Goal: Task Accomplishment & Management: Manage account settings

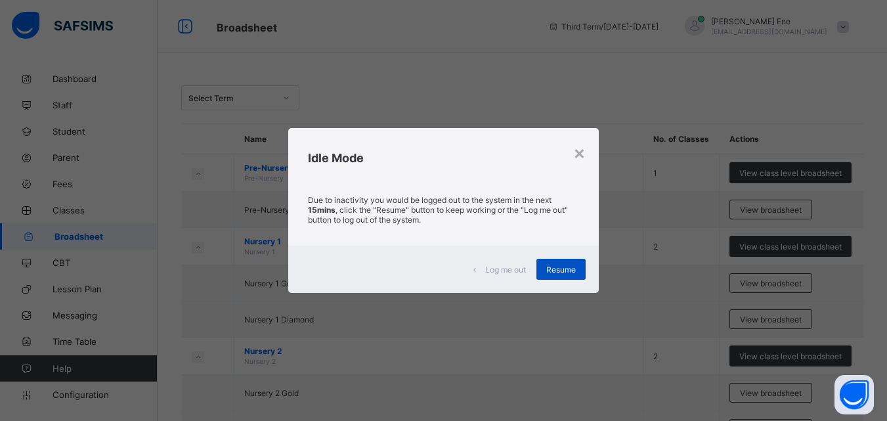
click at [565, 268] on span "Resume" at bounding box center [562, 270] width 30 height 10
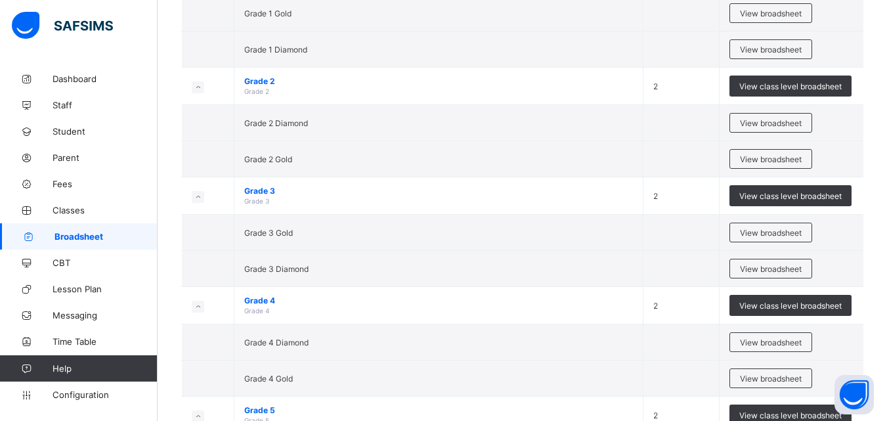
scroll to position [506, 0]
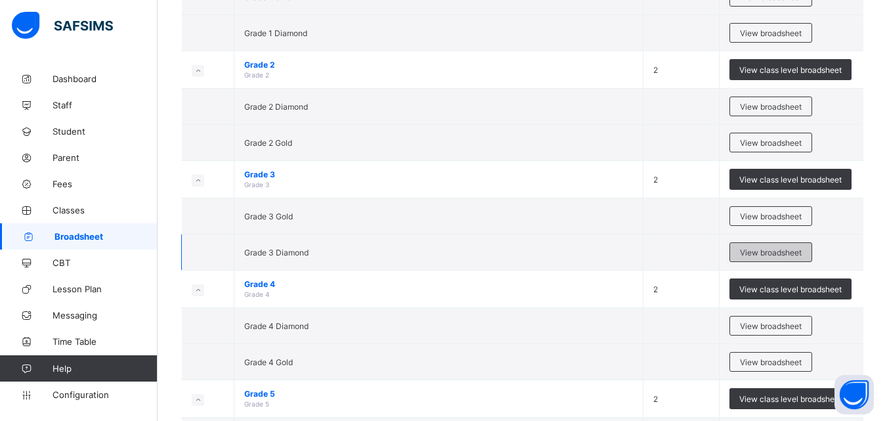
click at [802, 248] on span "View broadsheet" at bounding box center [771, 253] width 62 height 10
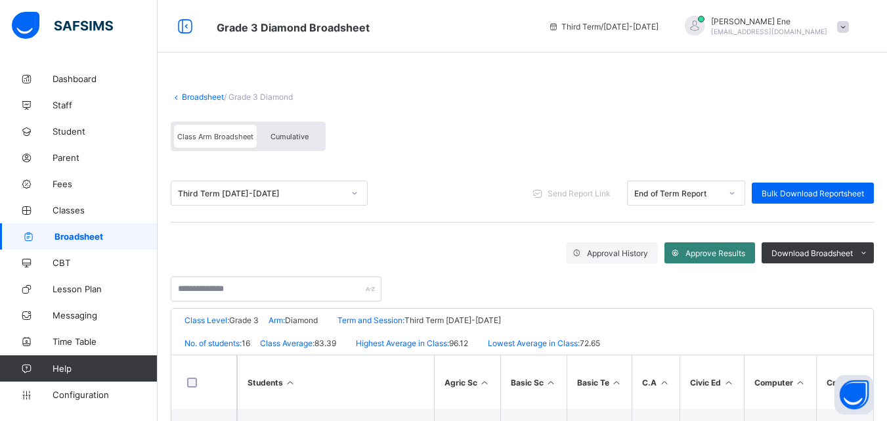
click at [721, 254] on span "Approve Results" at bounding box center [716, 253] width 60 height 10
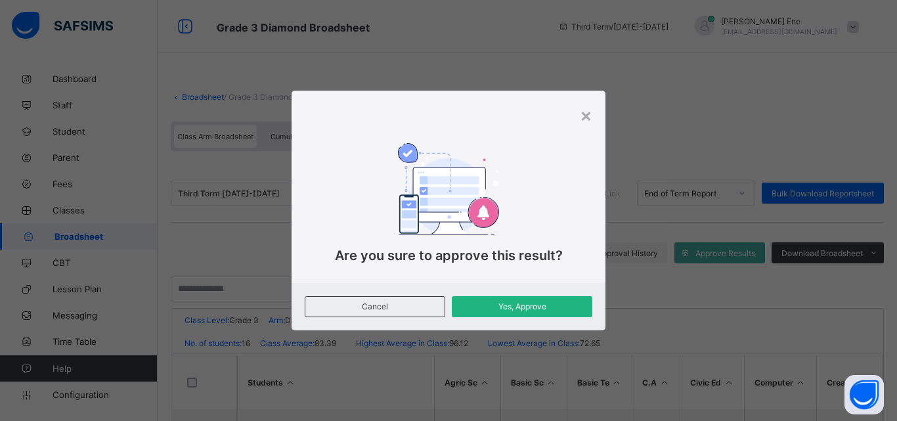
click at [558, 310] on span "Yes, Approve" at bounding box center [522, 307] width 121 height 10
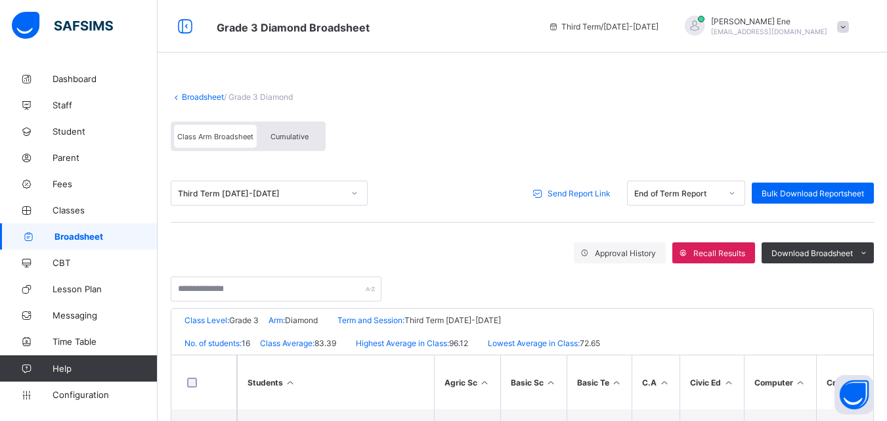
click at [592, 201] on div "Send Report Link" at bounding box center [574, 193] width 94 height 21
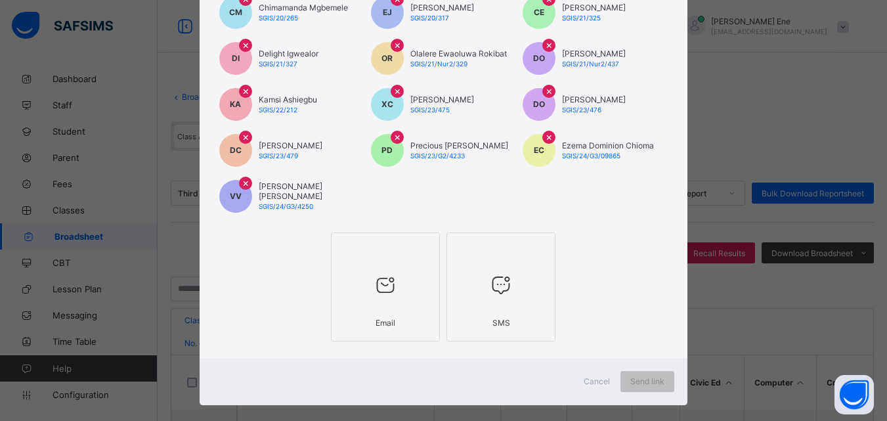
scroll to position [210, 0]
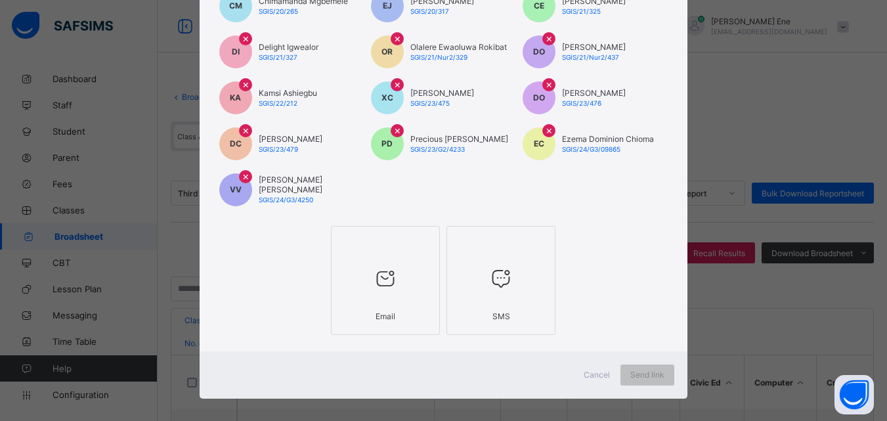
click at [393, 313] on div "Email" at bounding box center [385, 316] width 95 height 23
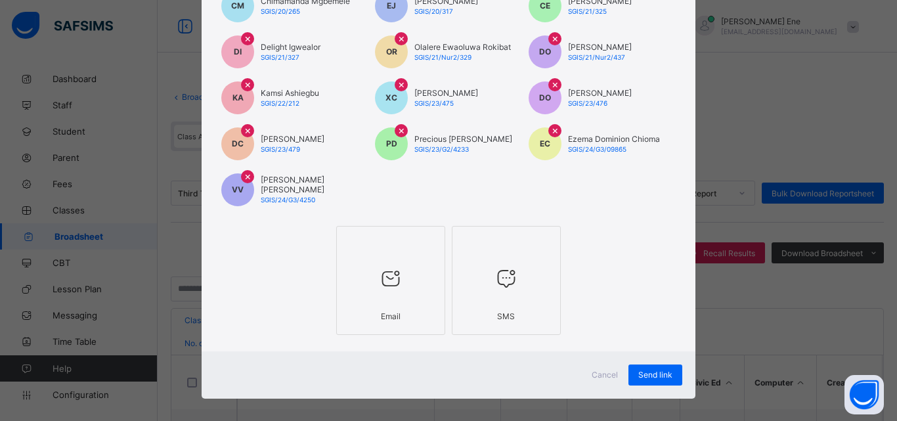
click at [523, 273] on div at bounding box center [506, 279] width 95 height 52
click at [631, 371] on div "Send link" at bounding box center [656, 375] width 54 height 21
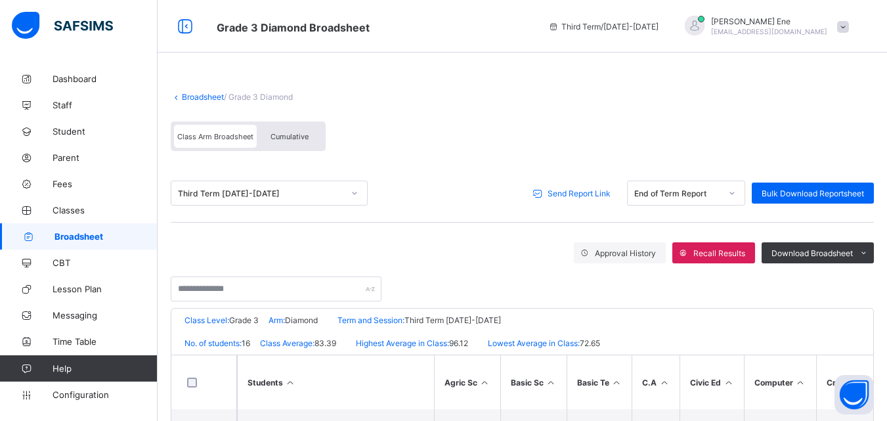
click at [598, 195] on span "Send Report Link" at bounding box center [579, 194] width 63 height 10
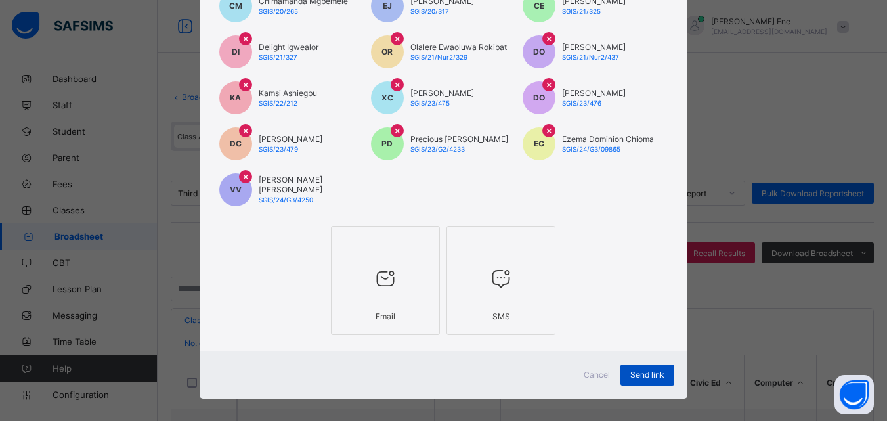
click at [645, 370] on span "Send link" at bounding box center [648, 375] width 34 height 10
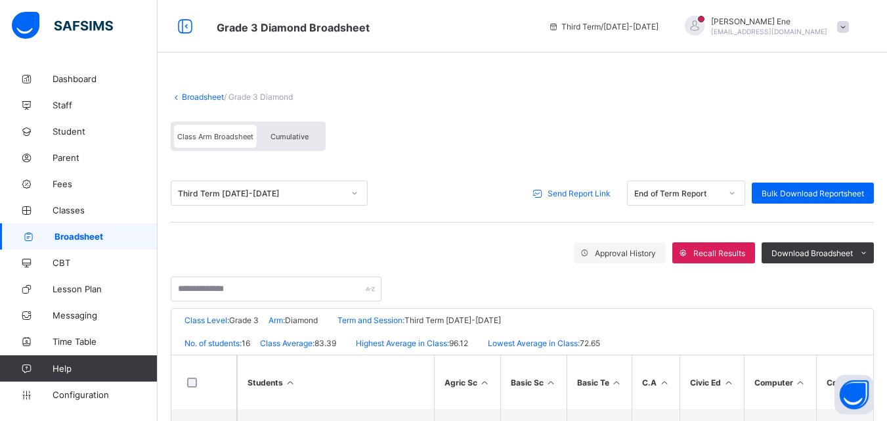
click at [67, 238] on span "Broadsheet" at bounding box center [106, 236] width 103 height 11
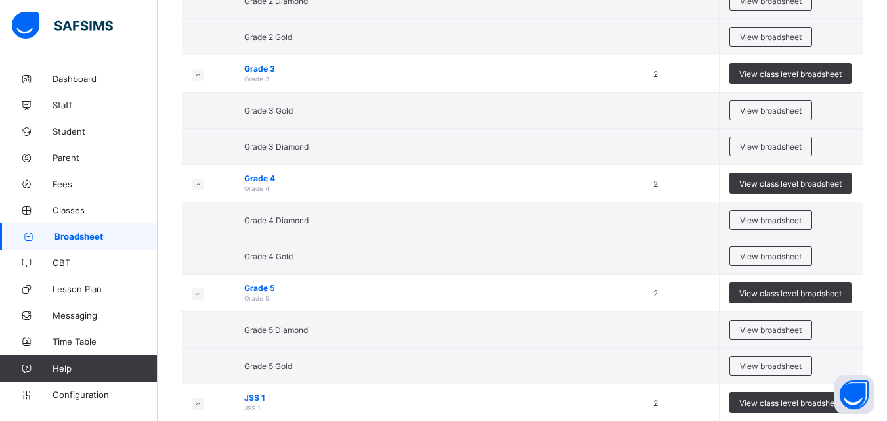
scroll to position [644, 0]
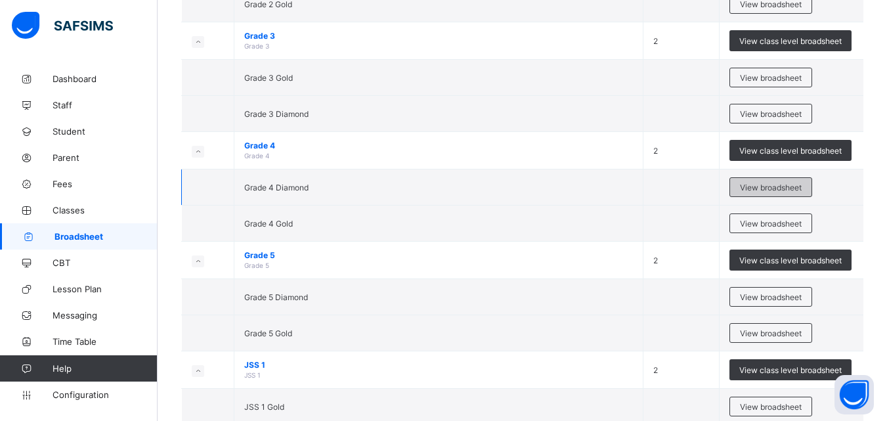
click at [802, 191] on span "View broadsheet" at bounding box center [771, 188] width 62 height 10
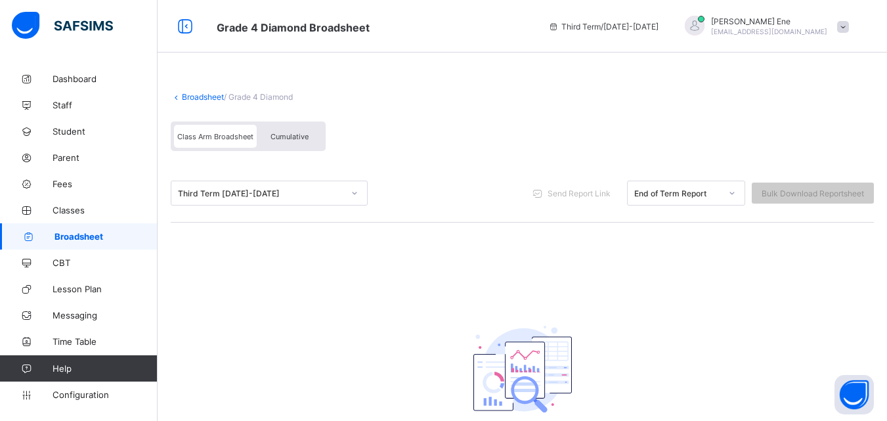
click at [58, 238] on span "Broadsheet" at bounding box center [106, 236] width 103 height 11
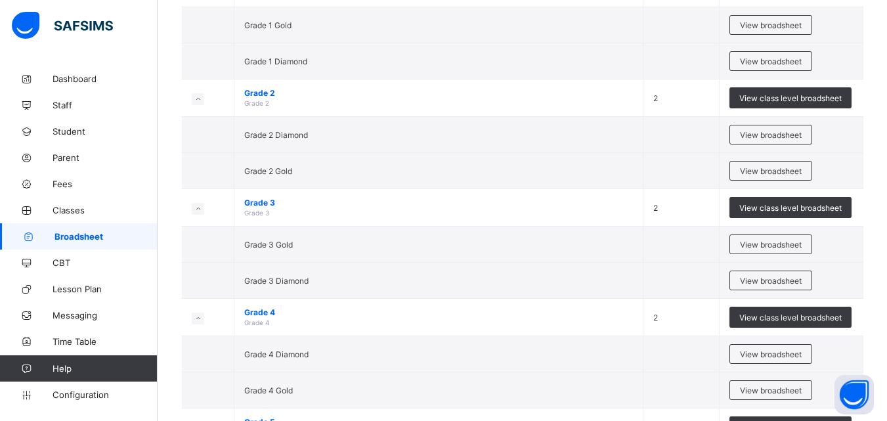
scroll to position [545, 0]
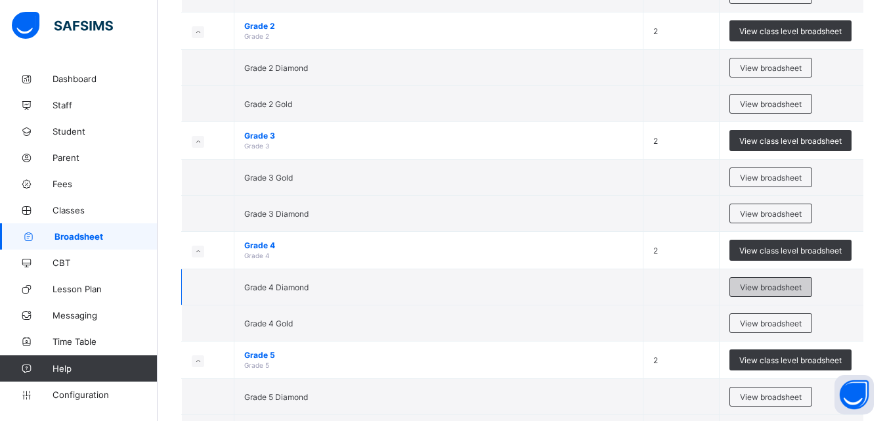
click at [802, 290] on span "View broadsheet" at bounding box center [771, 287] width 62 height 10
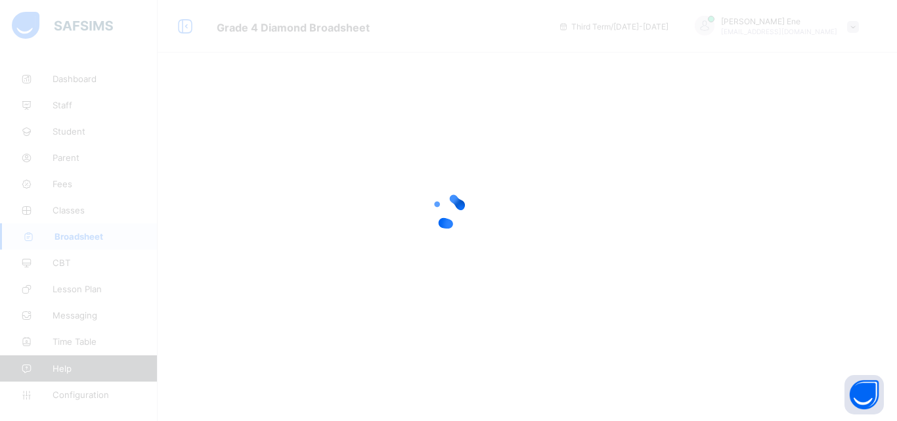
drag, startPoint x: 888, startPoint y: 292, endPoint x: 897, endPoint y: 356, distance: 64.3
click at [887, 356] on html "Grade 4 Diamond Broadsheet Third Term / 2024-2025 Mary Ene enemary16@gmail.com …" at bounding box center [448, 210] width 897 height 421
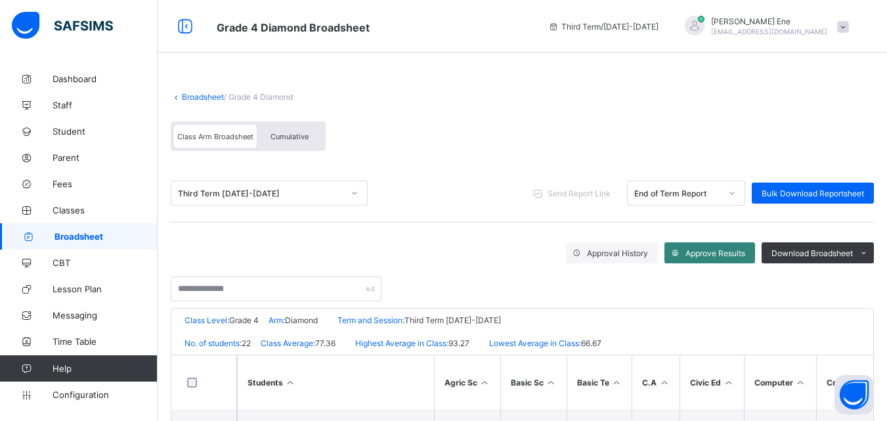
click at [744, 255] on span "Approve Results" at bounding box center [716, 253] width 60 height 10
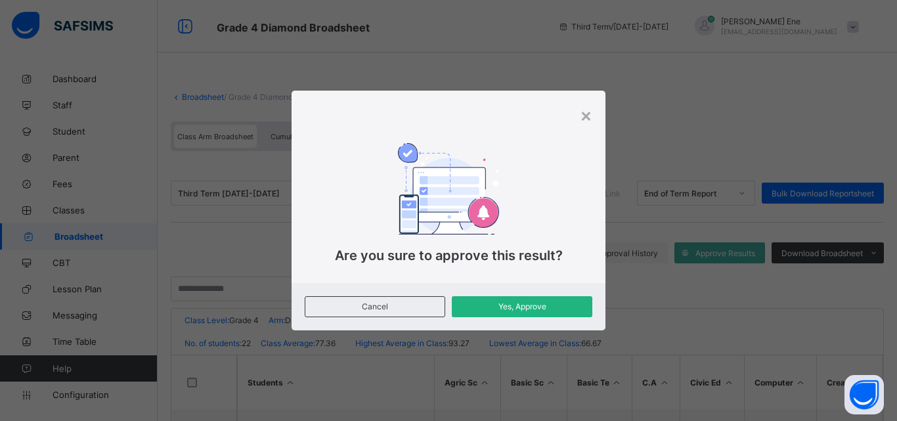
click at [511, 313] on div "Yes, Approve" at bounding box center [522, 306] width 141 height 21
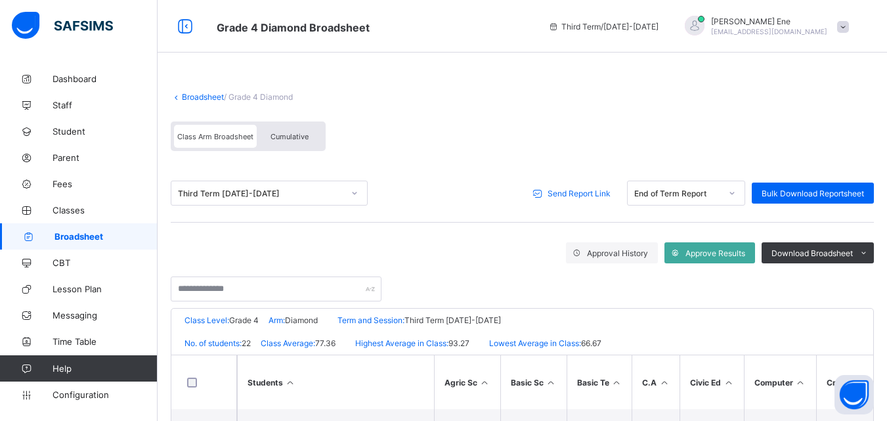
click at [577, 194] on span "Send Report Link" at bounding box center [579, 194] width 63 height 10
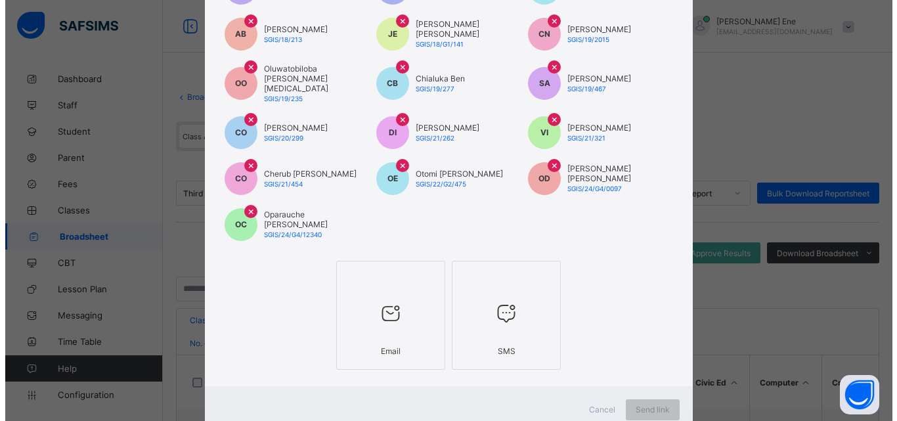
scroll to position [290, 0]
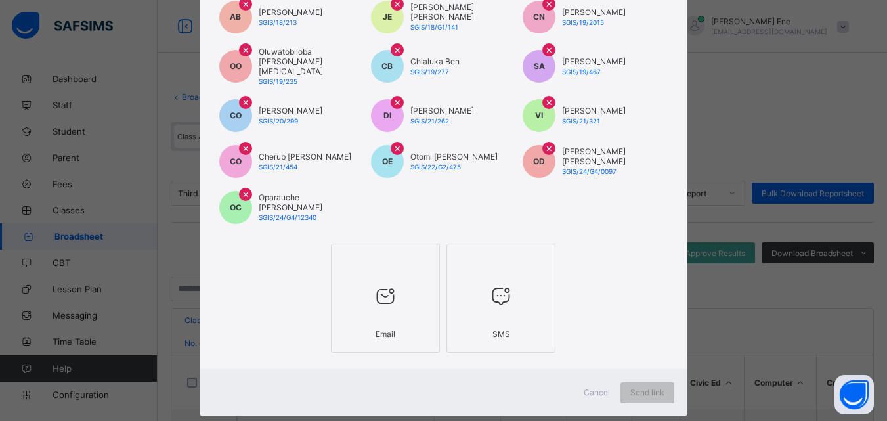
click at [422, 323] on div "Email" at bounding box center [385, 334] width 95 height 23
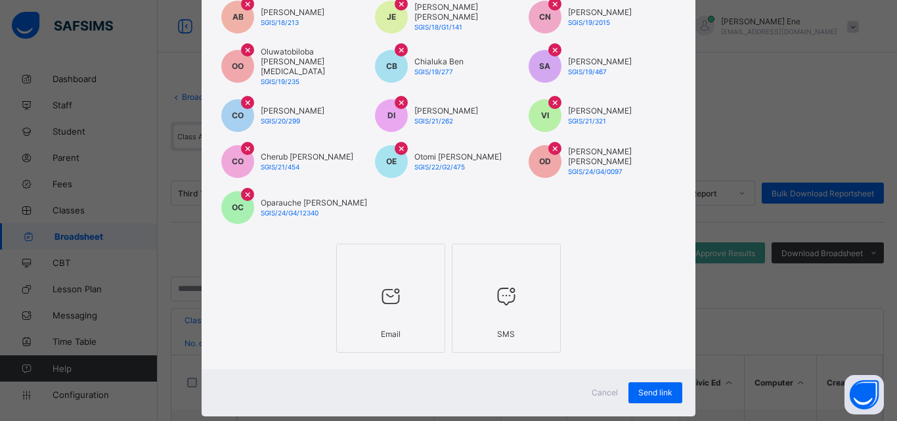
click at [495, 307] on div at bounding box center [506, 297] width 95 height 52
click at [638, 388] on span "Send link" at bounding box center [655, 393] width 34 height 10
click at [621, 265] on div "Email SMS" at bounding box center [448, 298] width 493 height 116
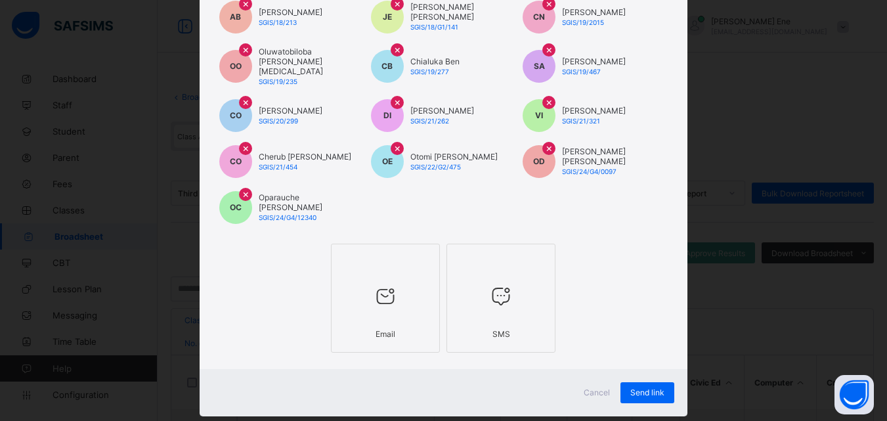
click at [620, 353] on div "× Send Result Link Recipients Below are the list of students whose parents will…" at bounding box center [444, 80] width 488 height 674
click at [635, 389] on span "Send link" at bounding box center [648, 393] width 34 height 10
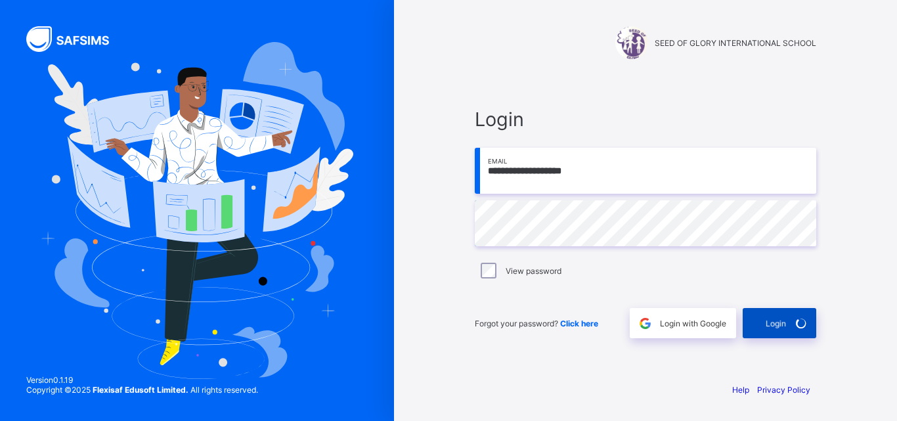
click at [784, 332] on div "Login" at bounding box center [780, 323] width 74 height 30
click at [789, 325] on span at bounding box center [801, 323] width 30 height 30
click at [771, 323] on span "Login" at bounding box center [776, 324] width 20 height 10
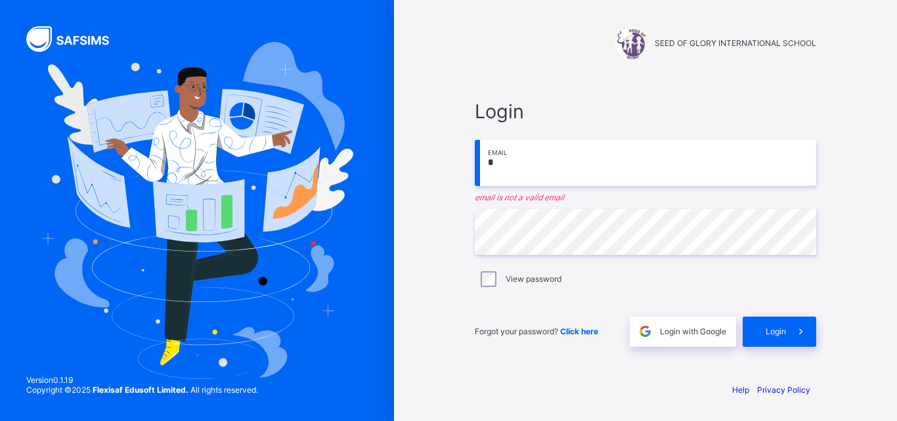
type input "**********"
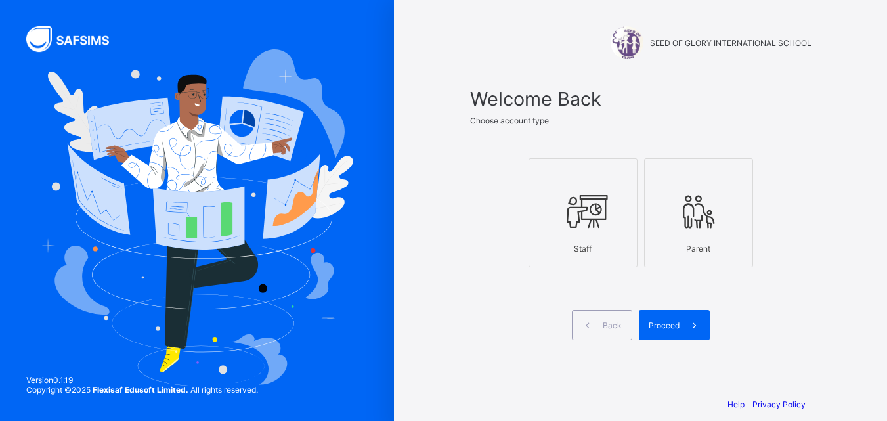
click at [563, 216] on div at bounding box center [583, 211] width 95 height 52
click at [680, 327] on span "Proceed" at bounding box center [664, 326] width 31 height 10
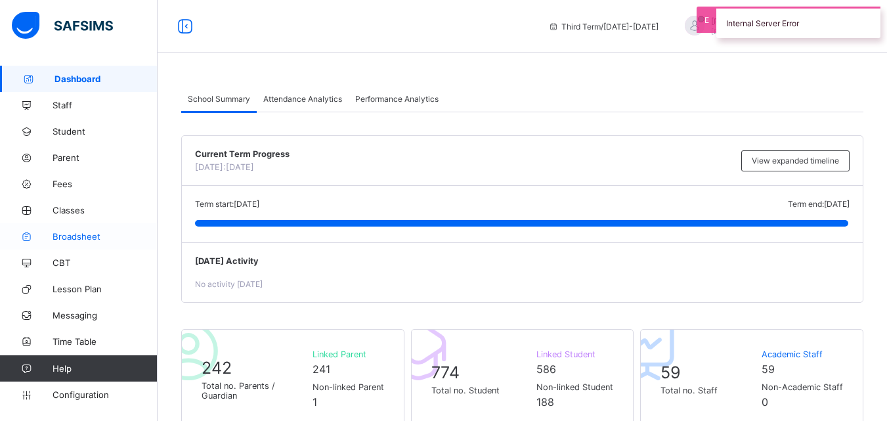
click at [78, 233] on span "Broadsheet" at bounding box center [105, 236] width 105 height 11
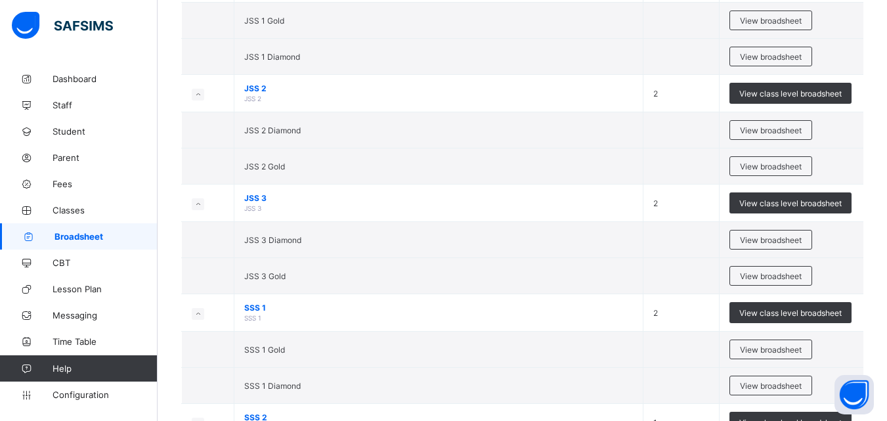
scroll to position [1004, 0]
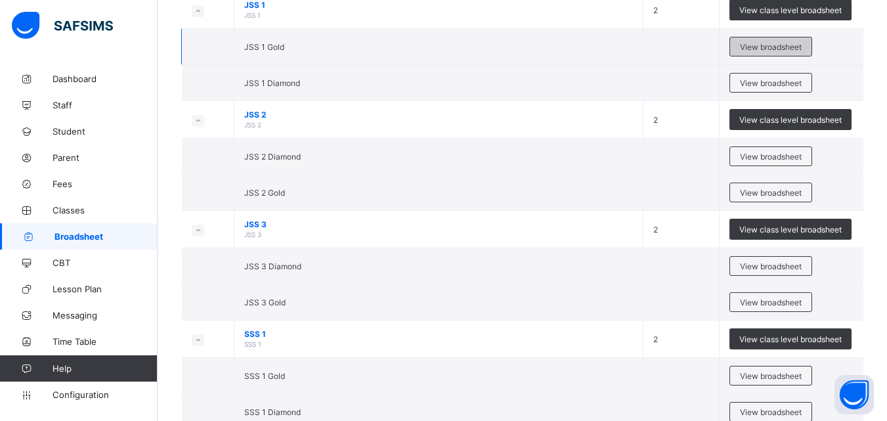
click at [784, 53] on div "View broadsheet" at bounding box center [771, 47] width 83 height 20
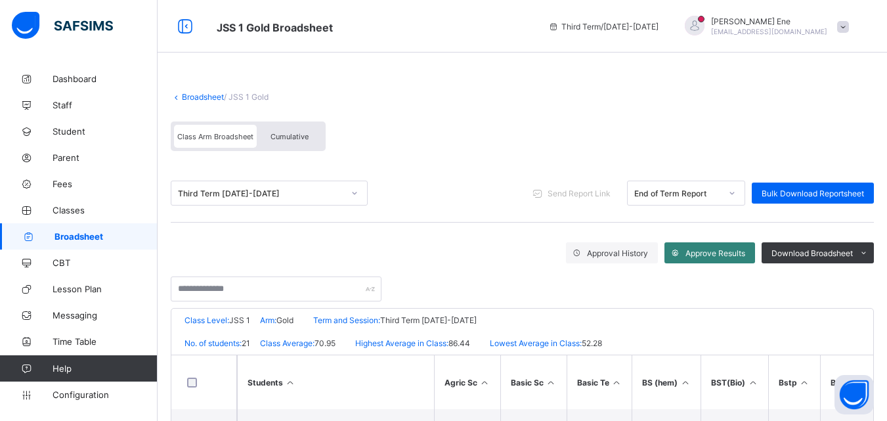
click at [720, 250] on span "Approve Results" at bounding box center [716, 253] width 60 height 10
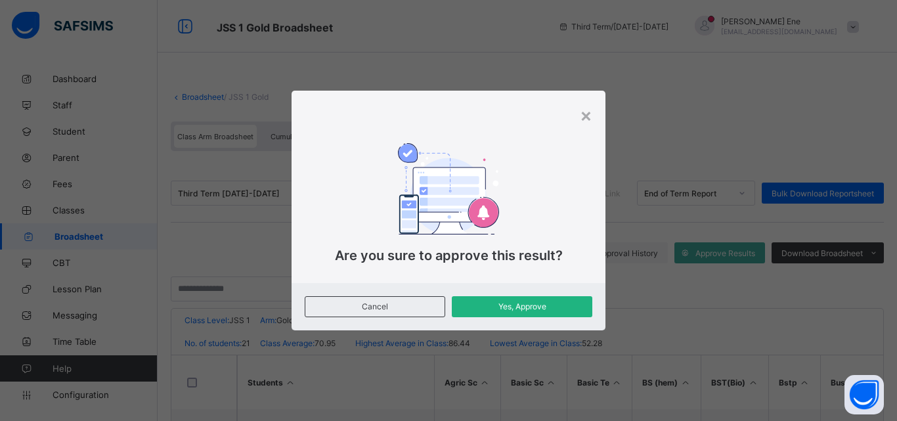
click at [486, 304] on span "Yes, Approve" at bounding box center [522, 307] width 121 height 10
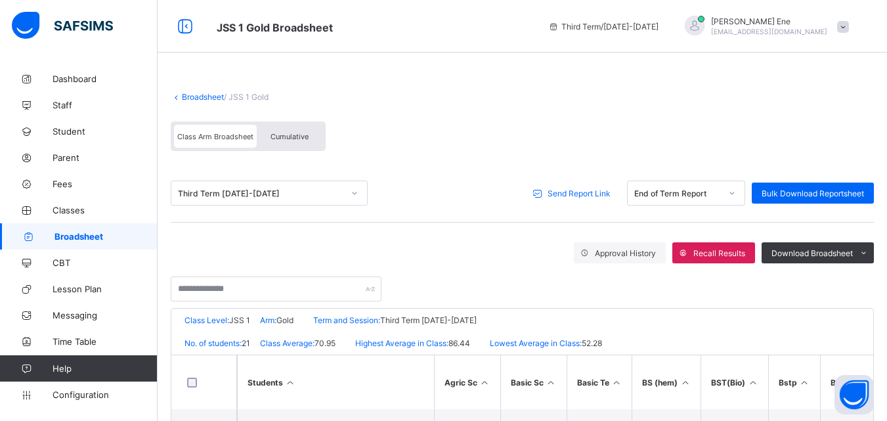
click at [598, 197] on span "Send Report Link" at bounding box center [579, 194] width 63 height 10
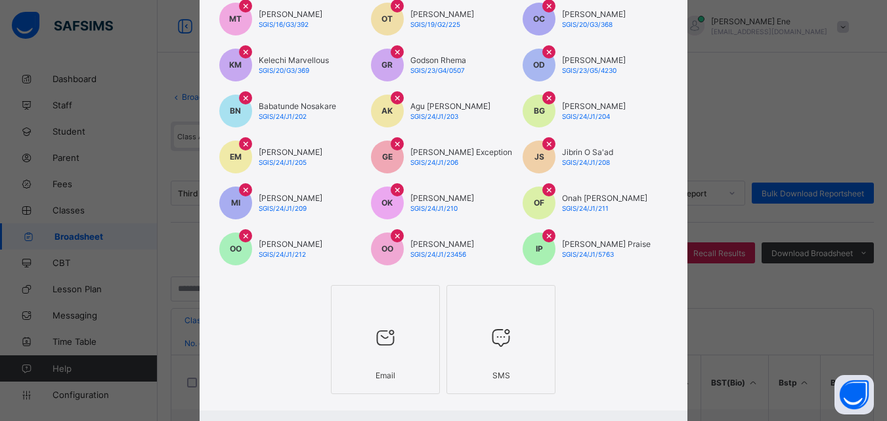
scroll to position [252, 0]
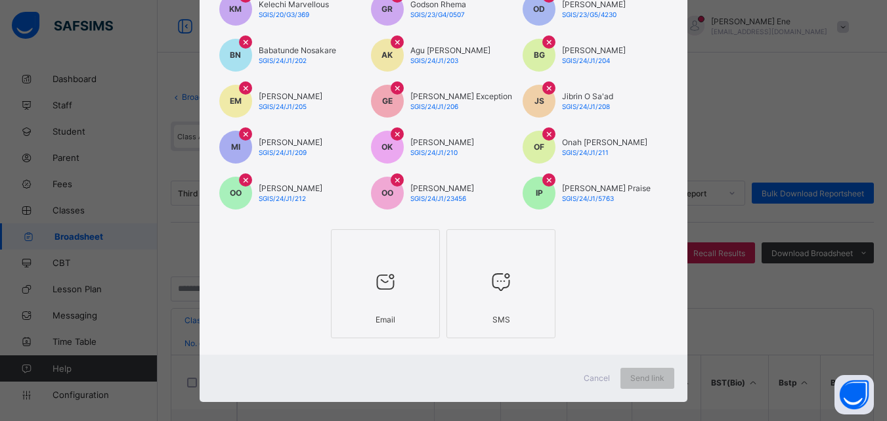
click at [417, 315] on div "Email" at bounding box center [385, 319] width 95 height 23
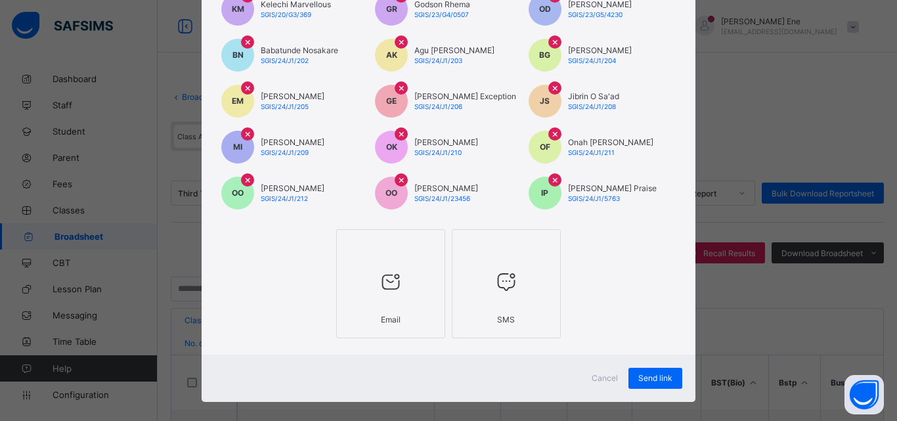
click at [460, 313] on div "SMS" at bounding box center [506, 319] width 95 height 23
click at [638, 376] on span "Send link" at bounding box center [655, 378] width 34 height 10
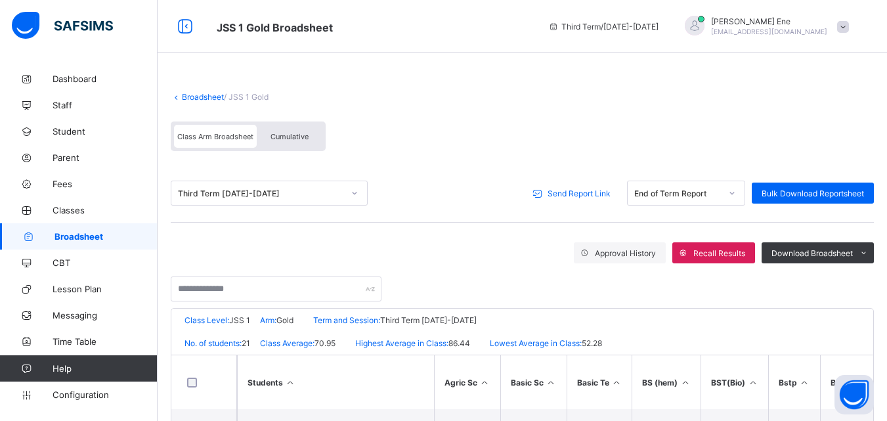
click at [574, 192] on span "Send Report Link" at bounding box center [579, 194] width 63 height 10
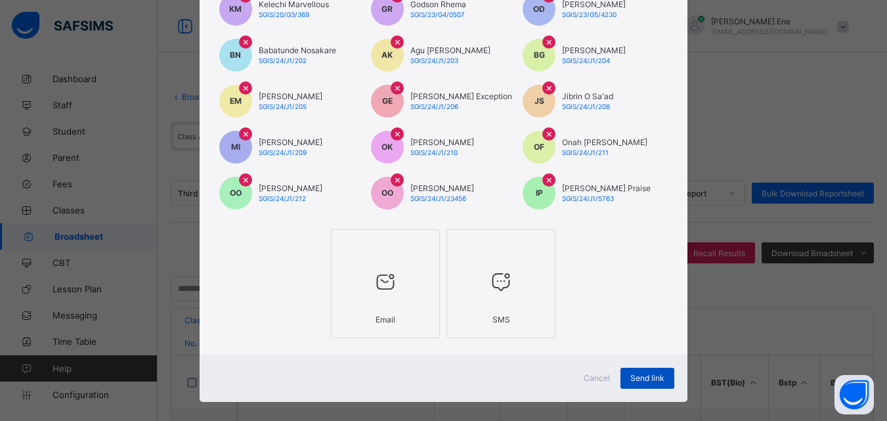
click at [654, 381] on span "Send link" at bounding box center [648, 378] width 34 height 10
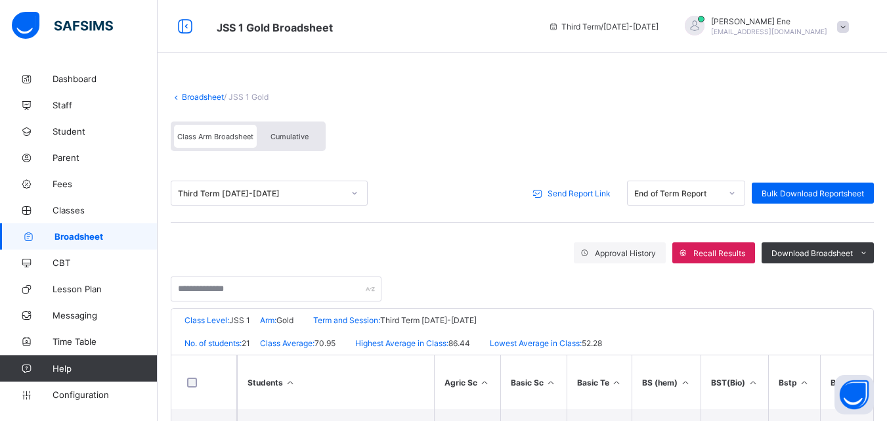
click at [60, 236] on span "Broadsheet" at bounding box center [106, 236] width 103 height 11
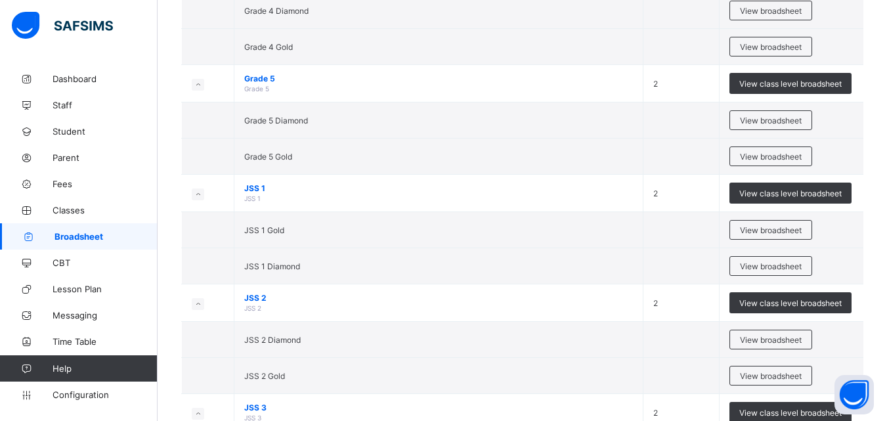
scroll to position [879, 0]
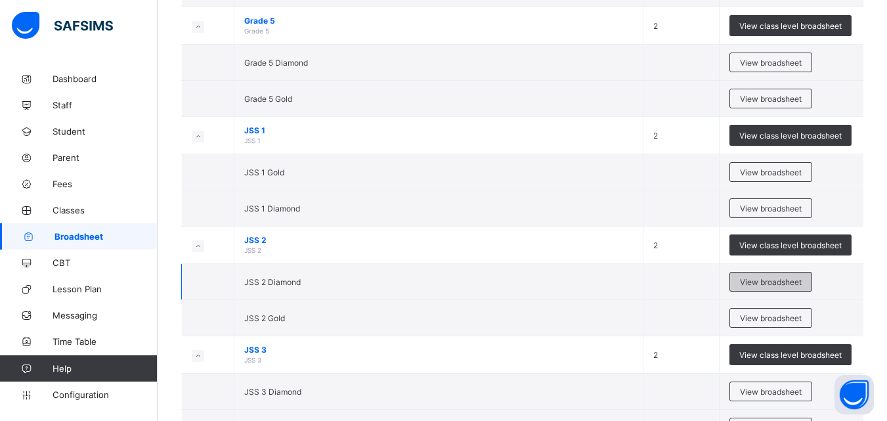
click at [786, 285] on span "View broadsheet" at bounding box center [771, 282] width 62 height 10
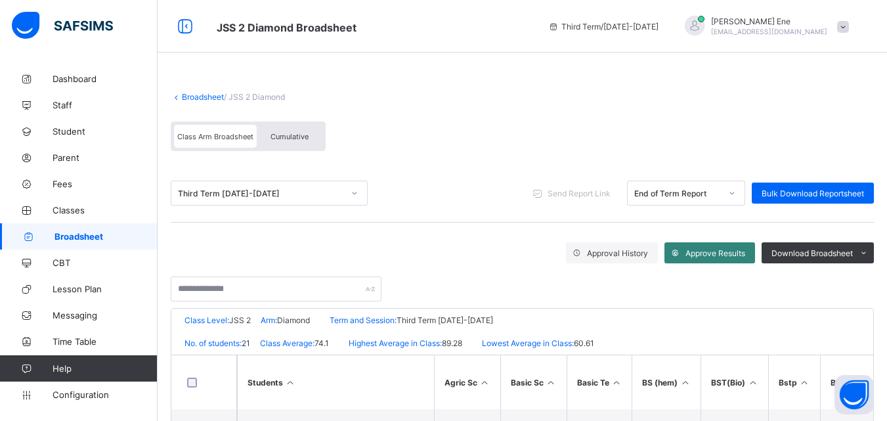
click at [707, 255] on span "Approve Results" at bounding box center [716, 253] width 60 height 10
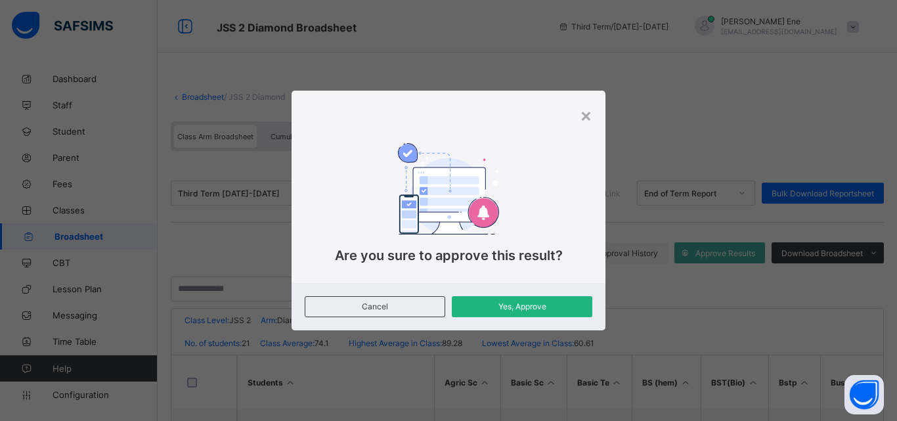
click at [552, 309] on span "Yes, Approve" at bounding box center [522, 307] width 121 height 10
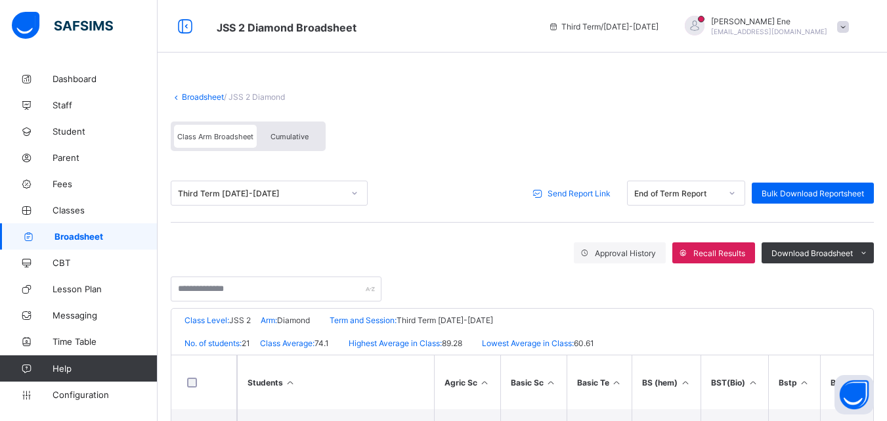
click at [584, 194] on span "Send Report Link" at bounding box center [579, 194] width 63 height 10
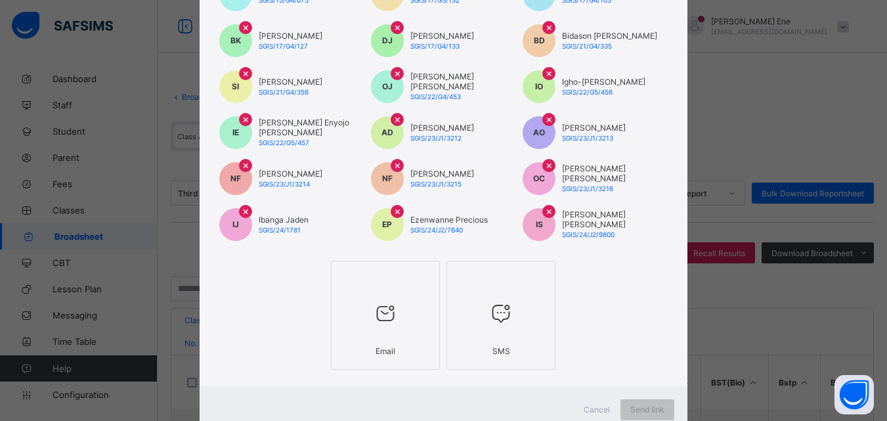
scroll to position [246, 0]
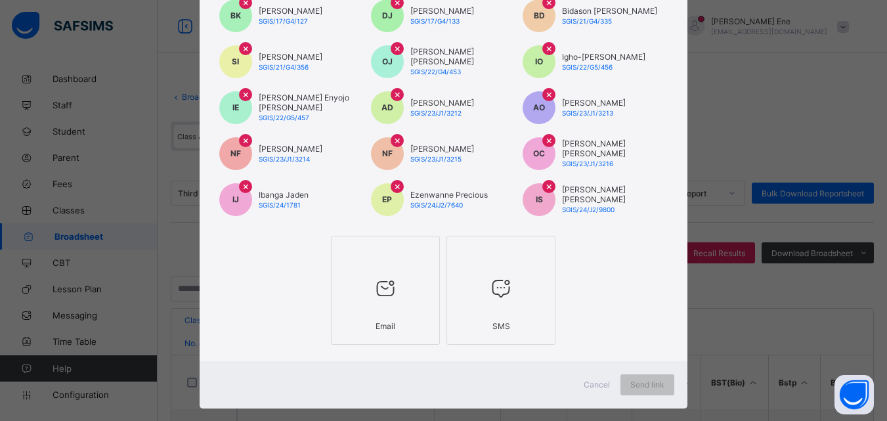
click at [401, 298] on div at bounding box center [385, 289] width 95 height 52
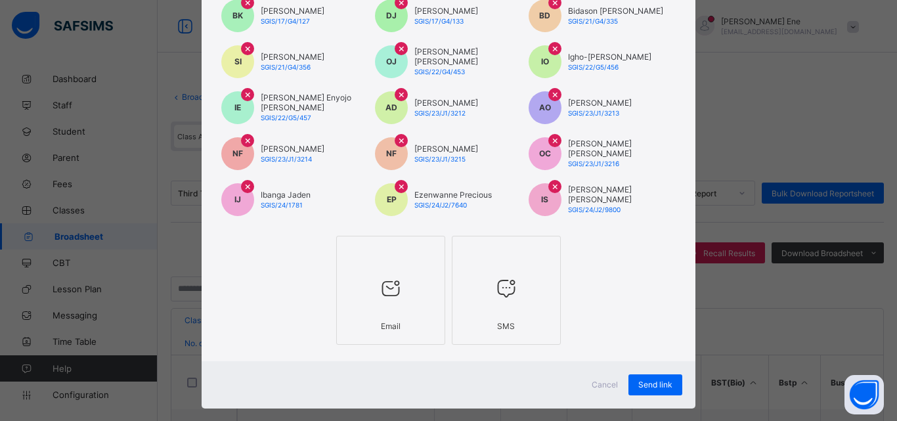
click at [480, 298] on div at bounding box center [506, 289] width 95 height 52
click at [638, 384] on span "Send link" at bounding box center [655, 385] width 34 height 10
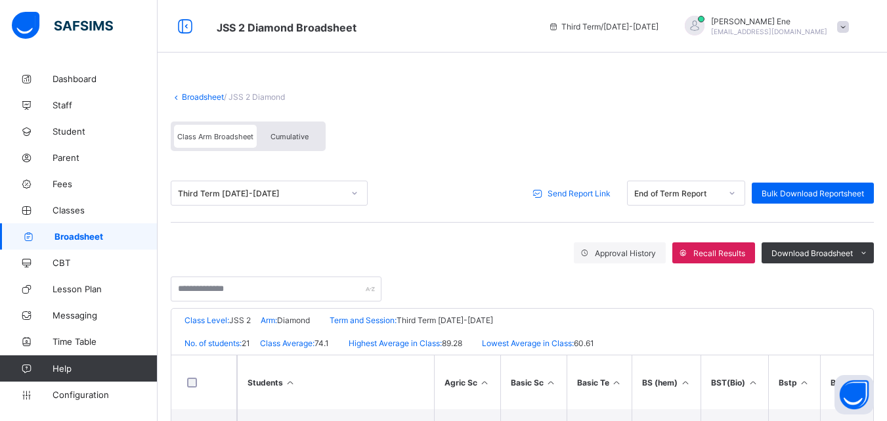
click at [592, 197] on span "Send Report Link" at bounding box center [579, 194] width 63 height 10
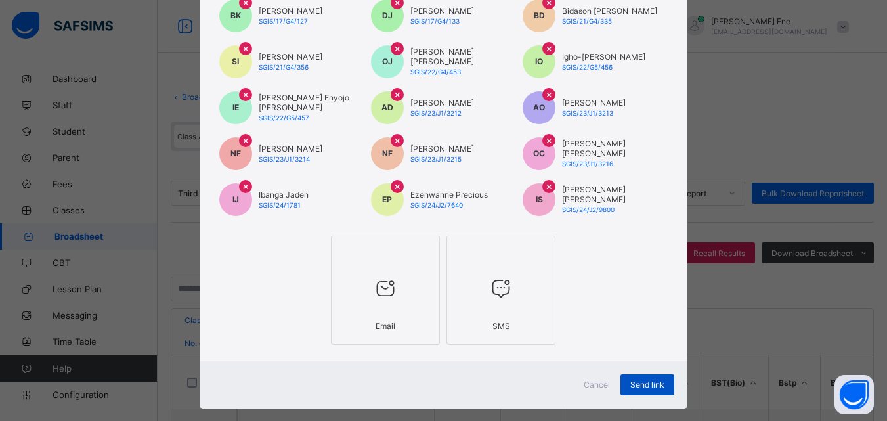
click at [650, 386] on span "Send link" at bounding box center [648, 385] width 34 height 10
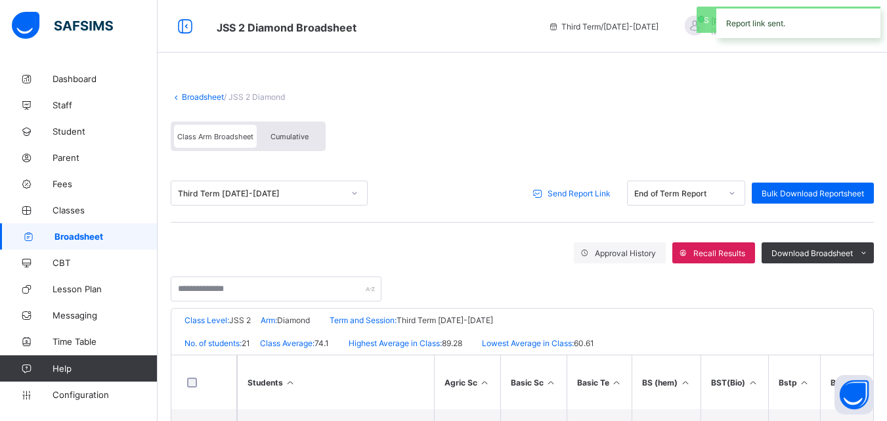
click at [91, 238] on span "Broadsheet" at bounding box center [106, 236] width 103 height 11
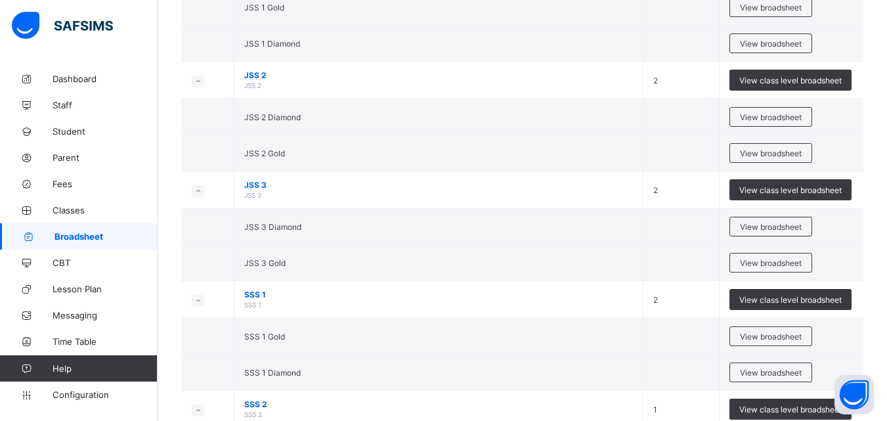
scroll to position [1046, 0]
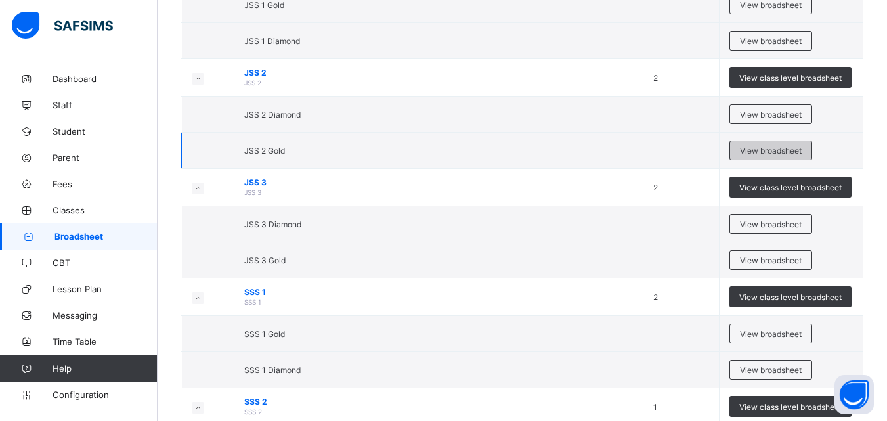
click at [761, 150] on span "View broadsheet" at bounding box center [771, 151] width 62 height 10
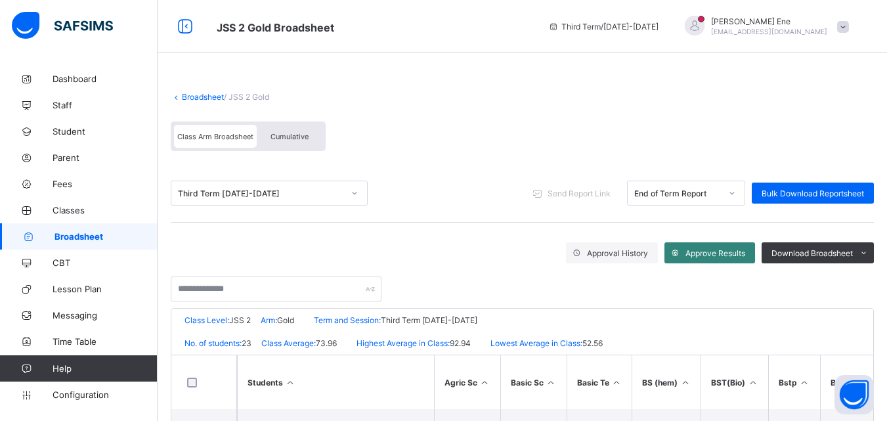
click at [699, 245] on div "Approve Results" at bounding box center [710, 252] width 91 height 21
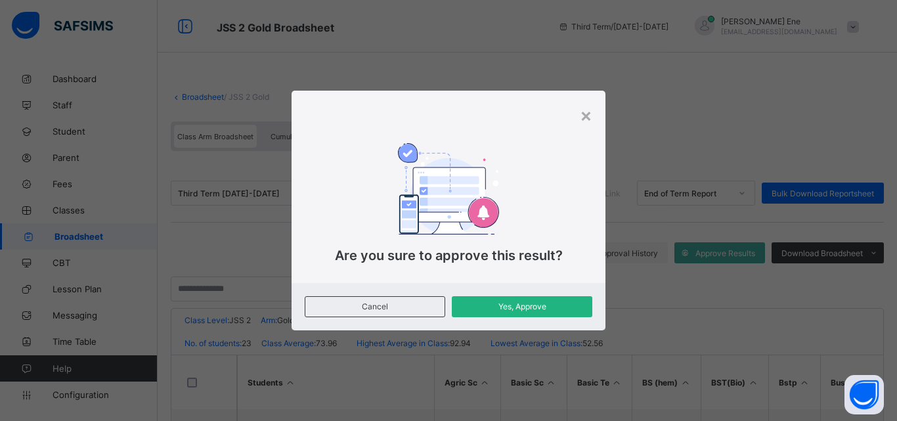
click at [563, 305] on span "Yes, Approve" at bounding box center [522, 307] width 121 height 10
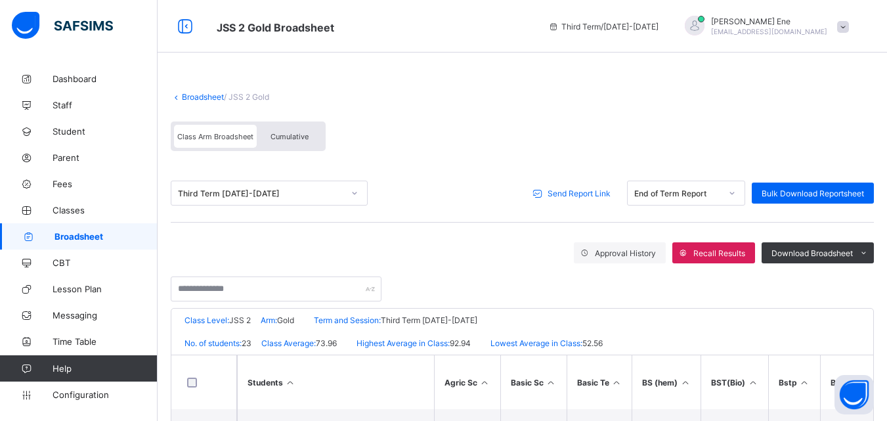
click at [579, 192] on span "Send Report Link" at bounding box center [579, 194] width 63 height 10
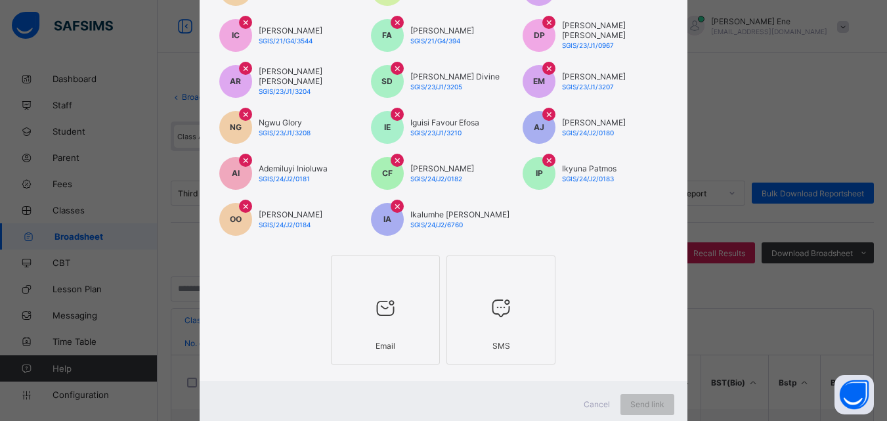
scroll to position [312, 0]
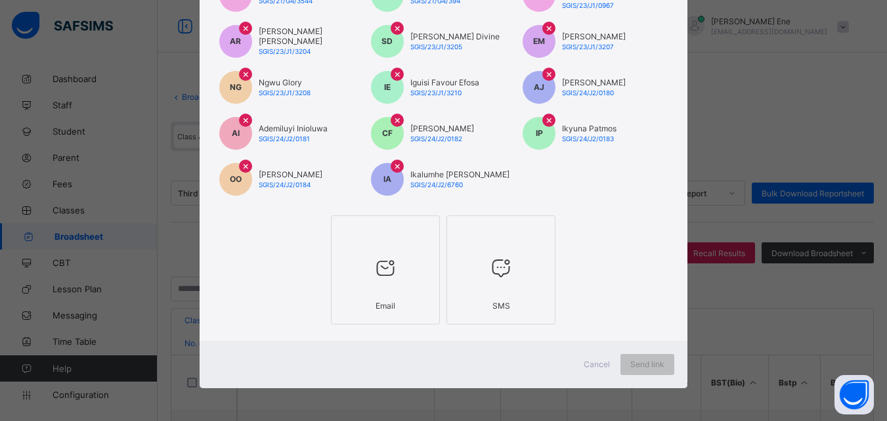
click at [378, 276] on icon at bounding box center [386, 268] width 28 height 24
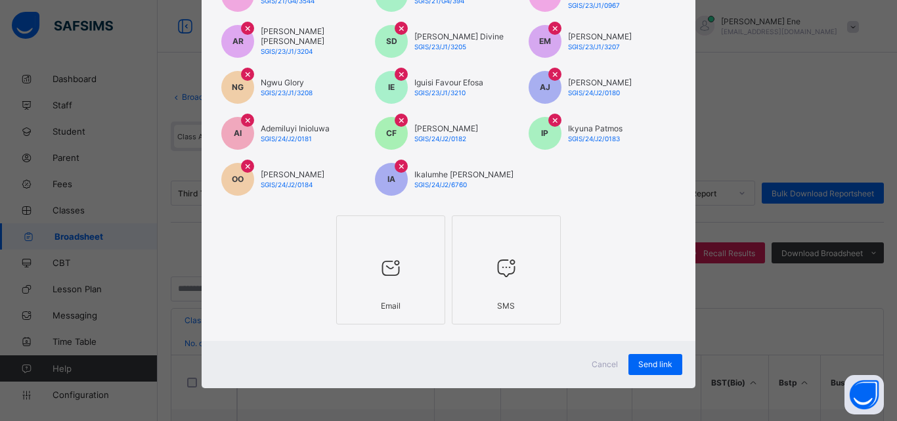
click at [490, 282] on div at bounding box center [506, 268] width 95 height 52
click at [665, 365] on span "Send link" at bounding box center [655, 364] width 34 height 10
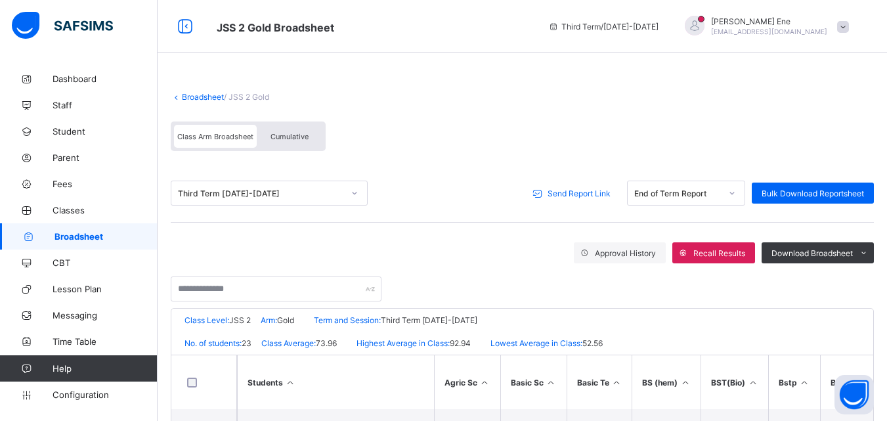
click at [611, 194] on span "Send Report Link" at bounding box center [579, 194] width 63 height 10
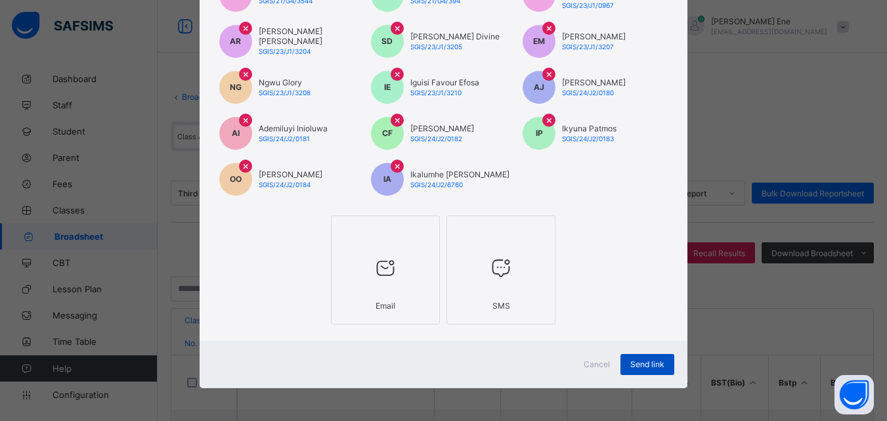
click at [637, 364] on span "Send link" at bounding box center [648, 364] width 34 height 10
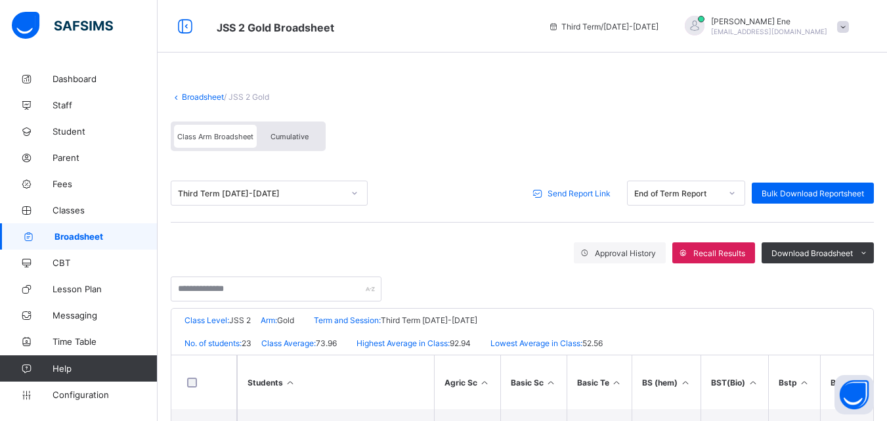
click at [85, 240] on span "Broadsheet" at bounding box center [106, 236] width 103 height 11
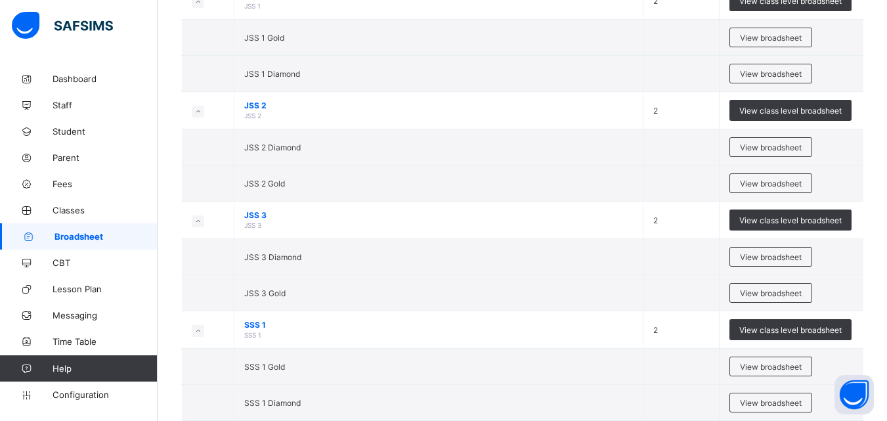
scroll to position [1037, 0]
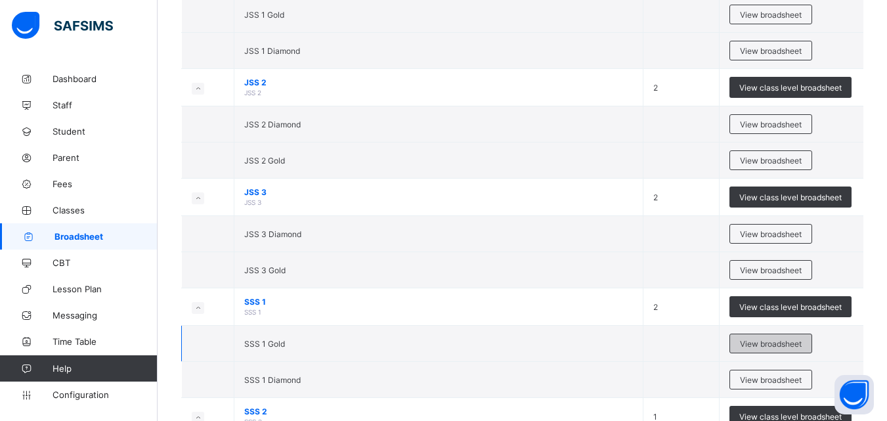
click at [801, 350] on div "View broadsheet" at bounding box center [771, 344] width 83 height 20
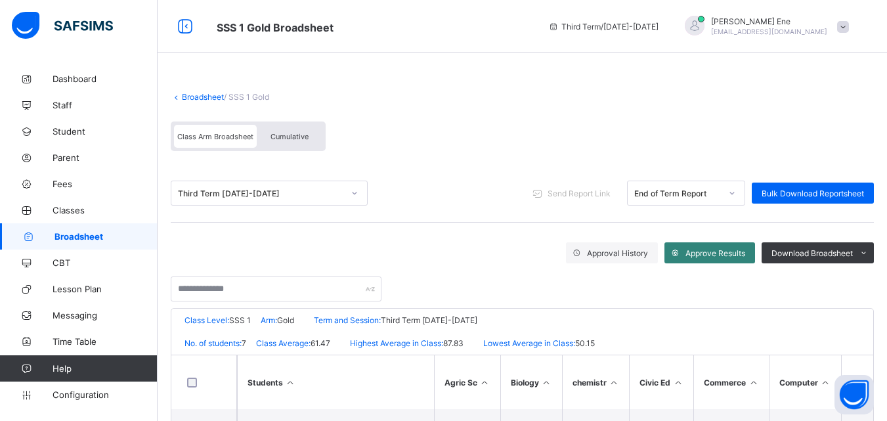
click at [702, 251] on span "Approve Results" at bounding box center [716, 253] width 60 height 10
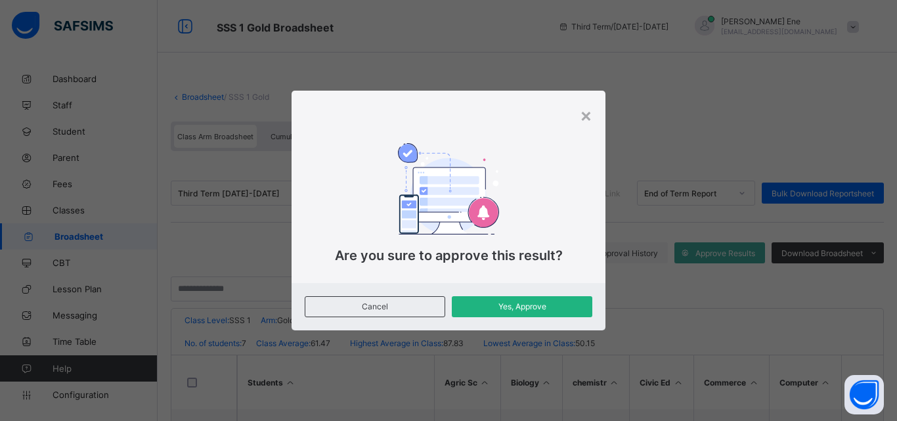
click at [531, 304] on span "Yes, Approve" at bounding box center [522, 307] width 121 height 10
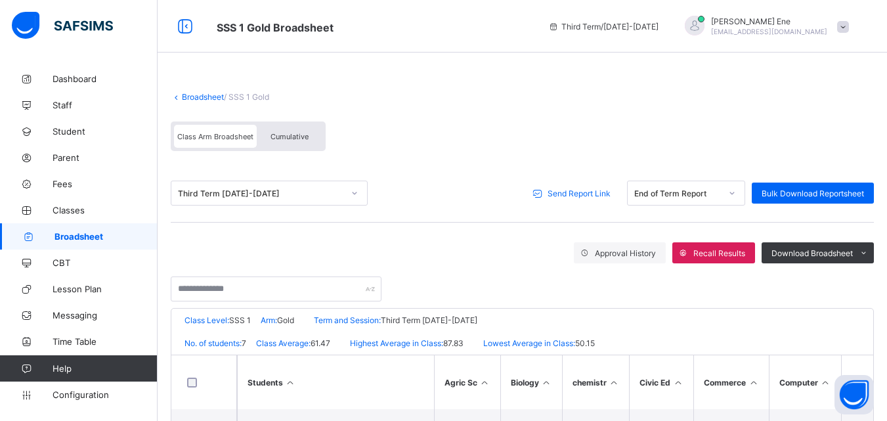
click at [610, 193] on span "Send Report Link" at bounding box center [579, 194] width 63 height 10
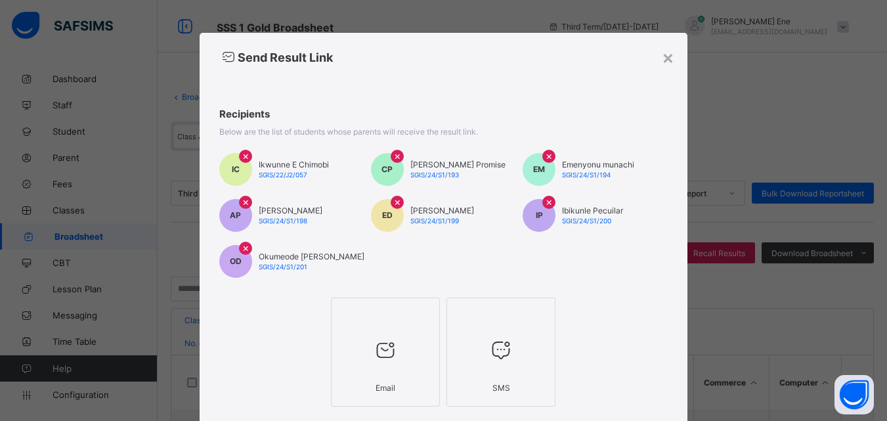
click at [326, 374] on div "Email SMS" at bounding box center [444, 352] width 488 height 116
click at [382, 356] on icon at bounding box center [386, 350] width 28 height 24
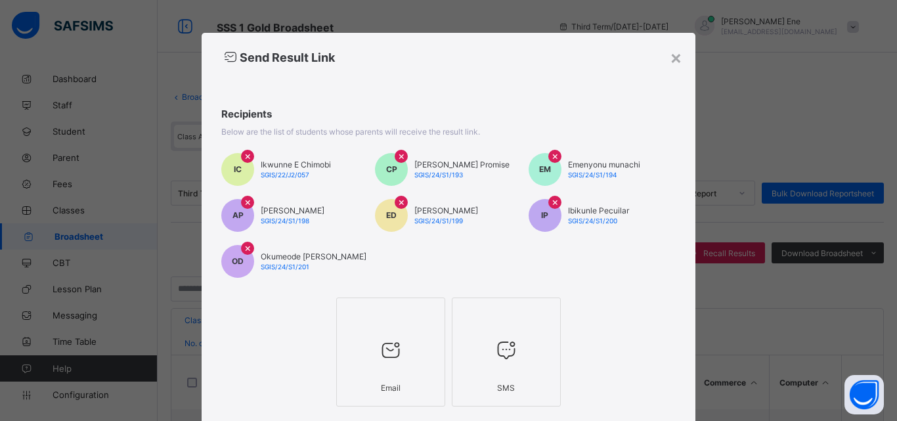
click at [493, 351] on icon at bounding box center [507, 350] width 28 height 24
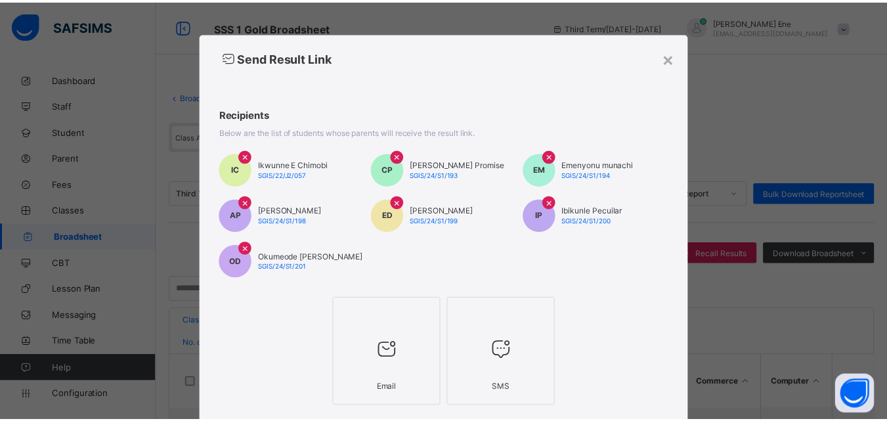
scroll to position [82, 0]
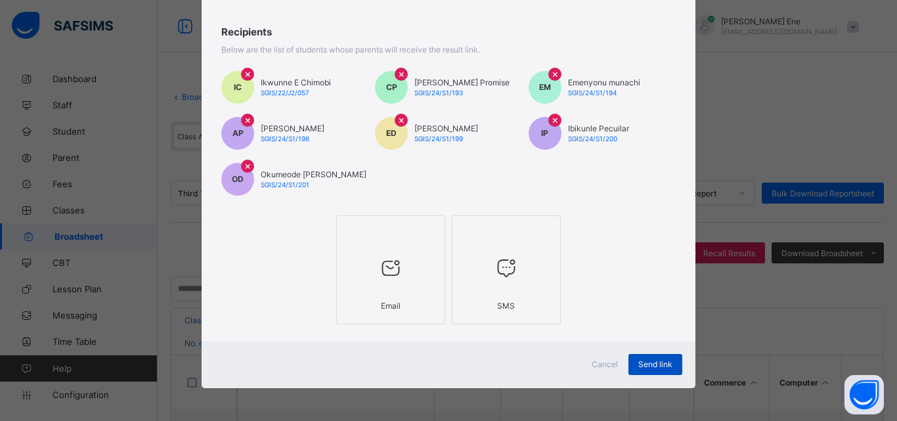
click at [667, 368] on span "Send link" at bounding box center [655, 364] width 34 height 10
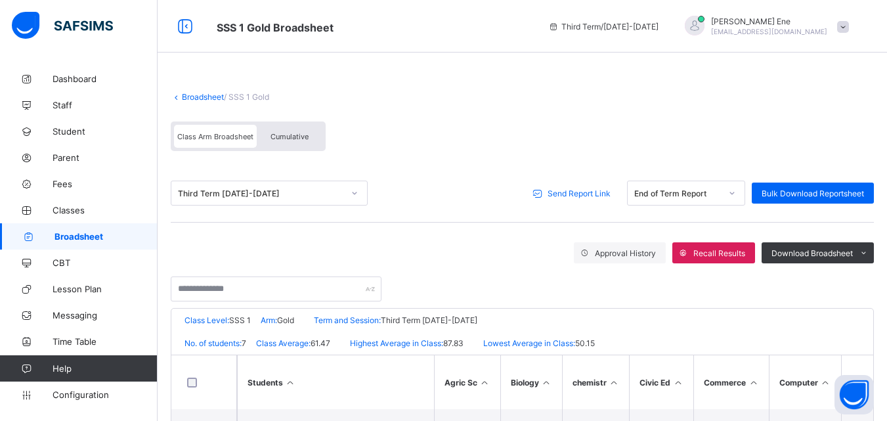
click at [60, 231] on link "Broadsheet" at bounding box center [79, 236] width 158 height 26
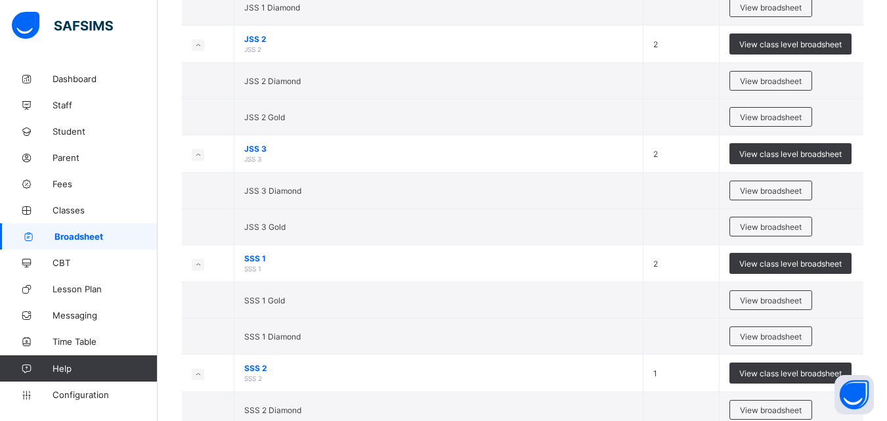
scroll to position [1086, 0]
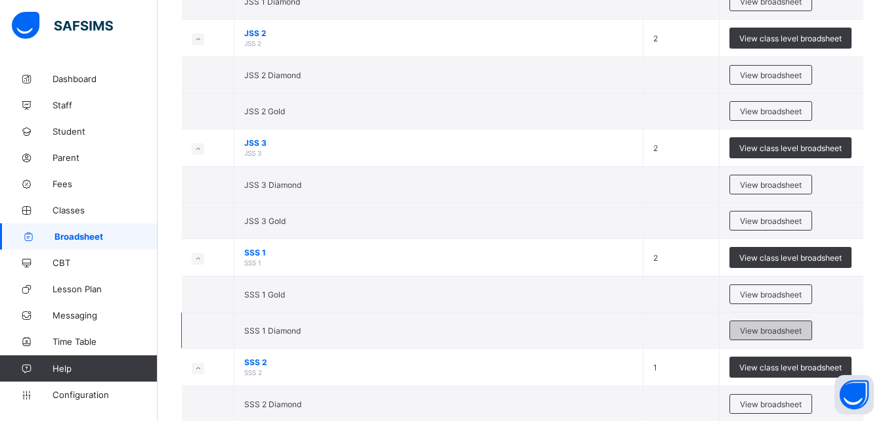
click at [794, 326] on span "View broadsheet" at bounding box center [771, 331] width 62 height 10
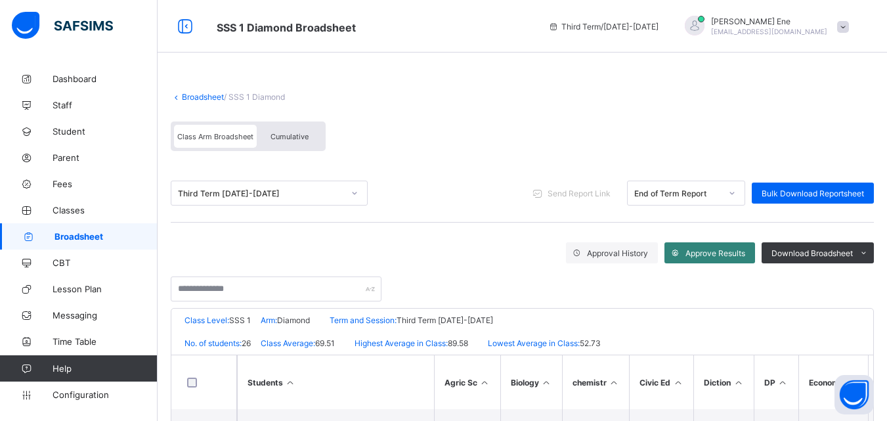
click at [712, 246] on div "Approve Results" at bounding box center [710, 252] width 91 height 21
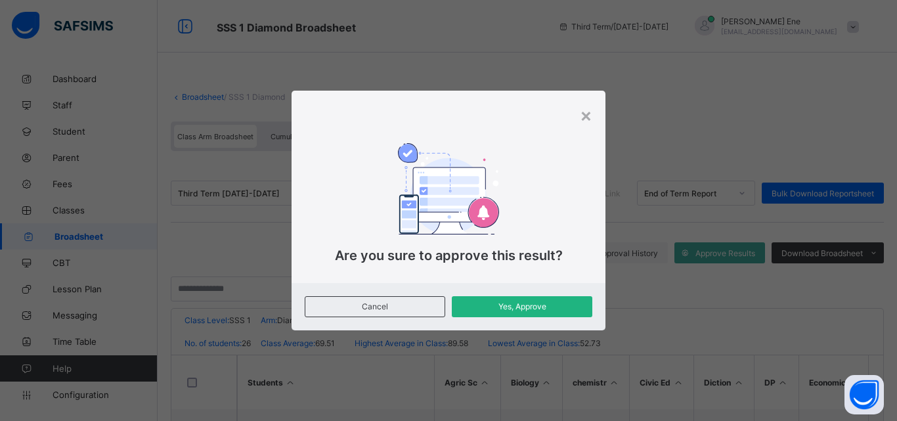
click at [535, 305] on span "Yes, Approve" at bounding box center [522, 307] width 121 height 10
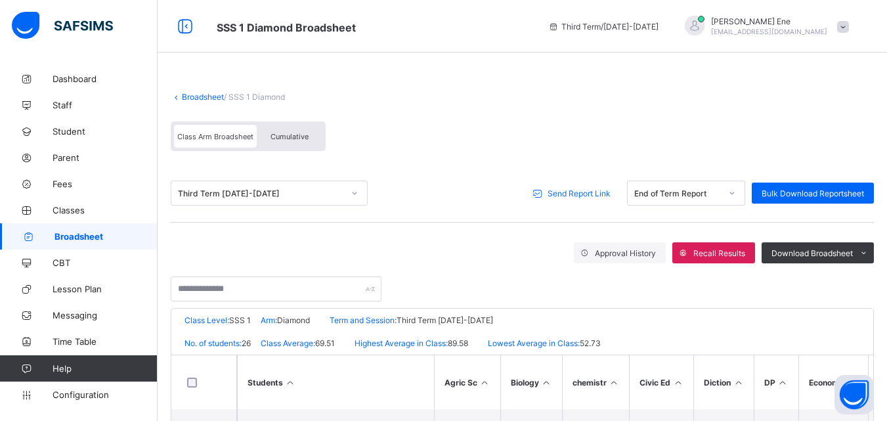
click at [569, 192] on span "Send Report Link" at bounding box center [579, 194] width 63 height 10
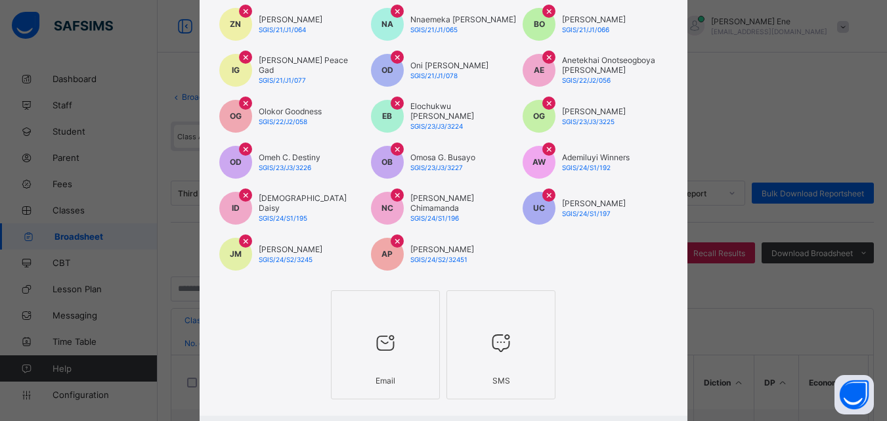
scroll to position [340, 0]
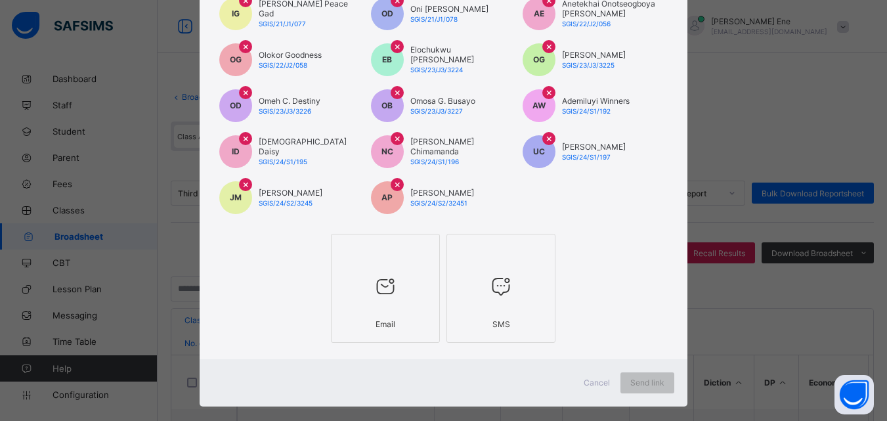
click at [382, 323] on div "Email" at bounding box center [385, 324] width 95 height 23
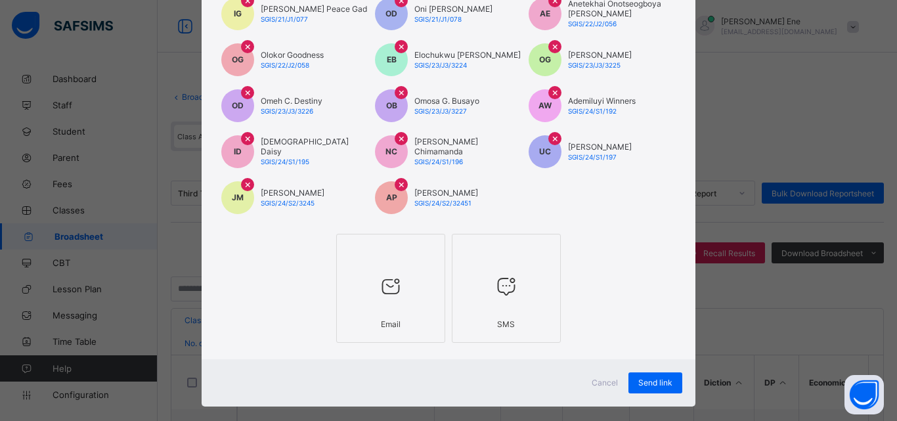
click at [493, 309] on div at bounding box center [506, 287] width 95 height 52
click at [646, 381] on span "Send link" at bounding box center [655, 383] width 34 height 10
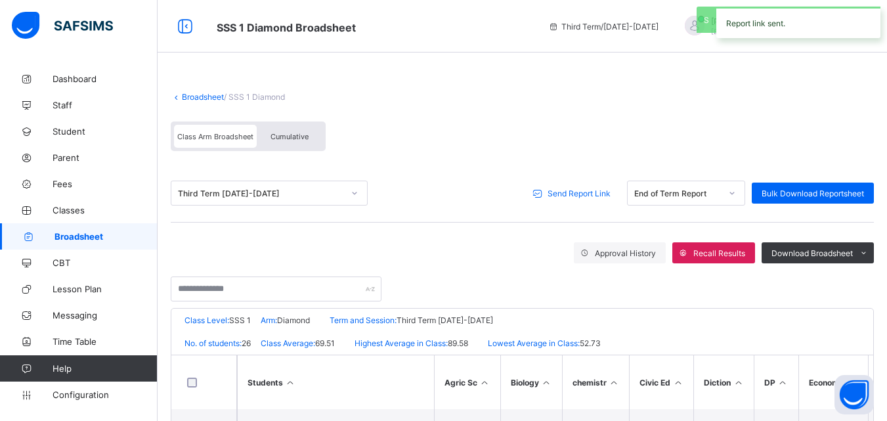
click at [575, 195] on span "Send Report Link" at bounding box center [579, 194] width 63 height 10
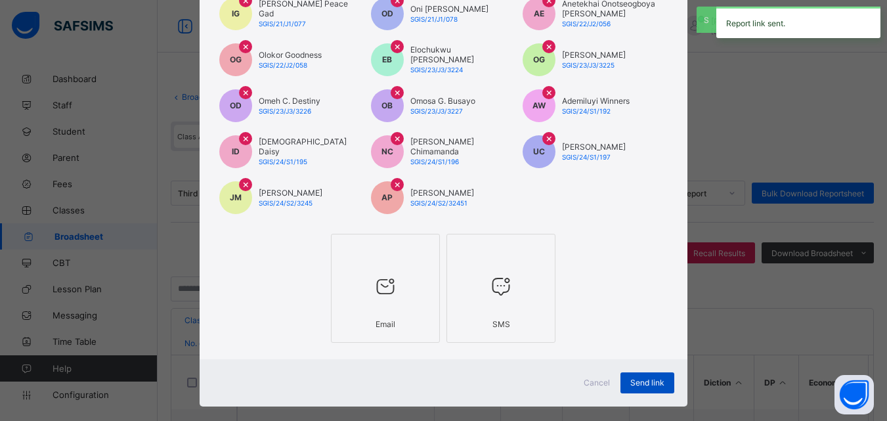
click at [644, 386] on span "Send link" at bounding box center [648, 383] width 34 height 10
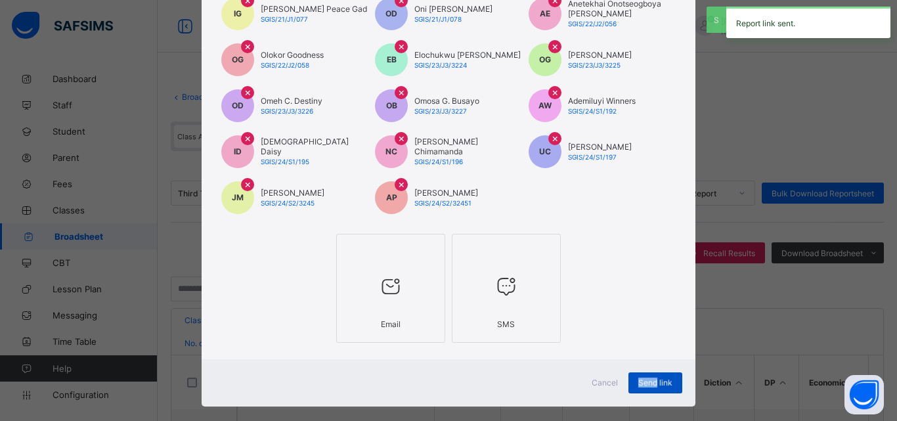
click at [644, 386] on span "Send link" at bounding box center [655, 383] width 34 height 10
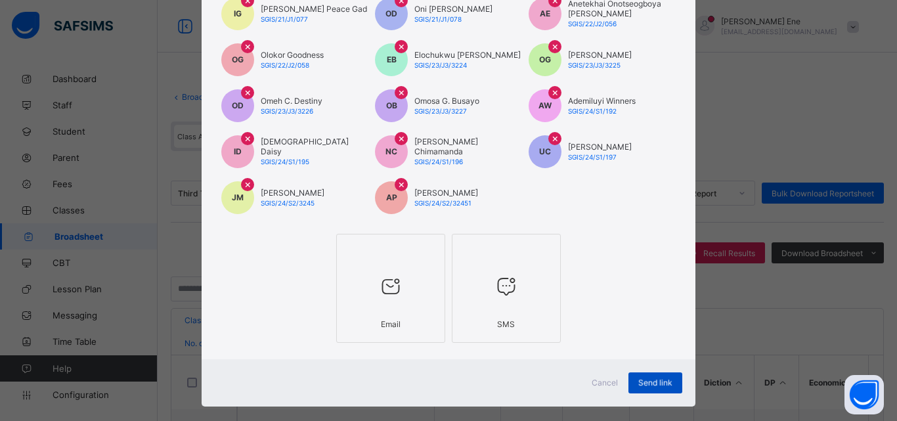
click at [644, 386] on div "Send link" at bounding box center [656, 382] width 54 height 21
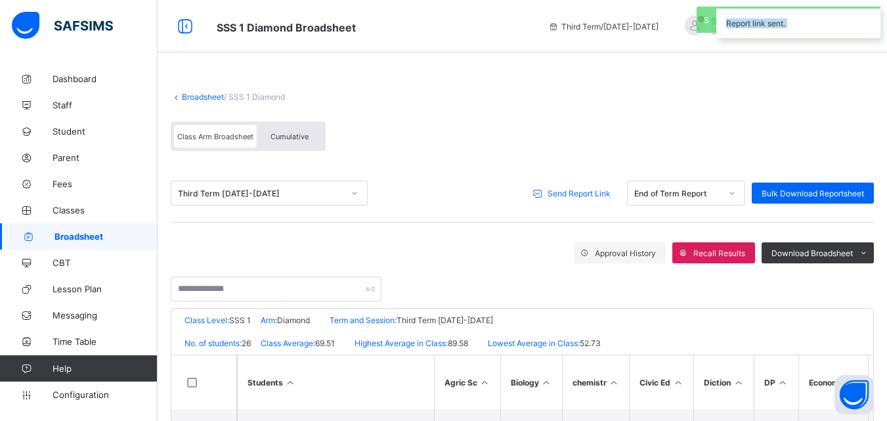
click at [88, 236] on span "Broadsheet" at bounding box center [106, 236] width 103 height 11
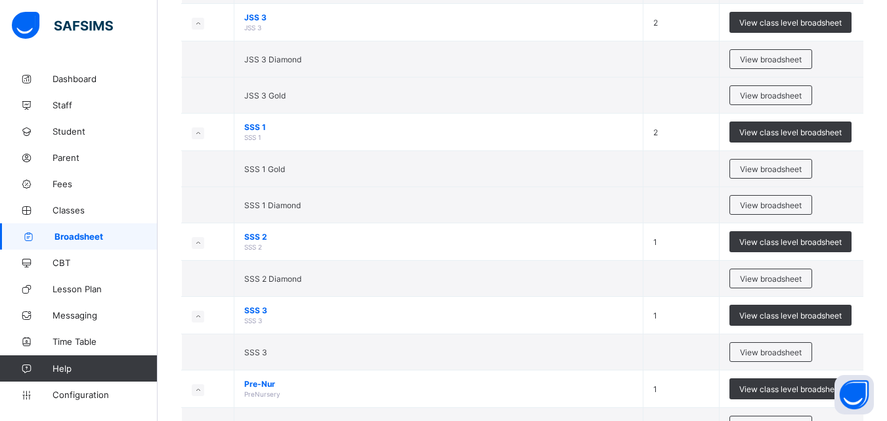
scroll to position [1214, 0]
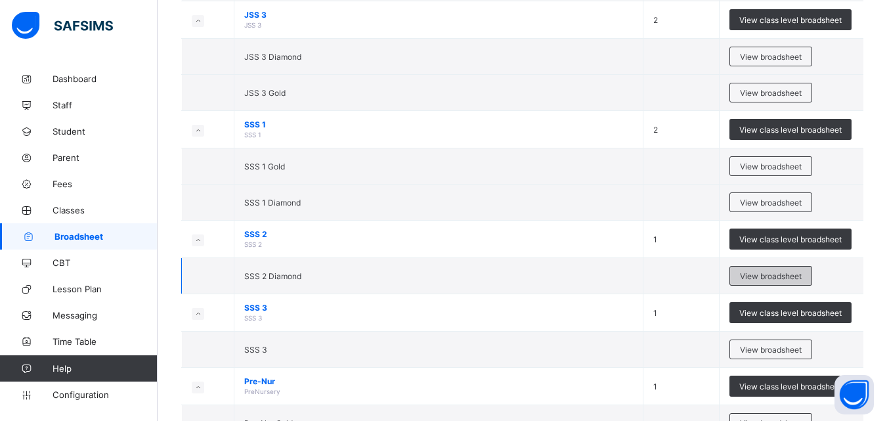
click at [767, 275] on span "View broadsheet" at bounding box center [771, 276] width 62 height 10
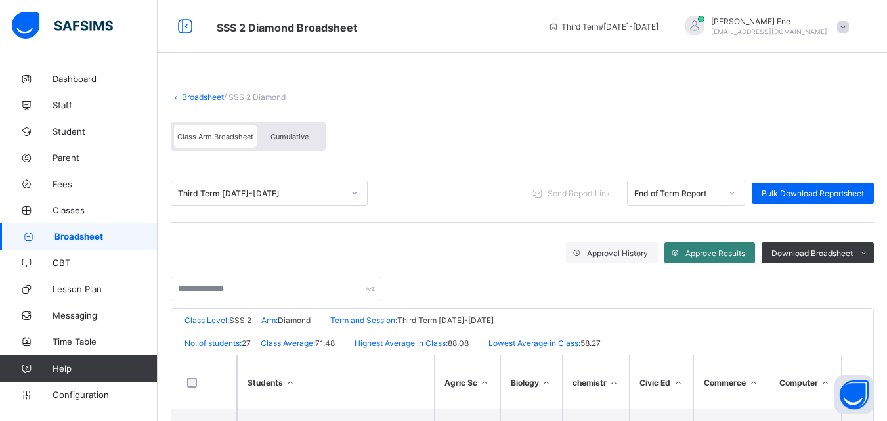
click at [710, 254] on span "Approve Results" at bounding box center [716, 253] width 60 height 10
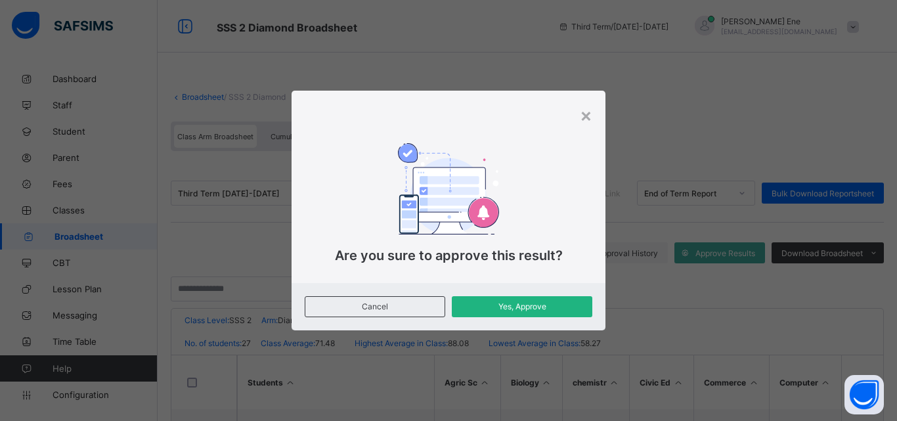
click at [536, 303] on span "Yes, Approve" at bounding box center [522, 307] width 121 height 10
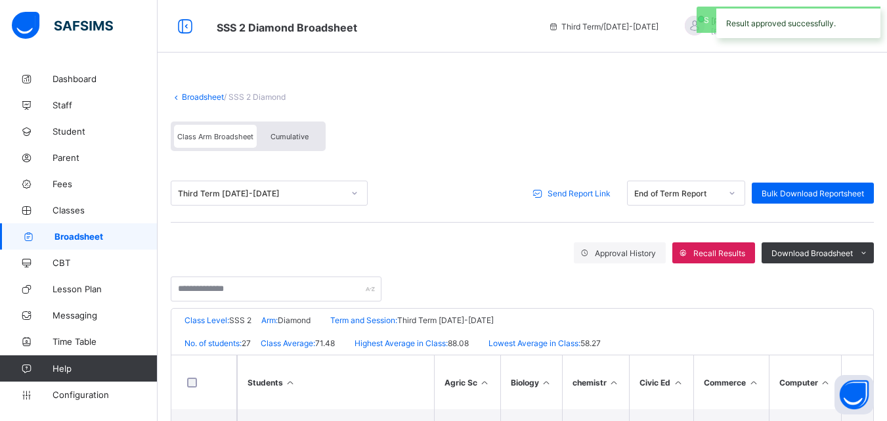
click at [592, 197] on span "Send Report Link" at bounding box center [579, 194] width 63 height 10
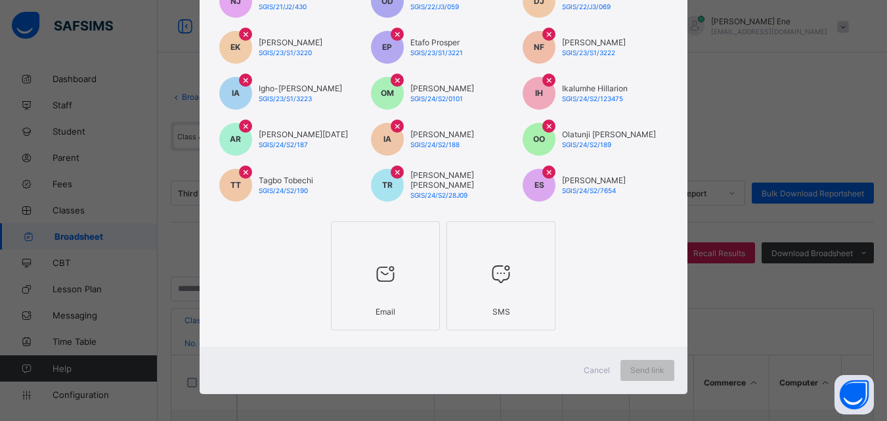
scroll to position [358, 0]
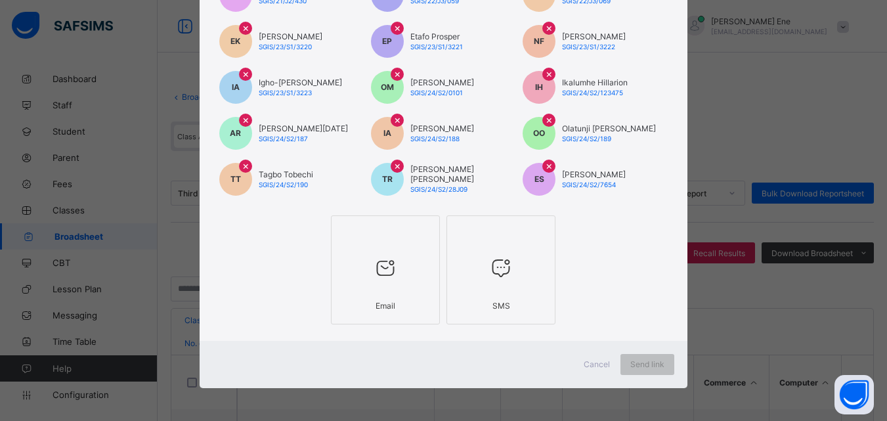
click at [420, 298] on div "Email" at bounding box center [385, 305] width 95 height 23
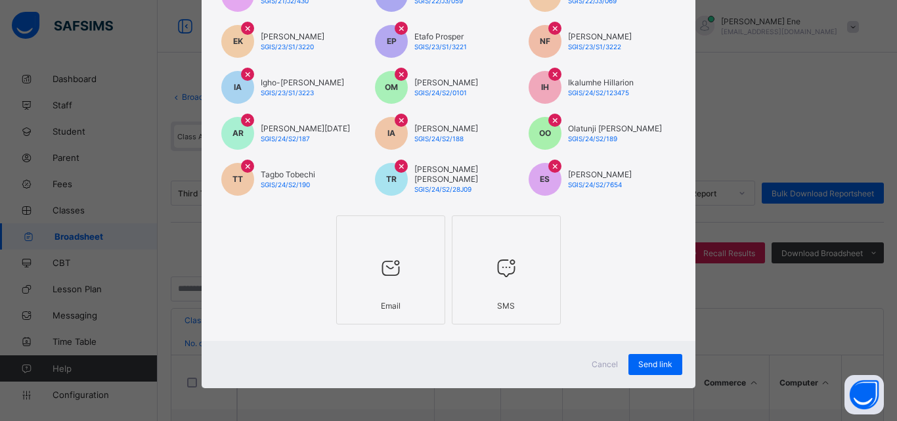
click at [478, 296] on div "SMS" at bounding box center [506, 305] width 95 height 23
click at [655, 360] on span "Send link" at bounding box center [655, 364] width 34 height 10
click at [655, 361] on div "Send link" at bounding box center [656, 364] width 54 height 21
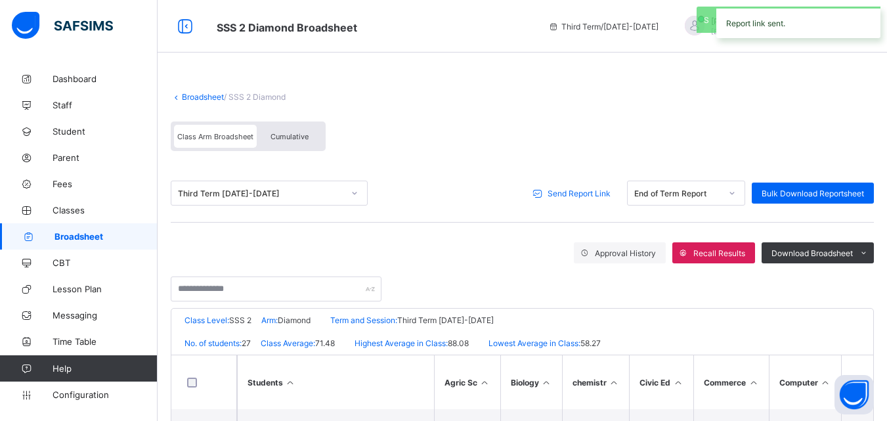
click at [577, 192] on span "Send Report Link" at bounding box center [579, 194] width 63 height 10
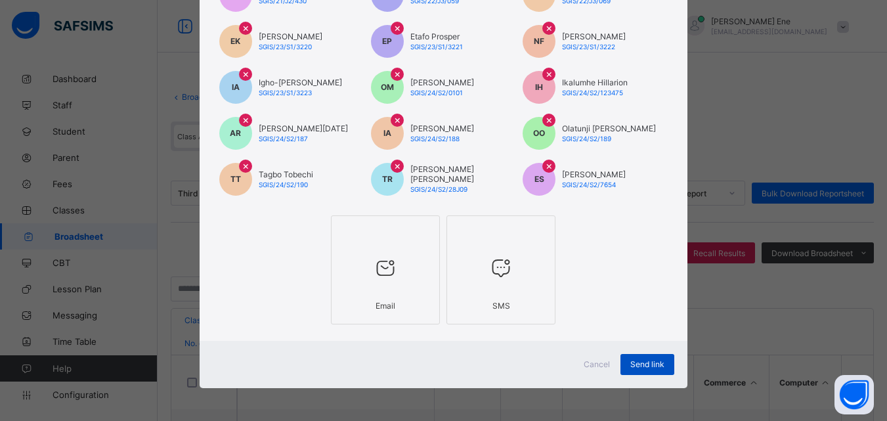
click at [644, 363] on span "Send link" at bounding box center [648, 364] width 34 height 10
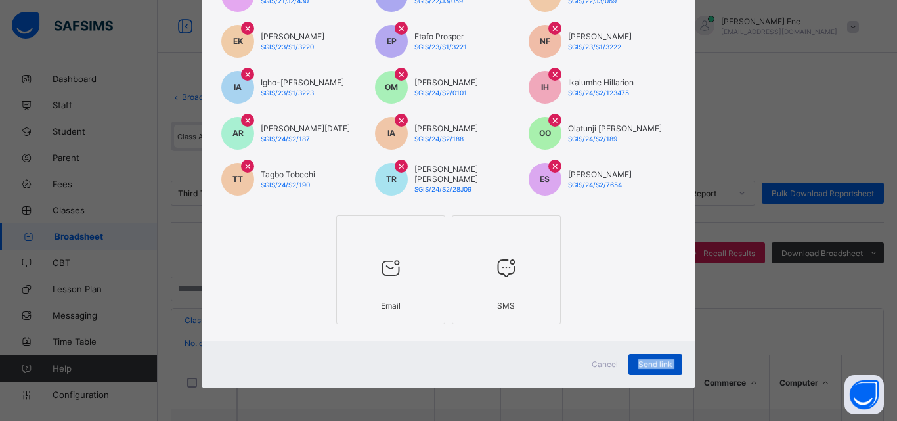
click at [644, 363] on span "Send link" at bounding box center [655, 364] width 34 height 10
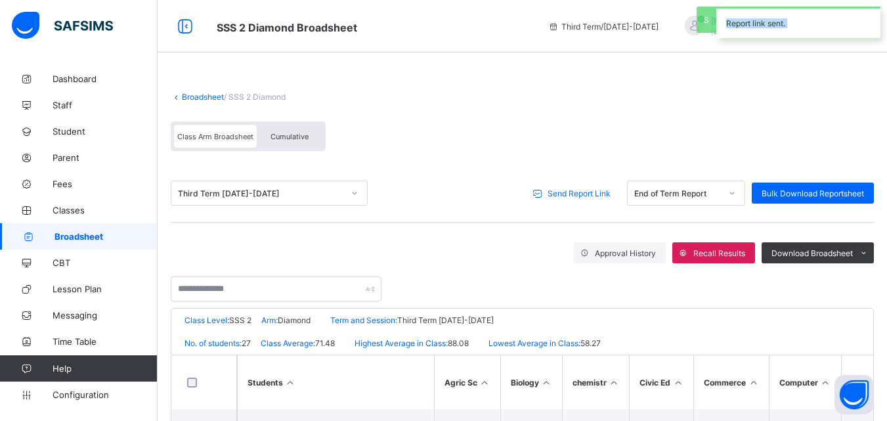
click at [101, 240] on span "Broadsheet" at bounding box center [106, 236] width 103 height 11
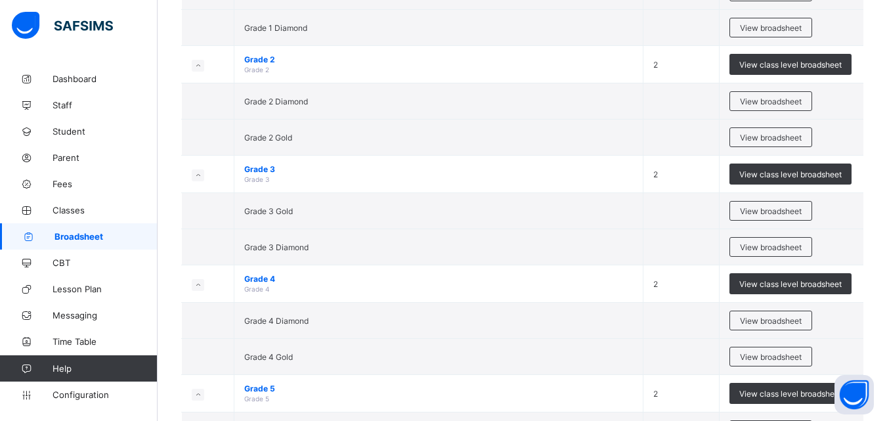
scroll to position [531, 0]
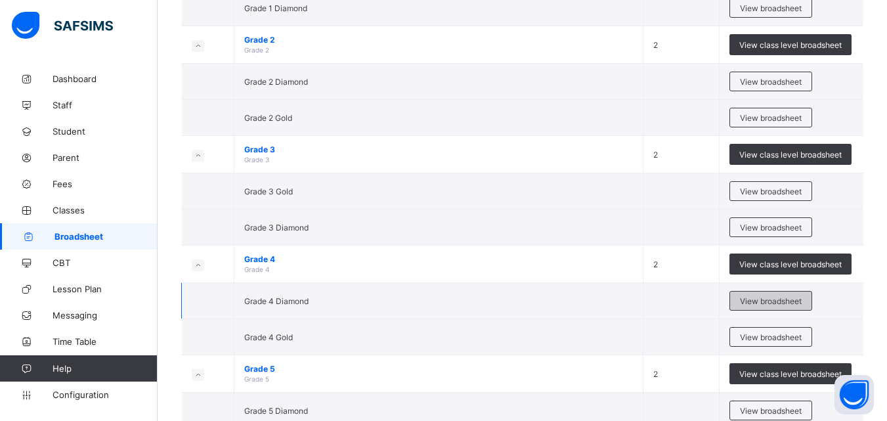
click at [791, 303] on span "View broadsheet" at bounding box center [771, 301] width 62 height 10
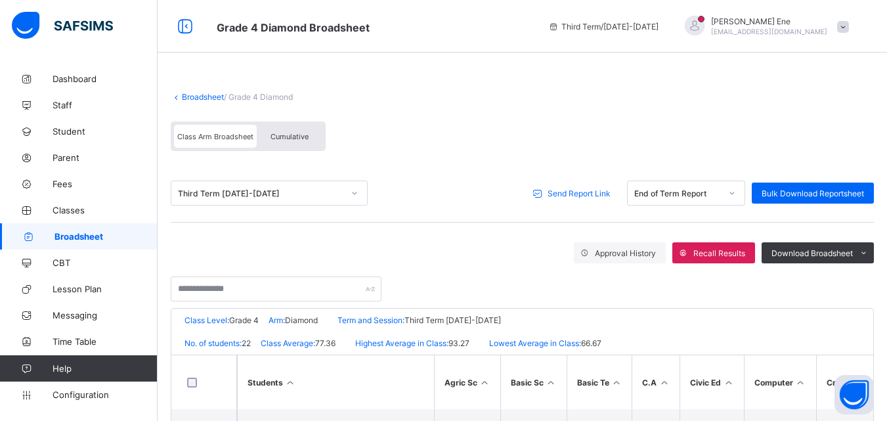
click at [600, 193] on span "Send Report Link" at bounding box center [579, 194] width 63 height 10
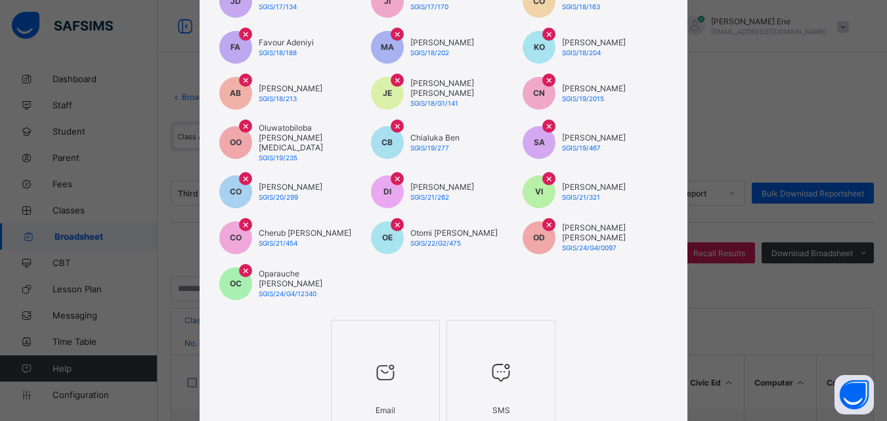
scroll to position [312, 0]
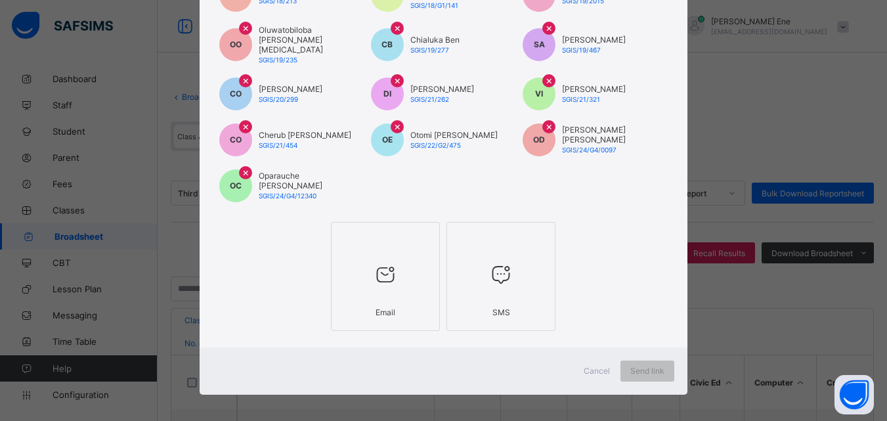
click at [374, 310] on div "Email" at bounding box center [385, 312] width 95 height 23
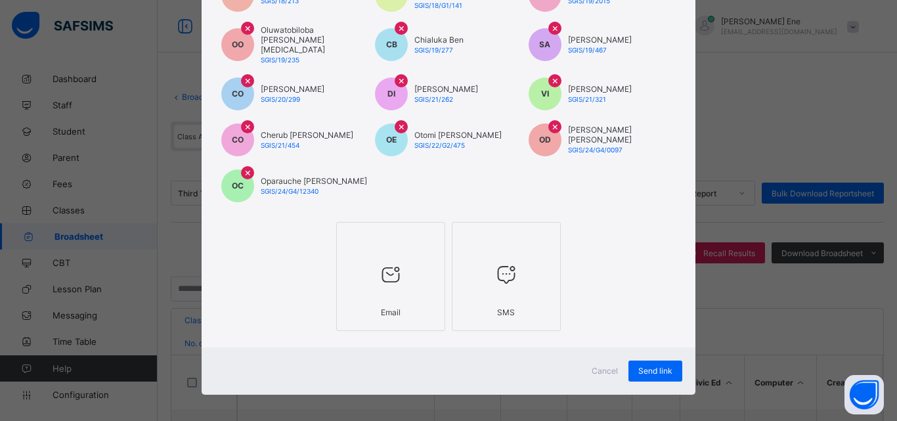
click at [472, 285] on div at bounding box center [506, 275] width 95 height 52
click at [648, 370] on div "Send link" at bounding box center [656, 371] width 54 height 21
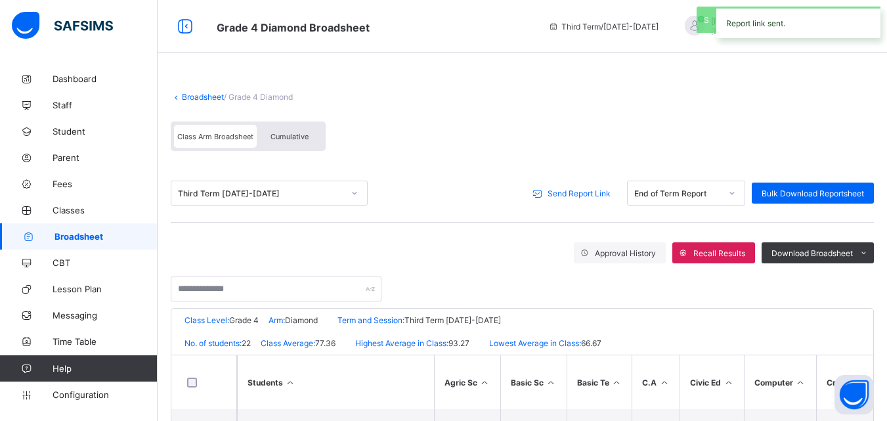
click at [96, 236] on span "Broadsheet" at bounding box center [106, 236] width 103 height 11
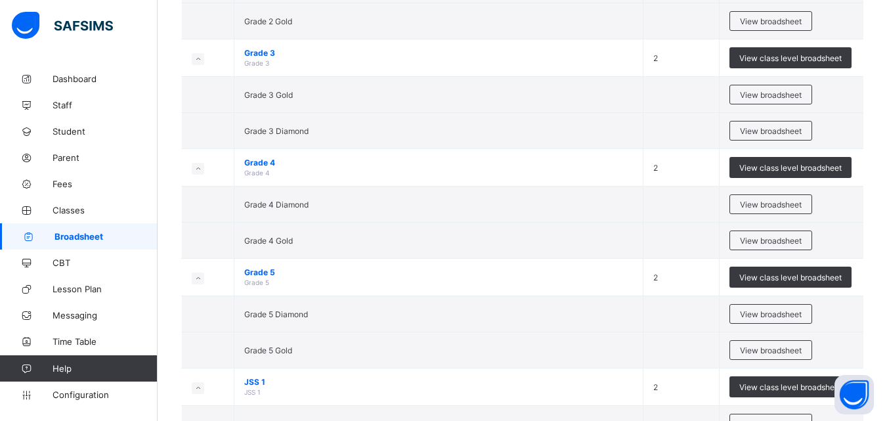
scroll to position [654, 0]
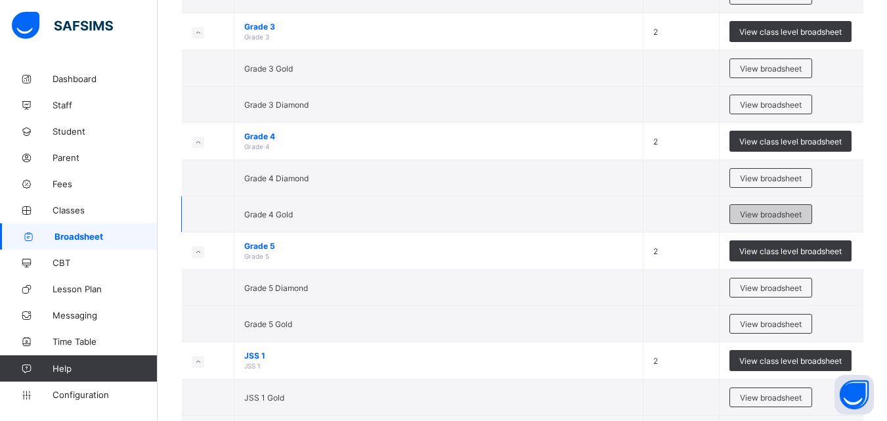
click at [767, 213] on span "View broadsheet" at bounding box center [771, 215] width 62 height 10
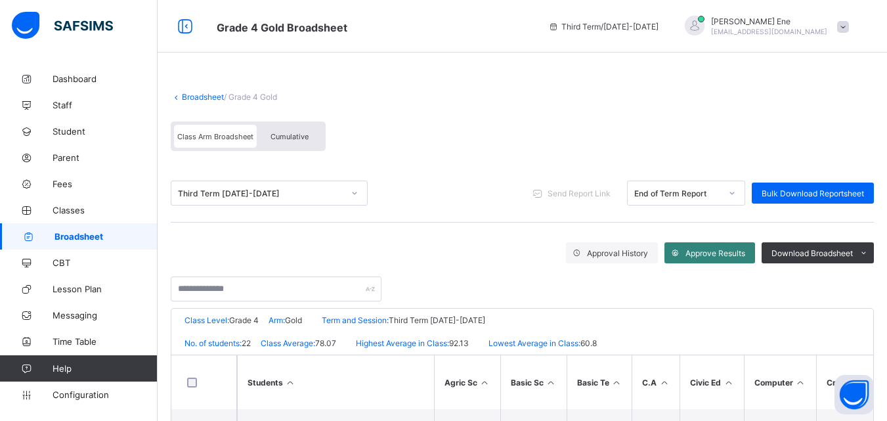
click at [708, 257] on span "Approve Results" at bounding box center [716, 253] width 60 height 10
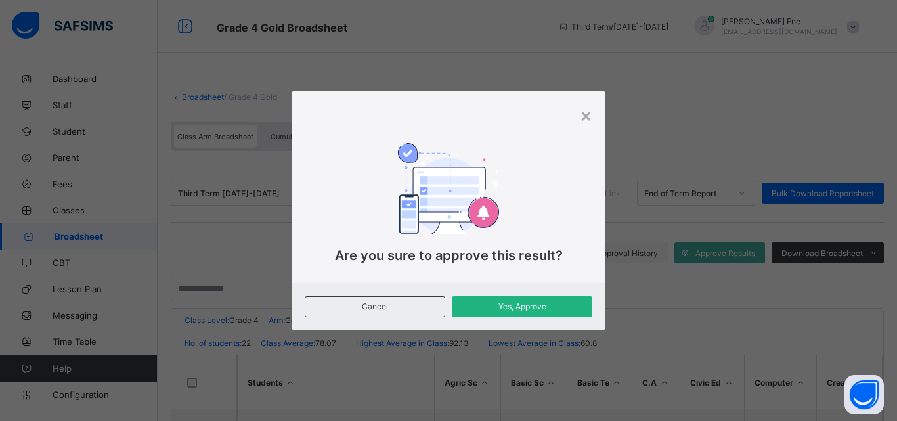
click at [555, 311] on span "Yes, Approve" at bounding box center [522, 307] width 121 height 10
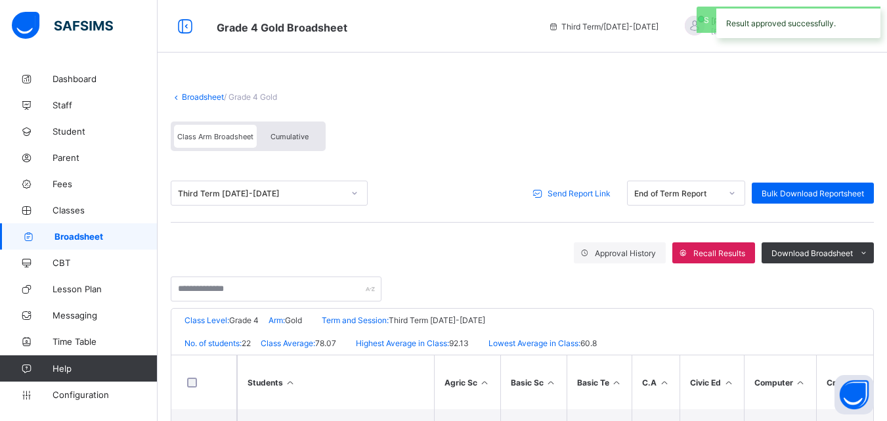
click at [604, 190] on span "Send Report Link" at bounding box center [579, 194] width 63 height 10
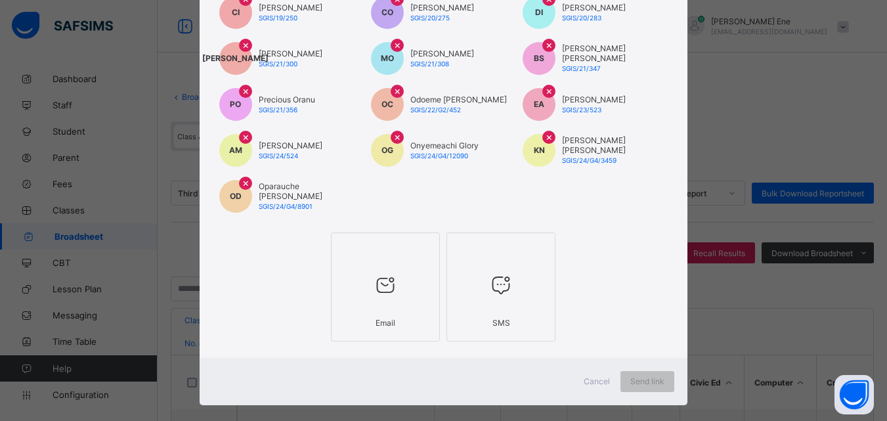
scroll to position [312, 0]
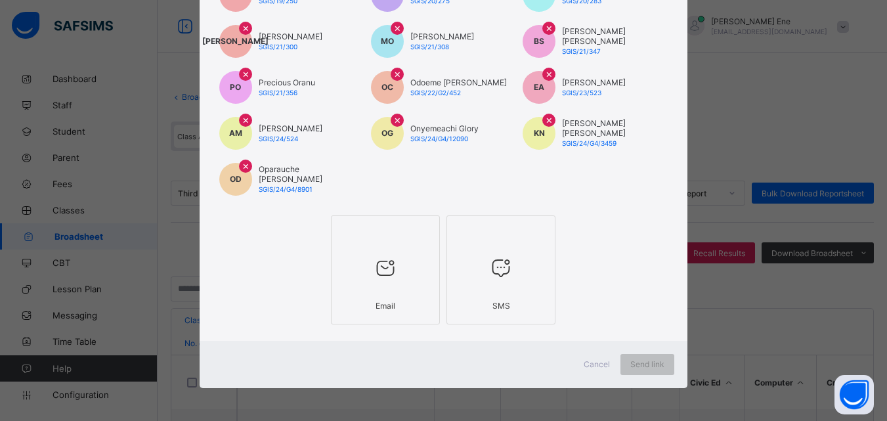
click at [391, 304] on div "Email" at bounding box center [385, 305] width 95 height 23
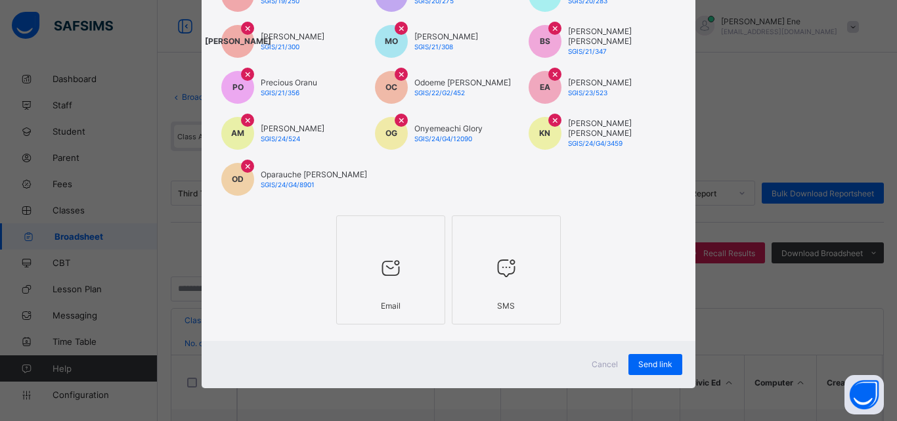
click at [459, 294] on div "SMS" at bounding box center [506, 305] width 95 height 23
click at [638, 365] on span "Send link" at bounding box center [655, 364] width 34 height 10
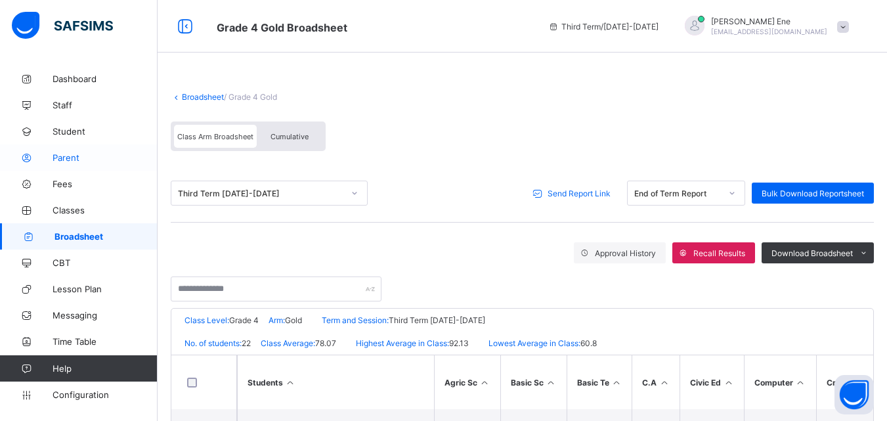
click at [67, 156] on span "Parent" at bounding box center [105, 157] width 105 height 11
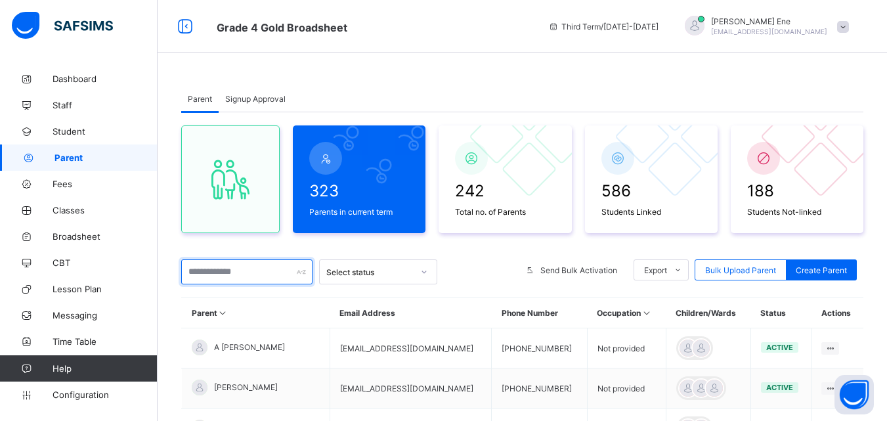
click at [271, 274] on input "text" at bounding box center [246, 271] width 131 height 25
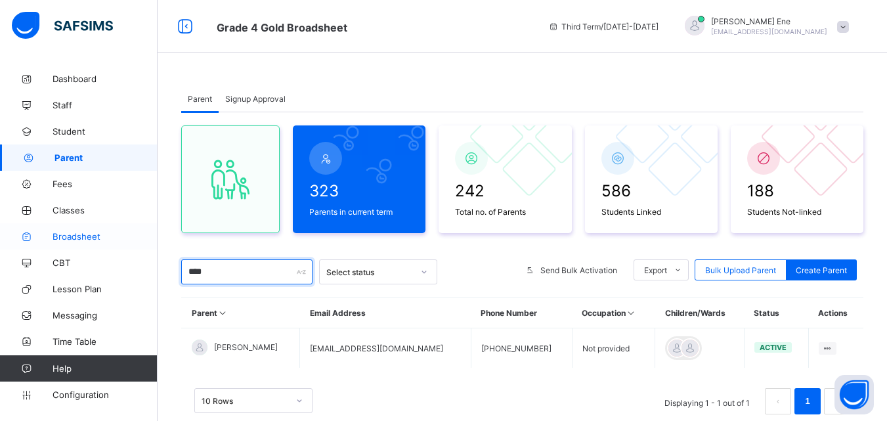
type input "****"
click at [74, 238] on span "Broadsheet" at bounding box center [105, 236] width 105 height 11
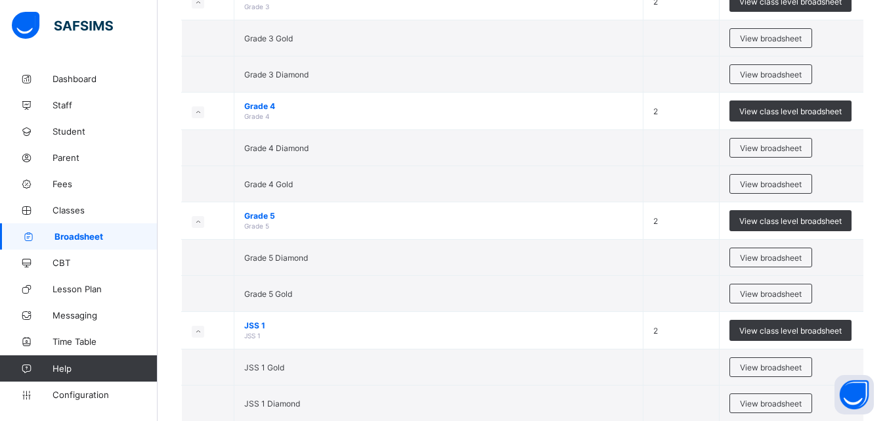
scroll to position [762, 0]
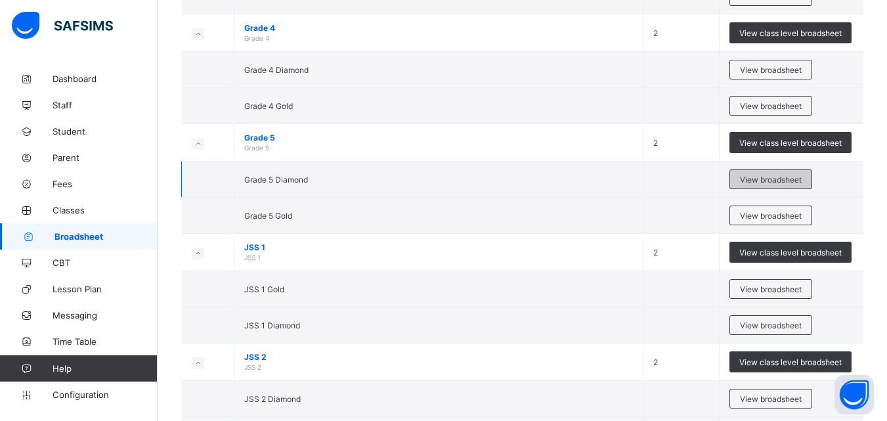
click at [758, 177] on span "View broadsheet" at bounding box center [771, 180] width 62 height 10
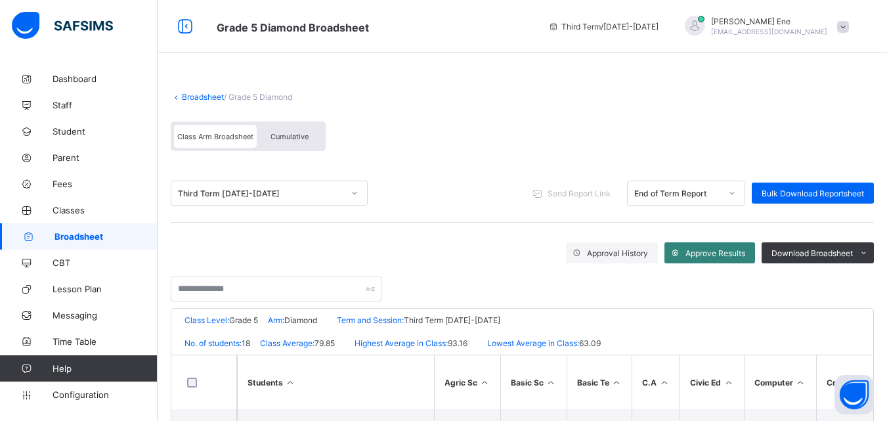
click at [736, 250] on span "Approve Results" at bounding box center [716, 253] width 60 height 10
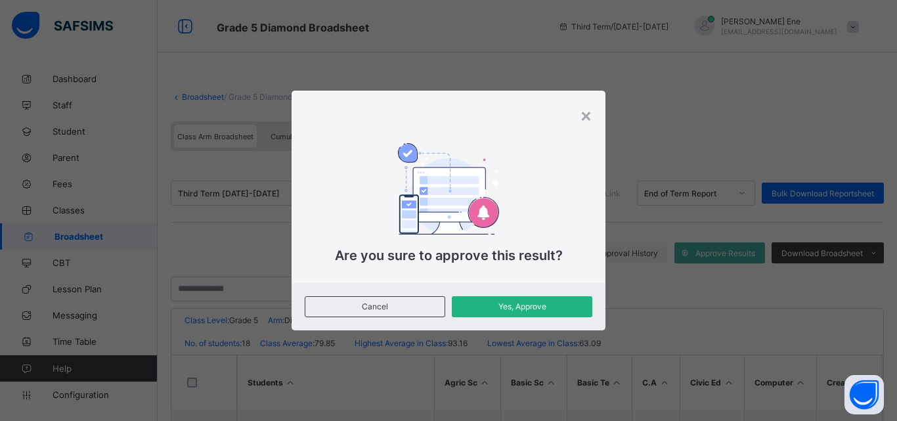
click at [552, 309] on span "Yes, Approve" at bounding box center [522, 307] width 121 height 10
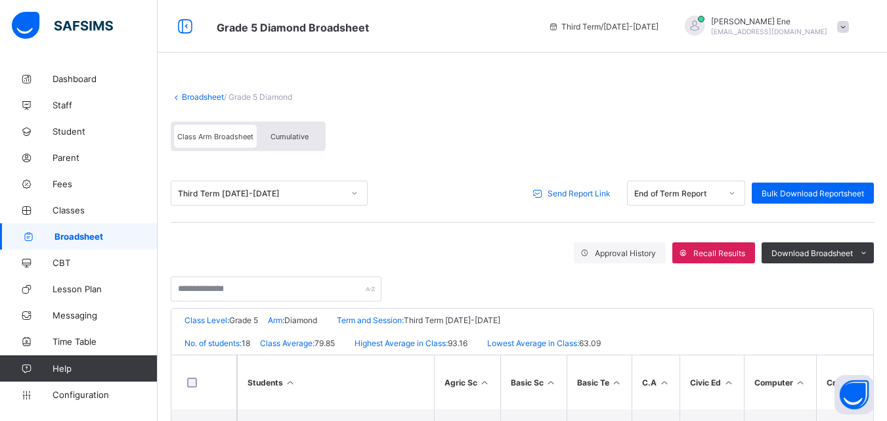
click at [583, 196] on span "Send Report Link" at bounding box center [579, 194] width 63 height 10
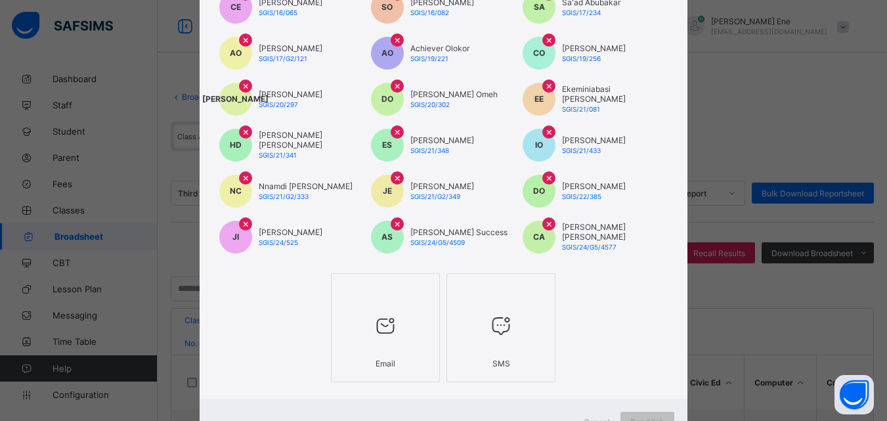
scroll to position [208, 0]
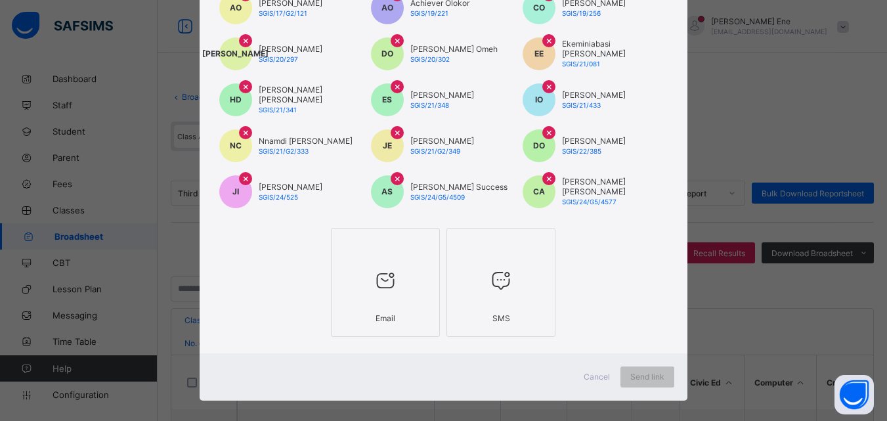
click at [373, 290] on icon at bounding box center [386, 281] width 28 height 24
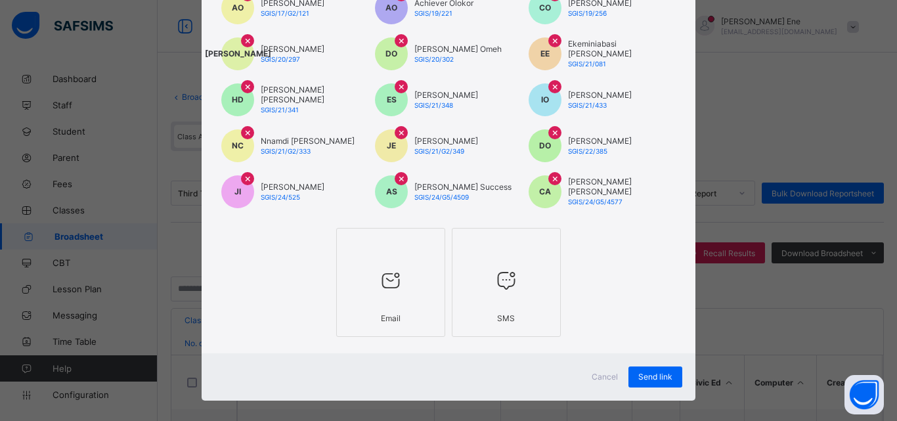
click at [508, 261] on div at bounding box center [506, 281] width 95 height 52
click at [641, 377] on span "Send link" at bounding box center [655, 377] width 34 height 10
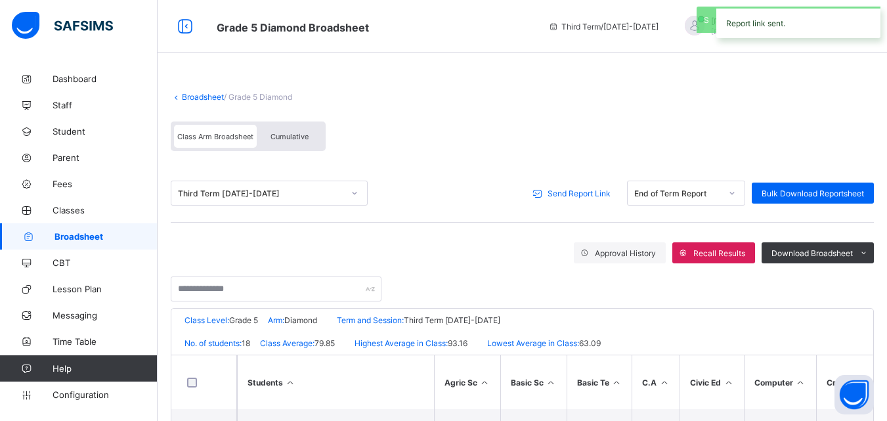
click at [591, 194] on span "Send Report Link" at bounding box center [579, 194] width 63 height 10
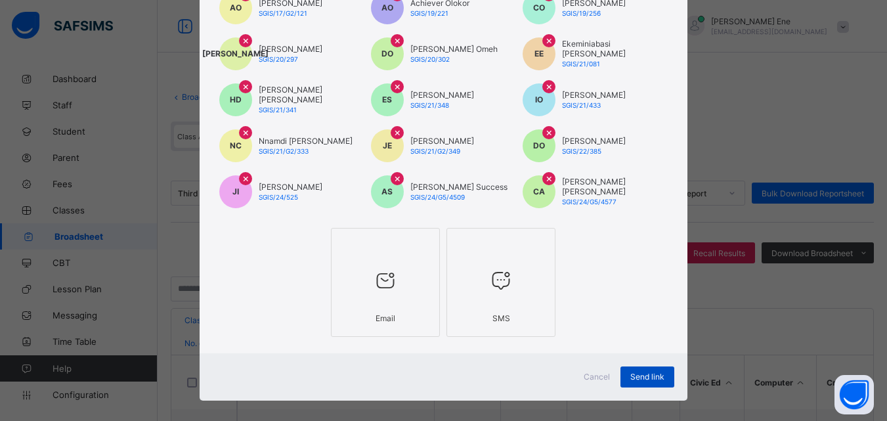
click at [648, 371] on div "Send link" at bounding box center [648, 377] width 54 height 21
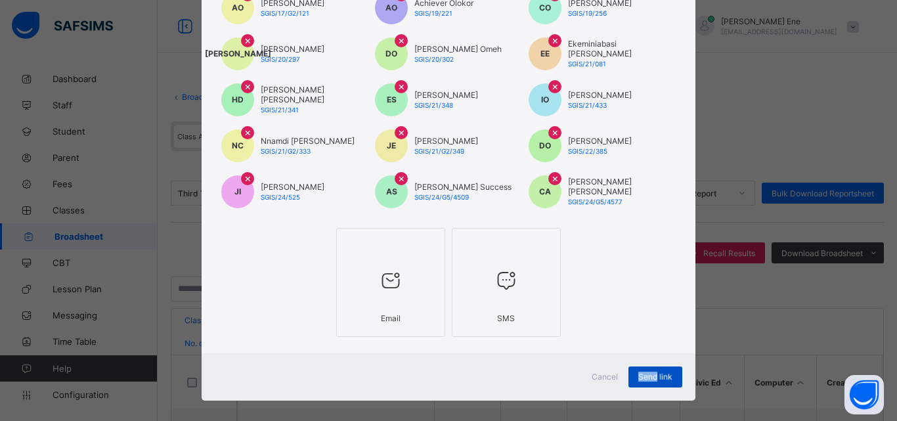
click at [648, 371] on div "Send link" at bounding box center [656, 377] width 54 height 21
click at [648, 372] on span "Send link" at bounding box center [655, 377] width 34 height 10
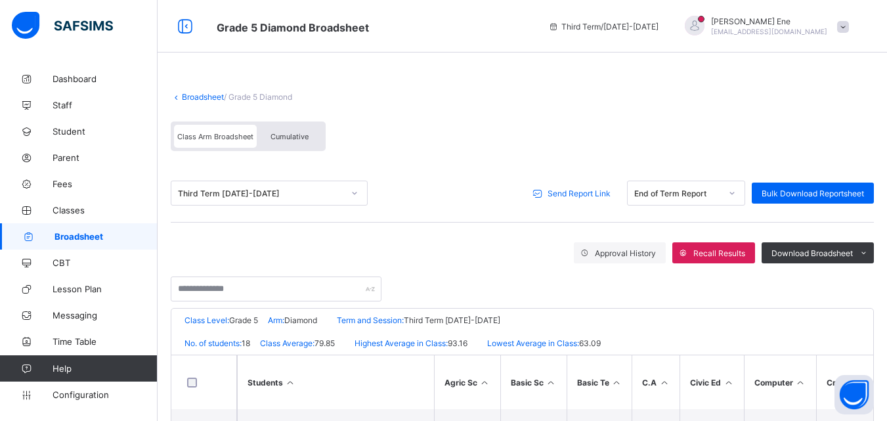
click at [99, 235] on span "Broadsheet" at bounding box center [106, 236] width 103 height 11
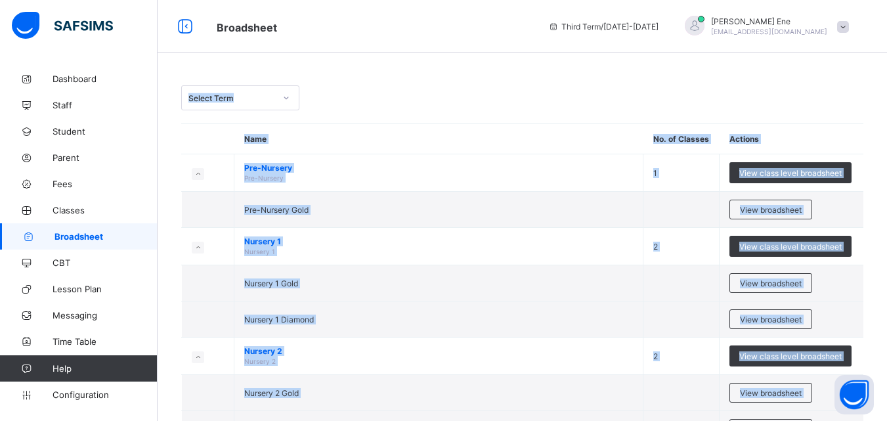
click at [836, 133] on th "Actions" at bounding box center [792, 139] width 144 height 30
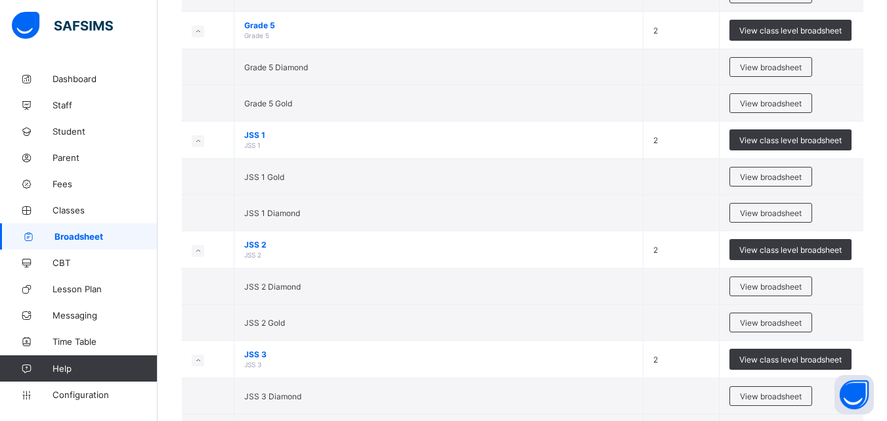
scroll to position [864, 0]
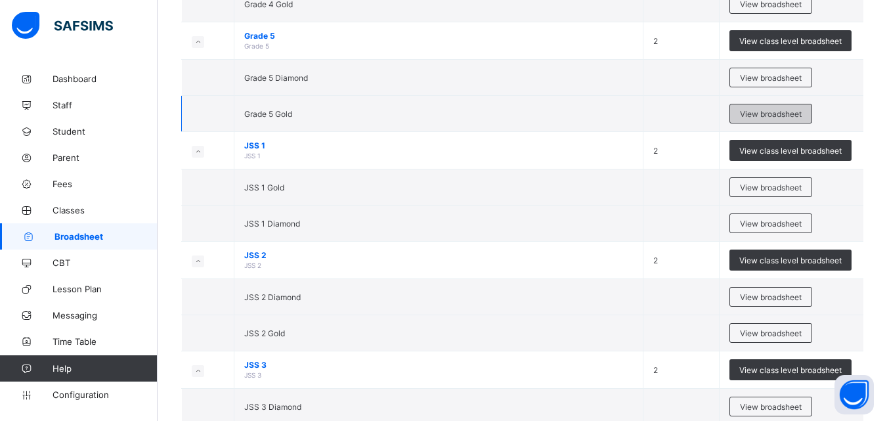
click at [776, 114] on span "View broadsheet" at bounding box center [771, 114] width 62 height 10
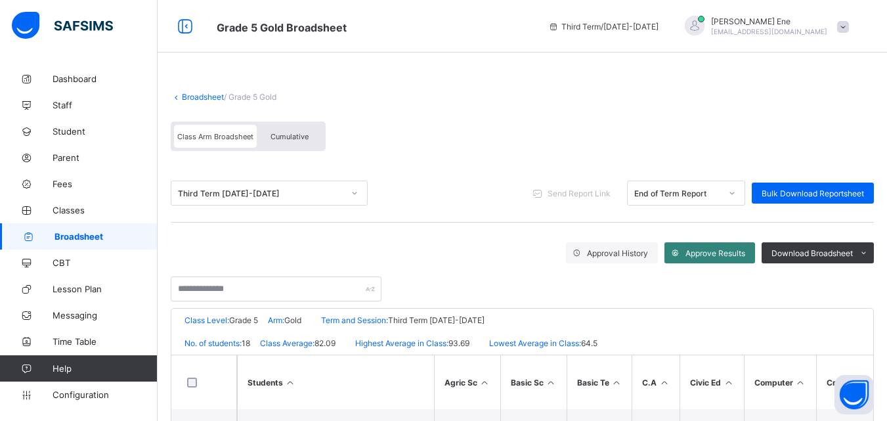
click at [697, 251] on span "Approve Results" at bounding box center [716, 253] width 60 height 10
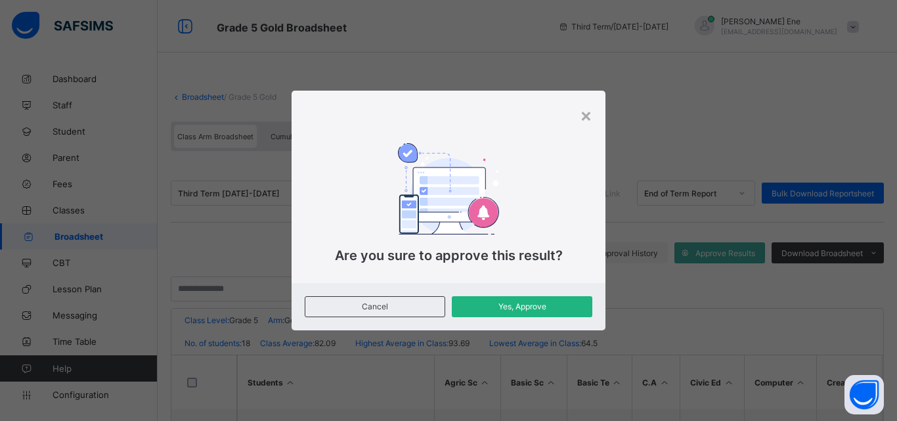
click at [556, 306] on span "Yes, Approve" at bounding box center [522, 307] width 121 height 10
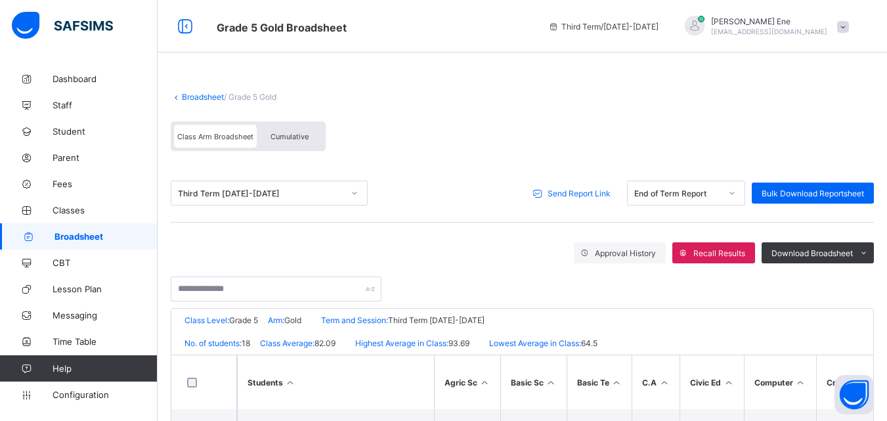
click at [577, 195] on span "Send Report Link" at bounding box center [579, 194] width 63 height 10
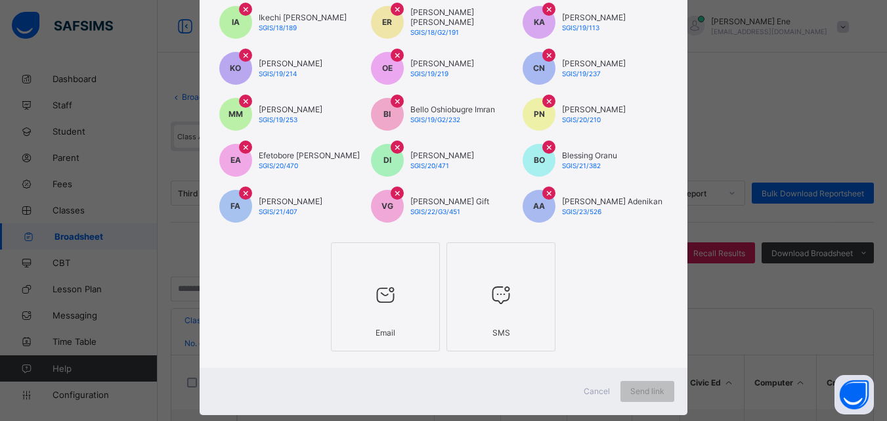
scroll to position [199, 0]
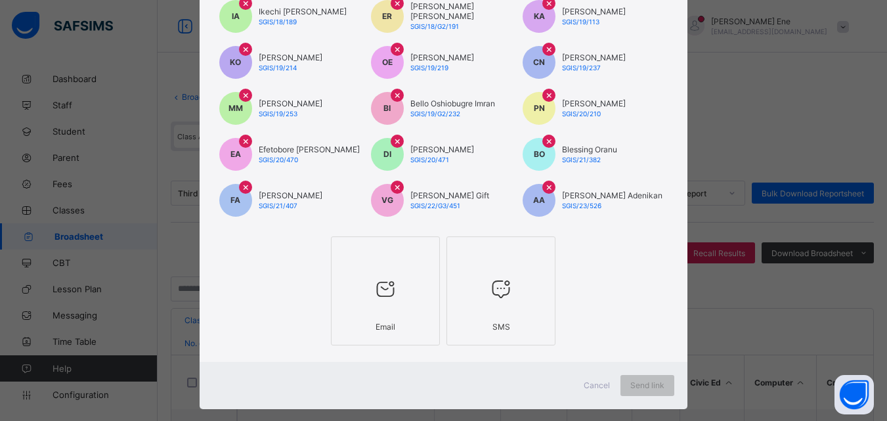
click at [408, 311] on div at bounding box center [385, 289] width 95 height 52
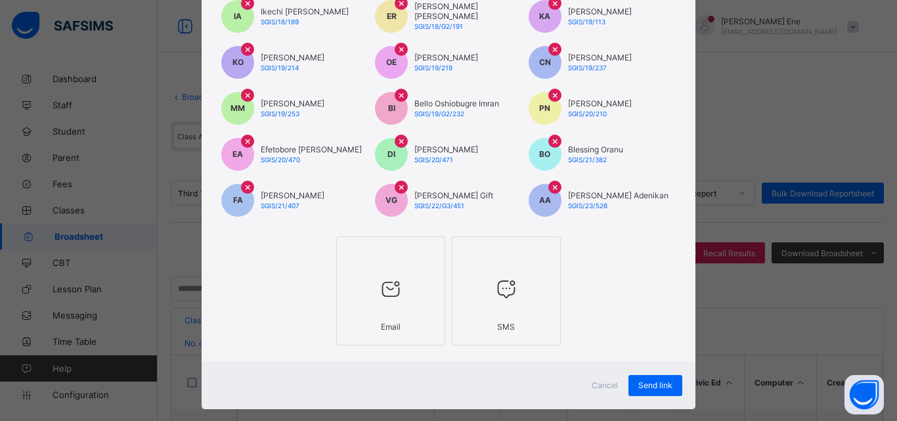
click at [487, 297] on div at bounding box center [506, 289] width 95 height 52
click at [644, 387] on span "Send link" at bounding box center [655, 385] width 34 height 10
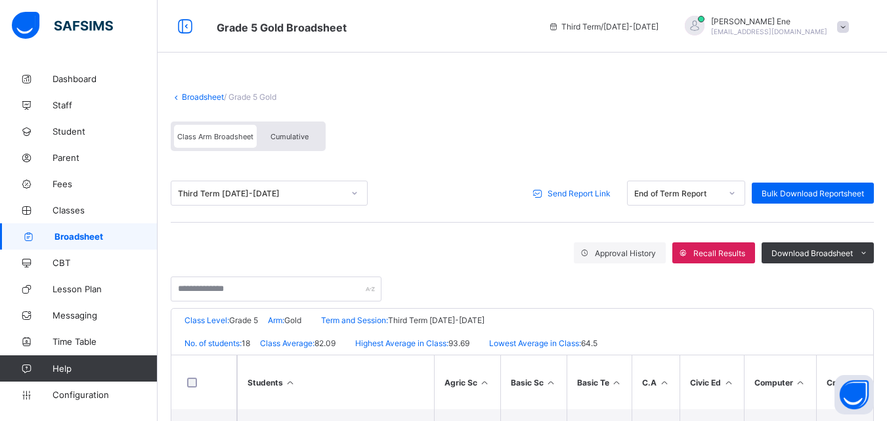
click at [600, 196] on span "Send Report Link" at bounding box center [579, 194] width 63 height 10
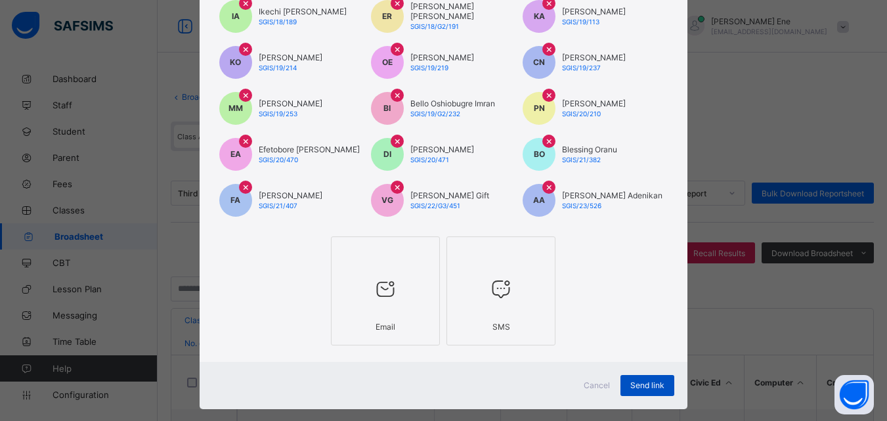
click at [652, 386] on span "Send link" at bounding box center [648, 385] width 34 height 10
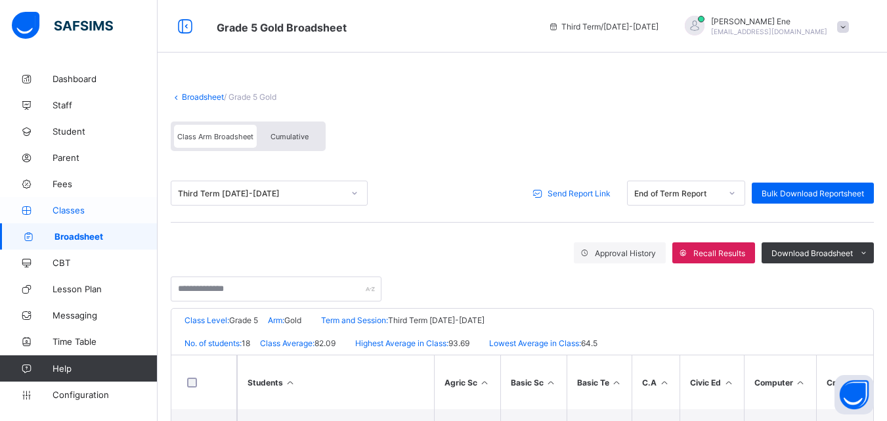
click at [67, 211] on span "Classes" at bounding box center [105, 210] width 105 height 11
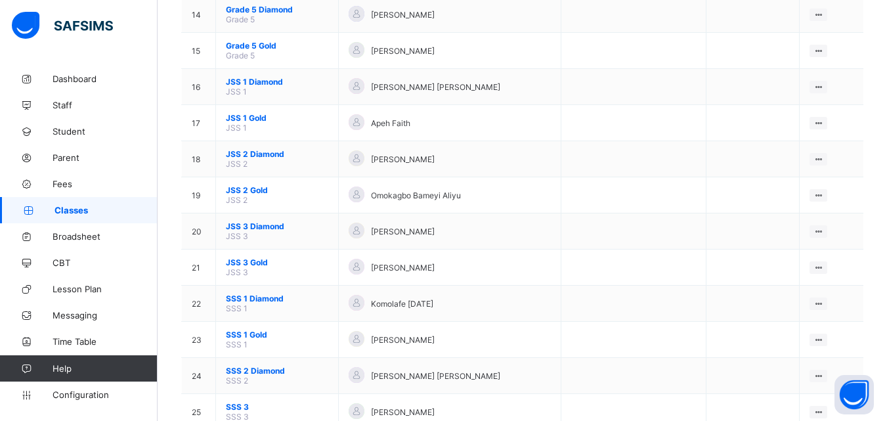
scroll to position [705, 0]
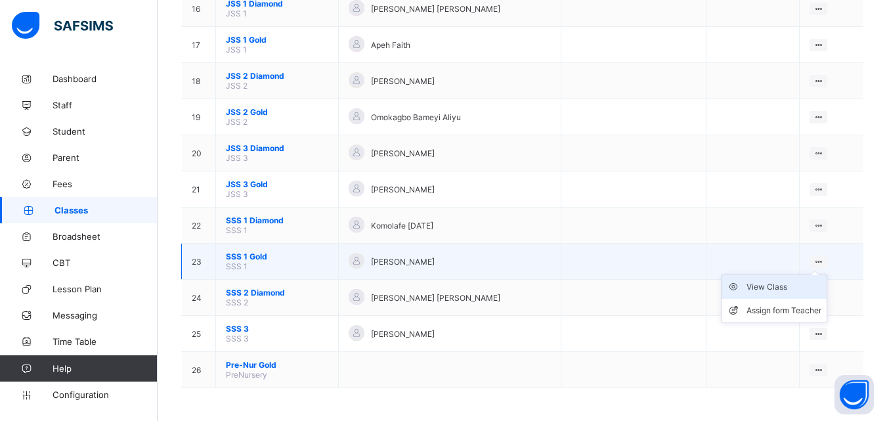
click at [801, 286] on div "View Class" at bounding box center [784, 286] width 75 height 13
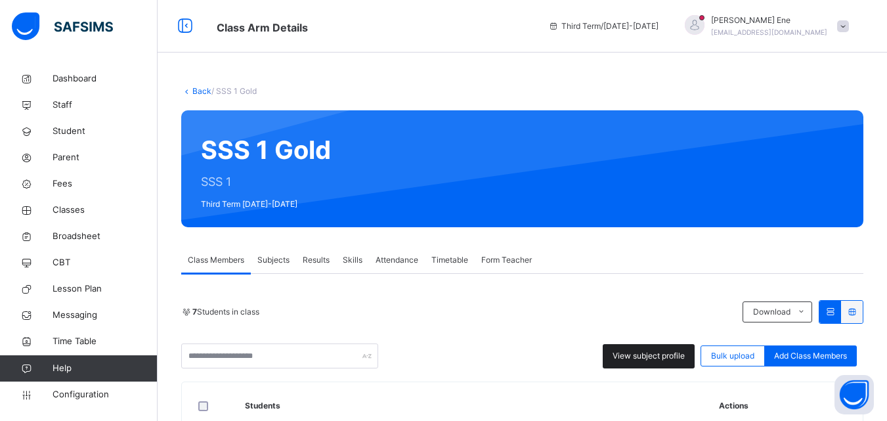
click at [646, 355] on span "View subject profile" at bounding box center [649, 356] width 72 height 12
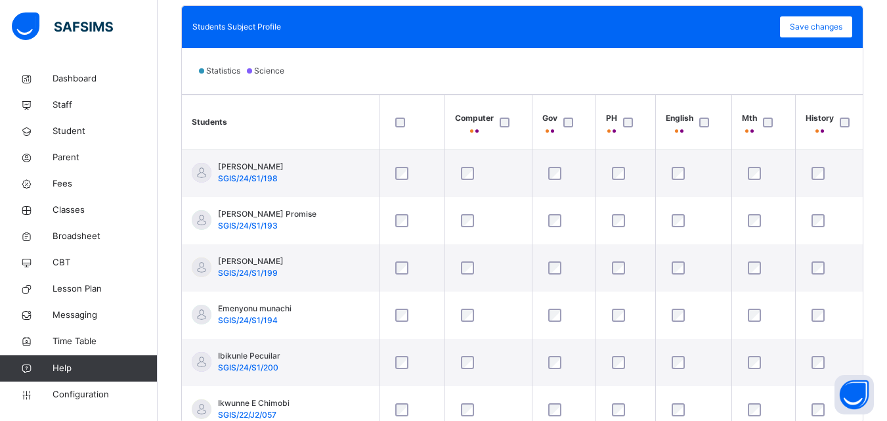
scroll to position [387, 0]
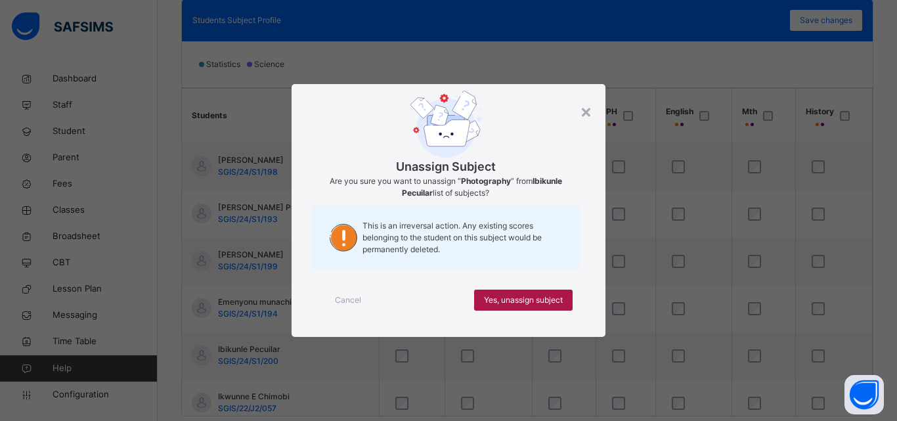
click at [547, 303] on span "Yes, unassign subject" at bounding box center [523, 300] width 79 height 12
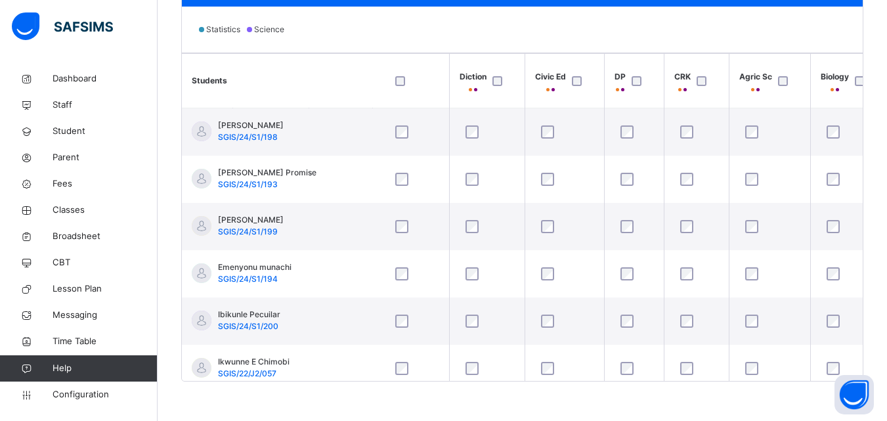
scroll to position [0, 425]
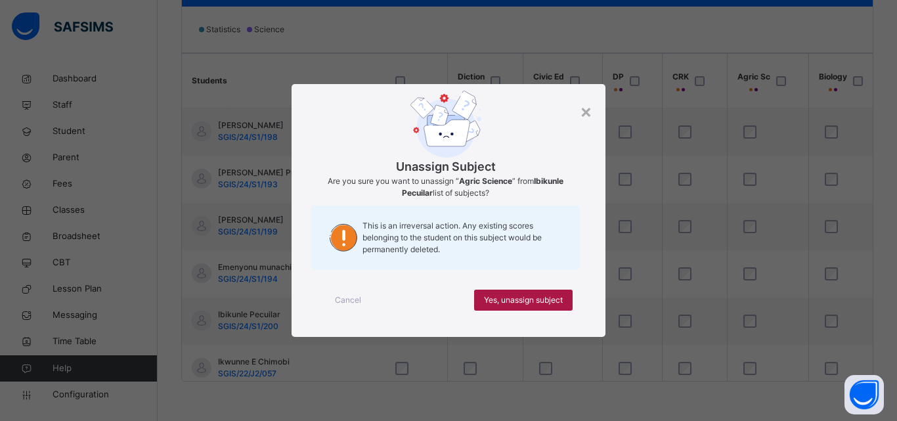
click at [519, 300] on span "Yes, unassign subject" at bounding box center [523, 300] width 79 height 12
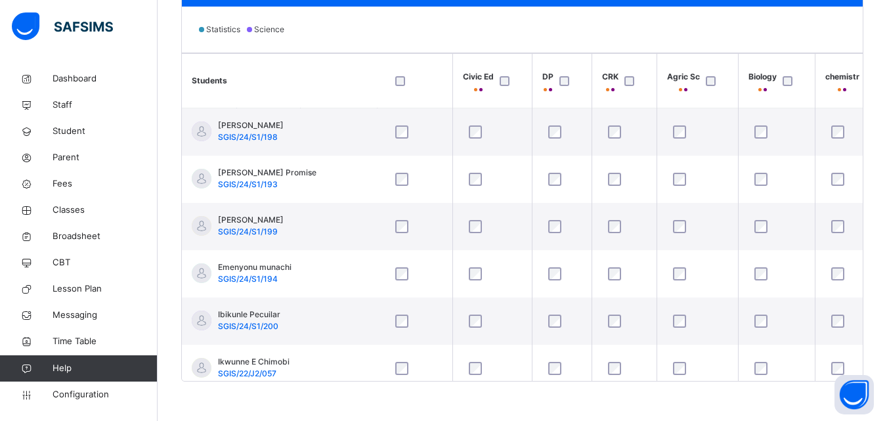
scroll to position [0, 497]
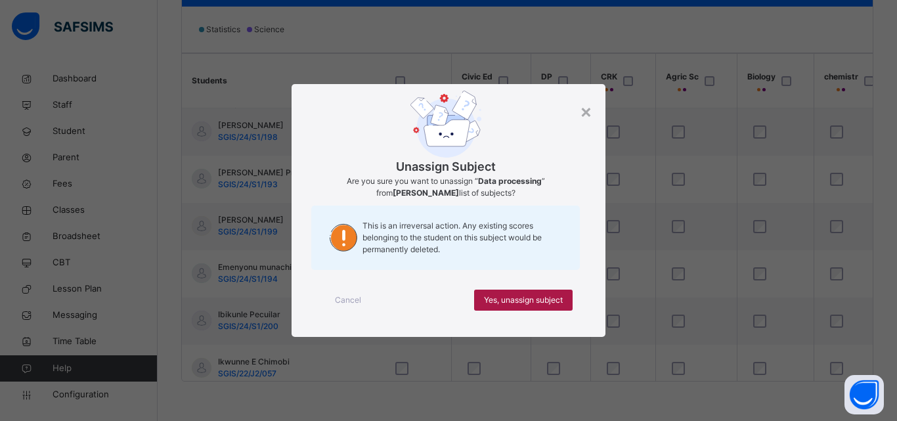
click at [520, 301] on span "Yes, unassign subject" at bounding box center [523, 300] width 79 height 12
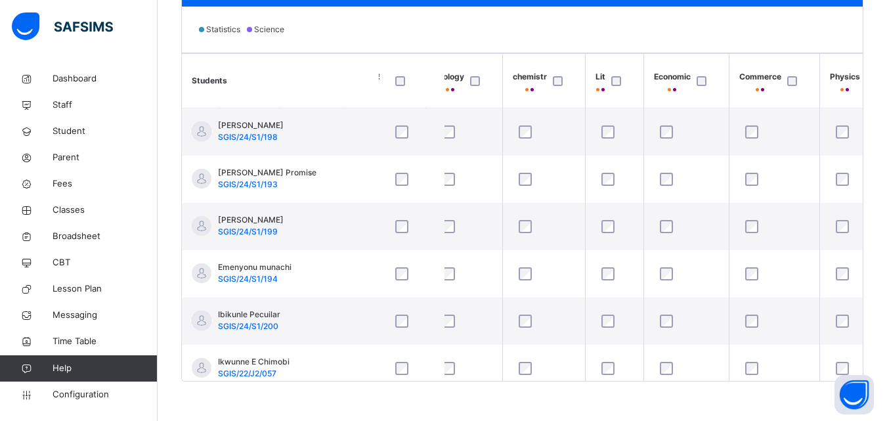
scroll to position [0, 813]
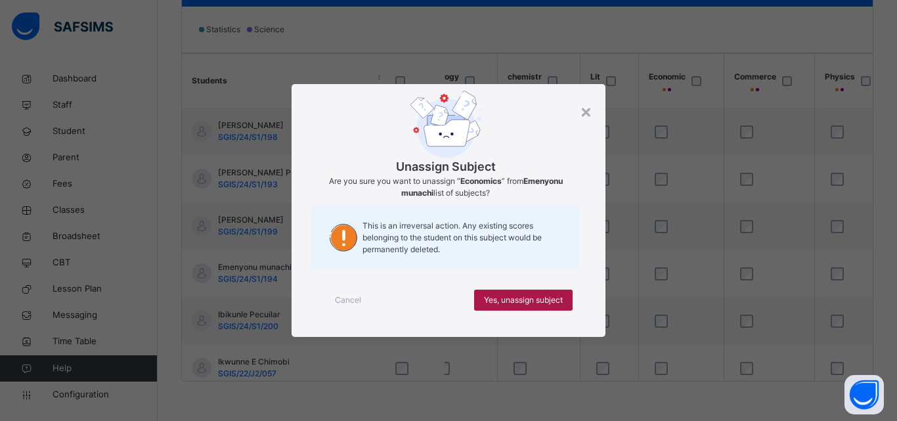
click at [520, 301] on span "Yes, unassign subject" at bounding box center [523, 300] width 79 height 12
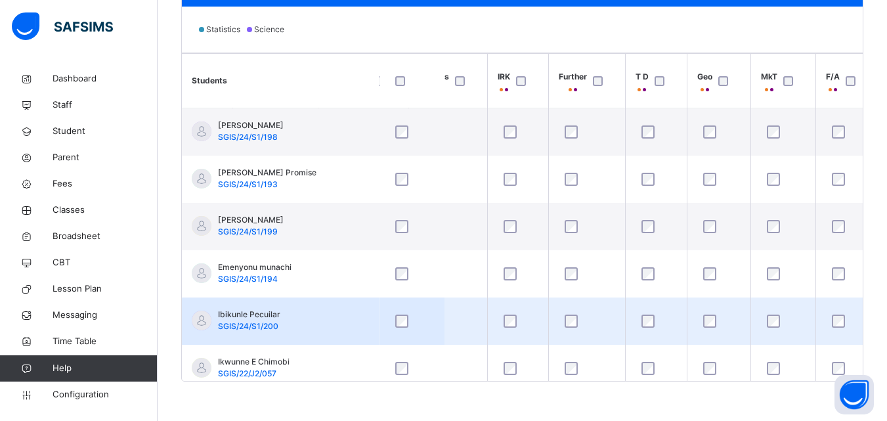
scroll to position [0, 1222]
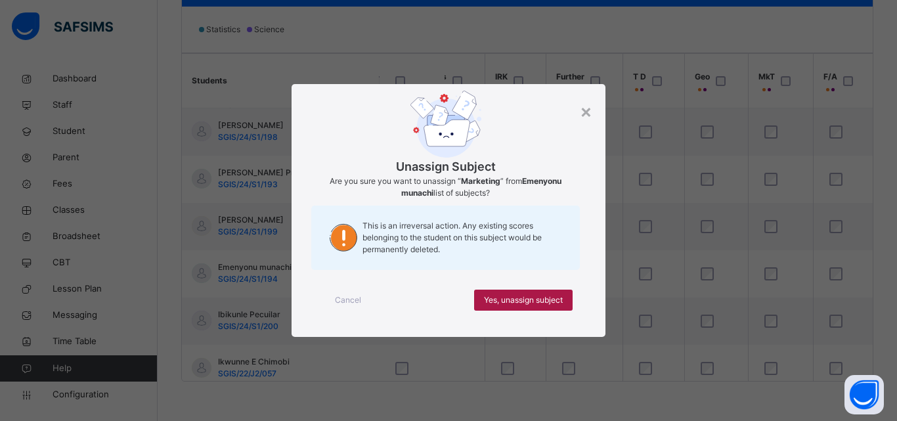
click at [552, 298] on span "Yes, unassign subject" at bounding box center [523, 300] width 79 height 12
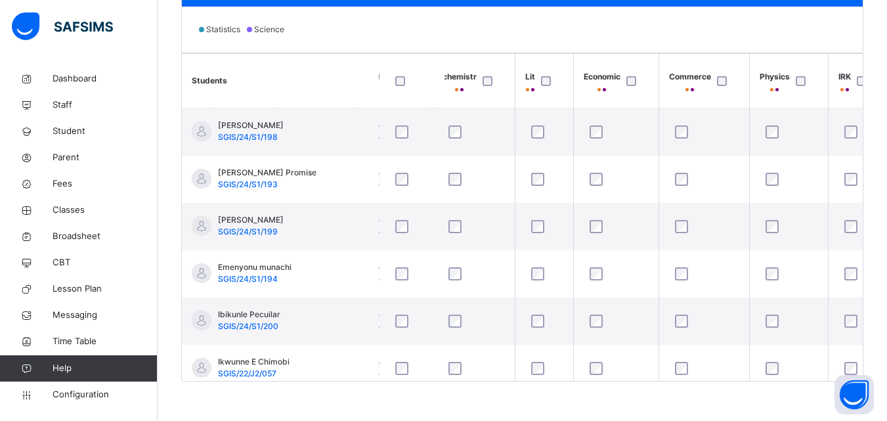
scroll to position [0, 876]
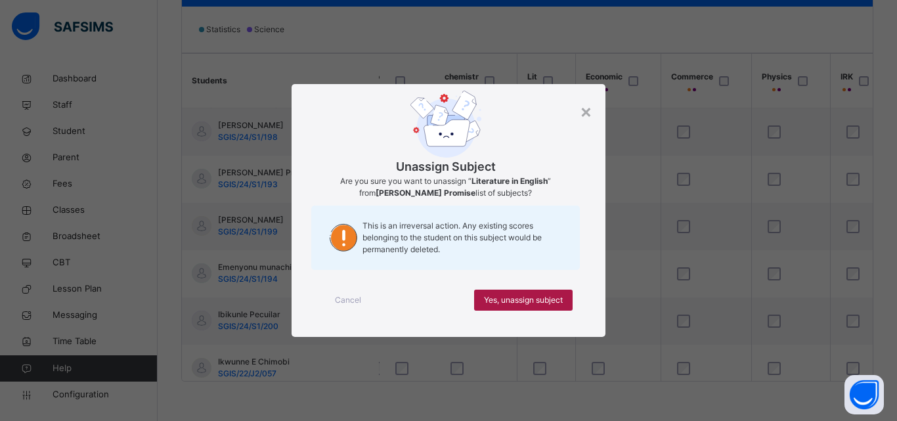
click at [510, 298] on span "Yes, unassign subject" at bounding box center [523, 300] width 79 height 12
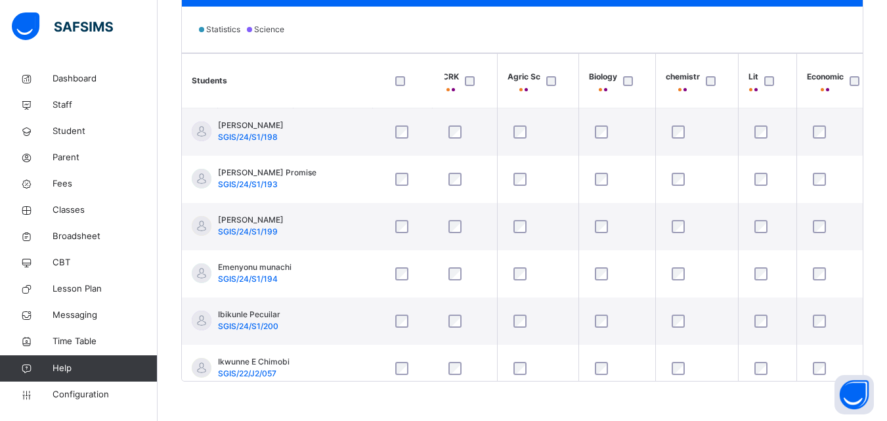
scroll to position [0, 631]
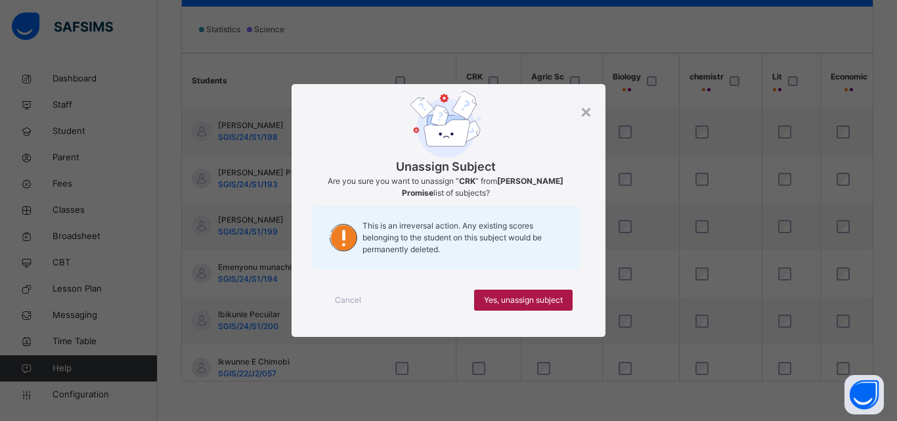
click at [516, 298] on span "Yes, unassign subject" at bounding box center [523, 300] width 79 height 12
click at [506, 300] on span "Yes, unassign subject" at bounding box center [523, 300] width 79 height 12
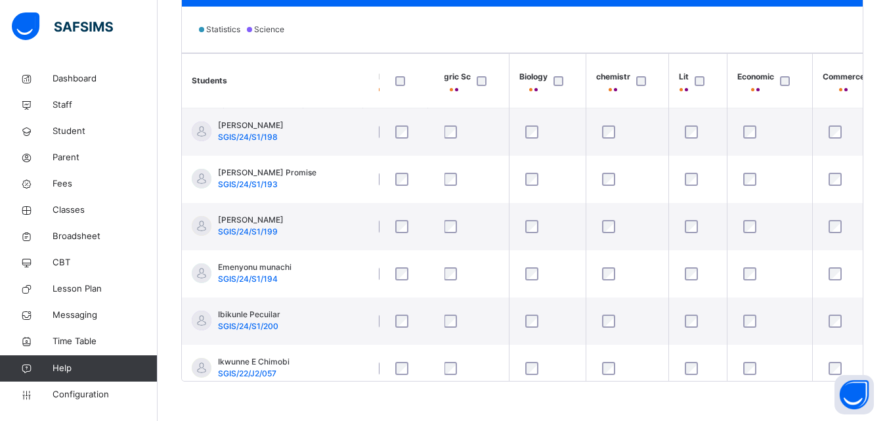
scroll to position [0, 726]
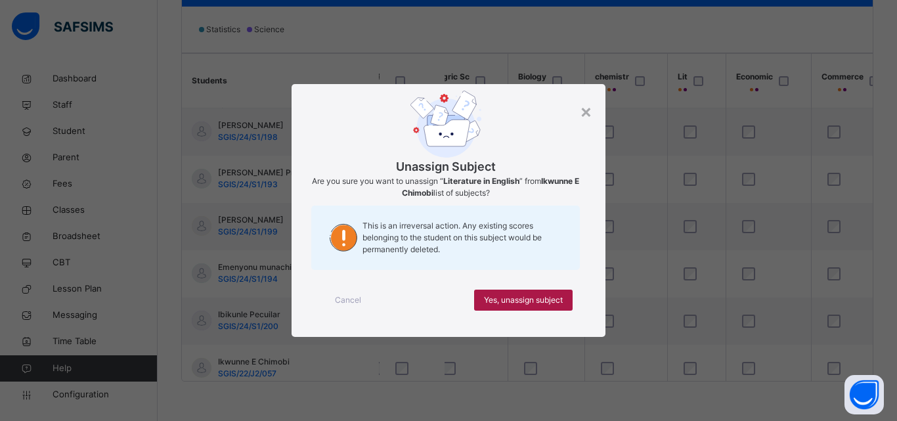
click at [537, 299] on span "Yes, unassign subject" at bounding box center [523, 300] width 79 height 12
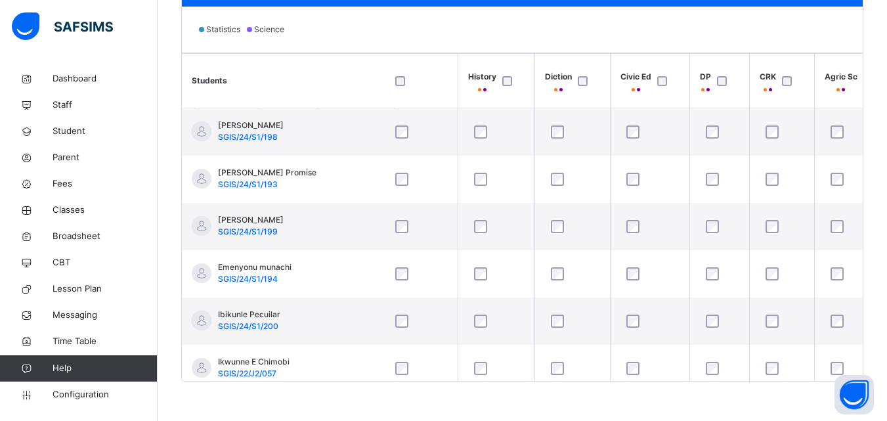
scroll to position [0, 340]
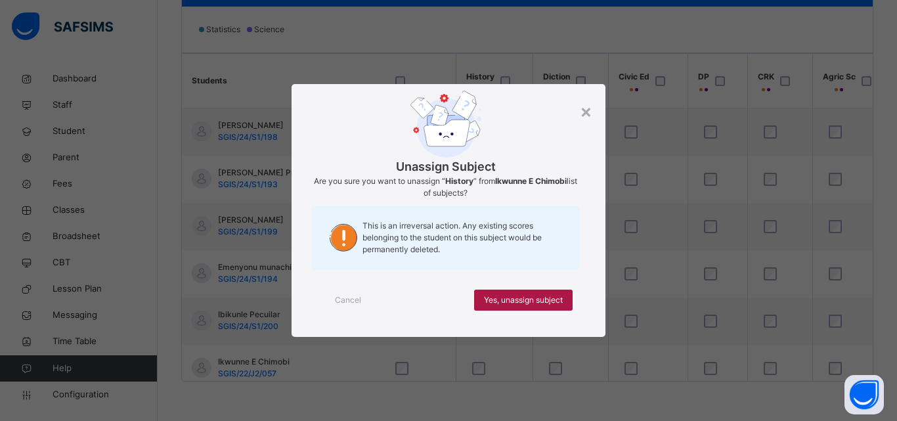
click at [524, 301] on span "Yes, unassign subject" at bounding box center [523, 300] width 79 height 12
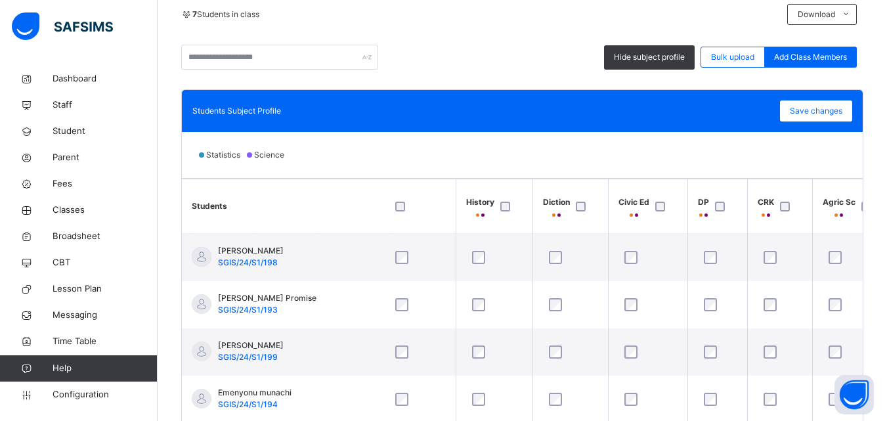
scroll to position [196, 0]
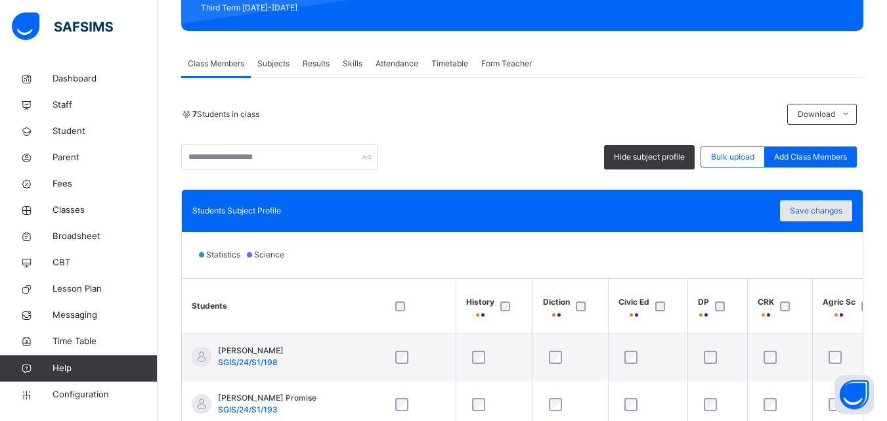
click at [820, 207] on span "Save changes" at bounding box center [816, 211] width 53 height 12
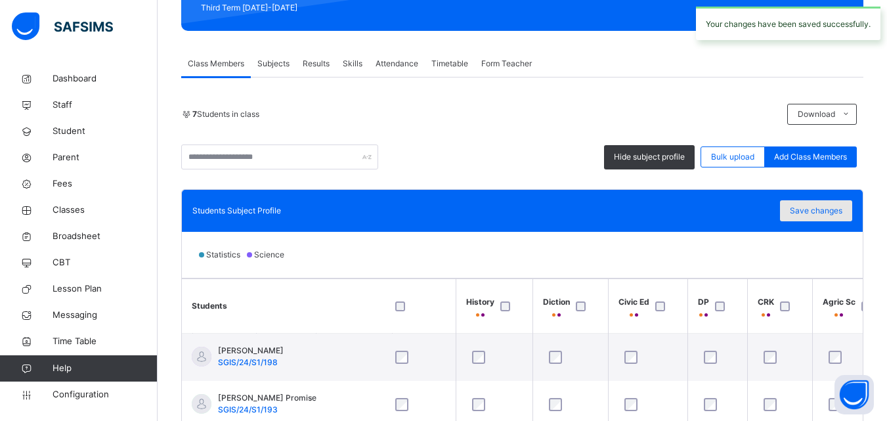
click at [820, 208] on span "Save changes" at bounding box center [816, 211] width 53 height 12
click at [820, 209] on span "Save changes" at bounding box center [816, 211] width 53 height 12
click at [820, 210] on div "Save changes" at bounding box center [816, 210] width 72 height 21
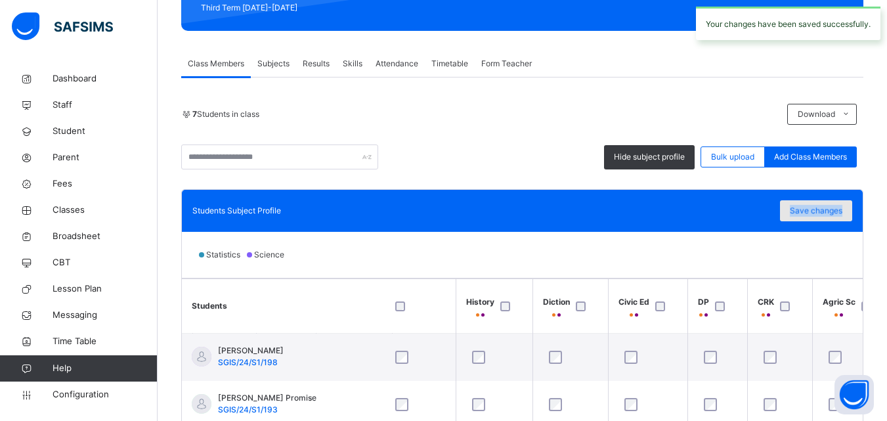
click at [820, 210] on div "Save changes" at bounding box center [816, 210] width 72 height 21
click at [820, 210] on span "Save changes" at bounding box center [816, 211] width 53 height 12
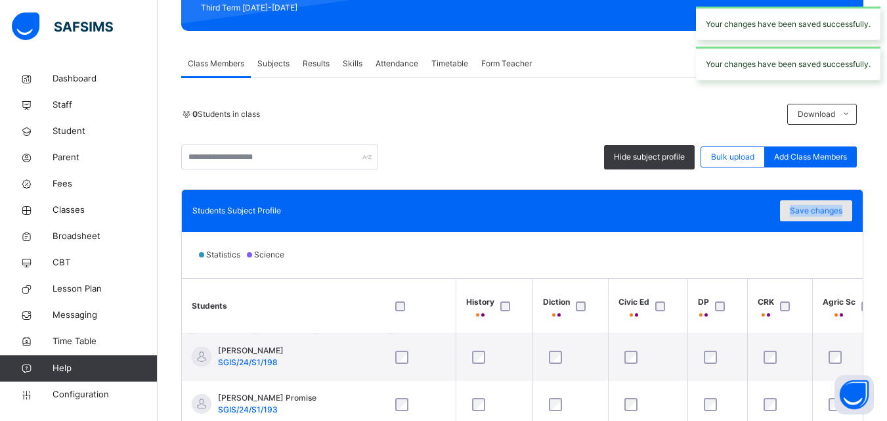
click at [820, 210] on span "Save changes" at bounding box center [816, 211] width 53 height 12
click at [820, 211] on div "Save changes" at bounding box center [816, 210] width 72 height 21
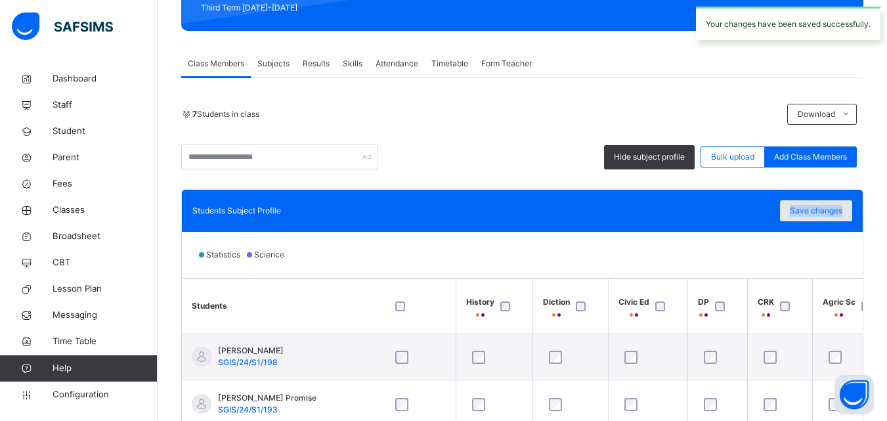
click at [820, 212] on div "Save changes" at bounding box center [816, 210] width 72 height 21
click at [820, 213] on div "Save changes" at bounding box center [816, 210] width 72 height 21
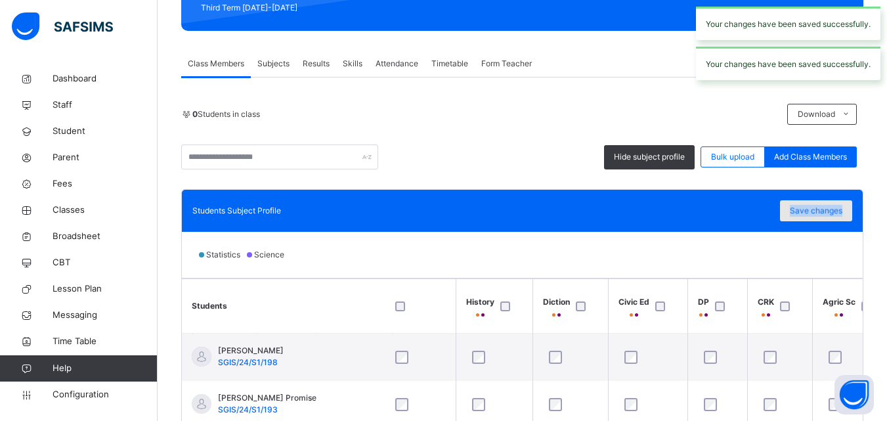
click at [820, 213] on span "Save changes" at bounding box center [816, 211] width 53 height 12
click at [821, 215] on div "Save changes" at bounding box center [816, 210] width 72 height 21
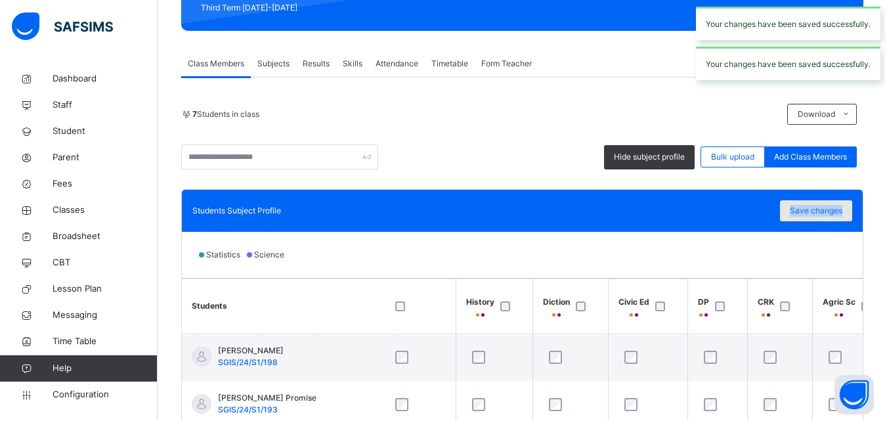
click at [821, 215] on div "Save changes" at bounding box center [816, 210] width 72 height 21
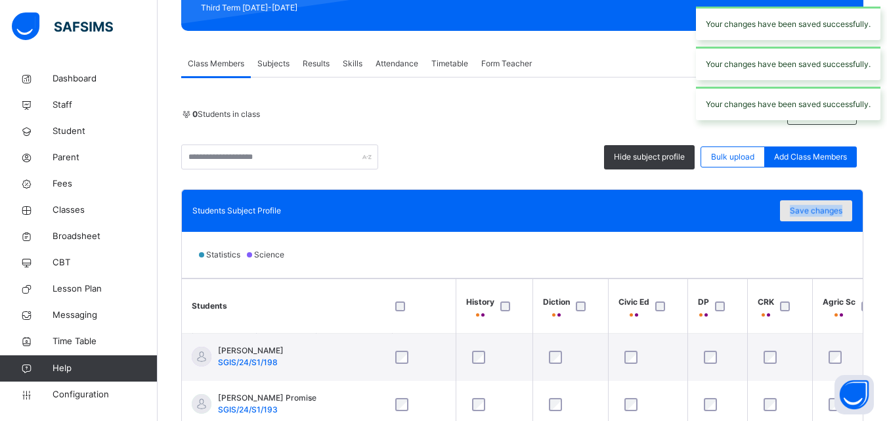
click at [821, 216] on span "Save changes" at bounding box center [816, 211] width 53 height 12
click at [821, 216] on div "Save changes" at bounding box center [816, 210] width 72 height 21
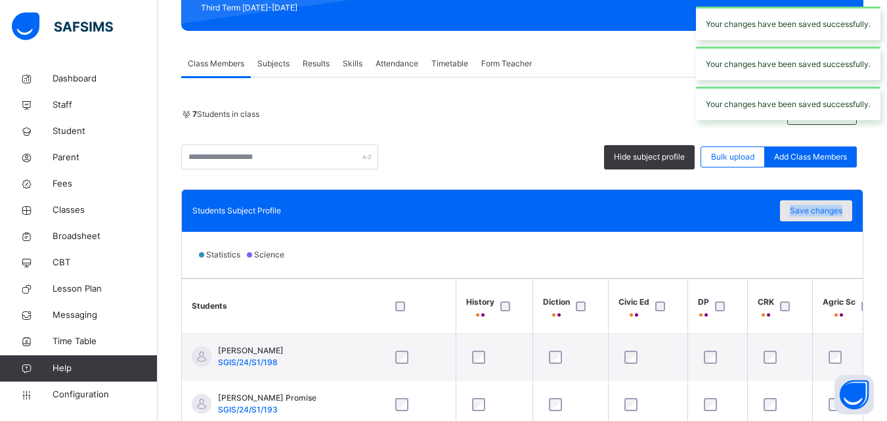
click at [821, 216] on div "Save changes" at bounding box center [816, 210] width 72 height 21
click at [821, 217] on div "Save changes" at bounding box center [816, 210] width 72 height 21
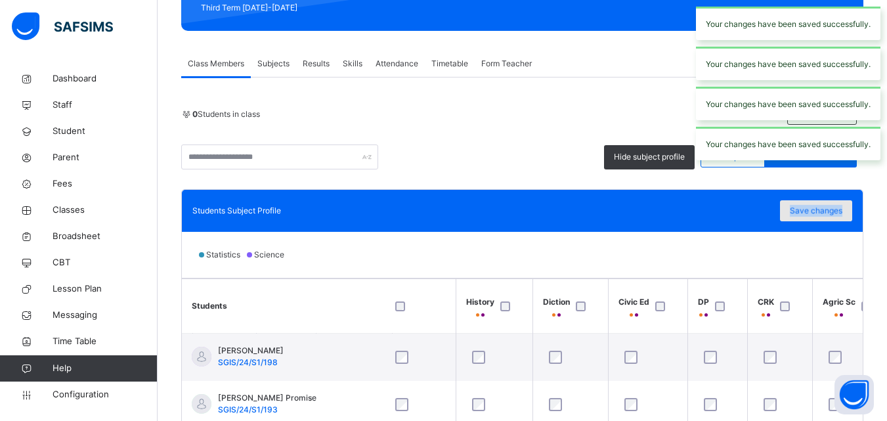
click at [821, 217] on div "Save changes" at bounding box center [816, 210] width 72 height 21
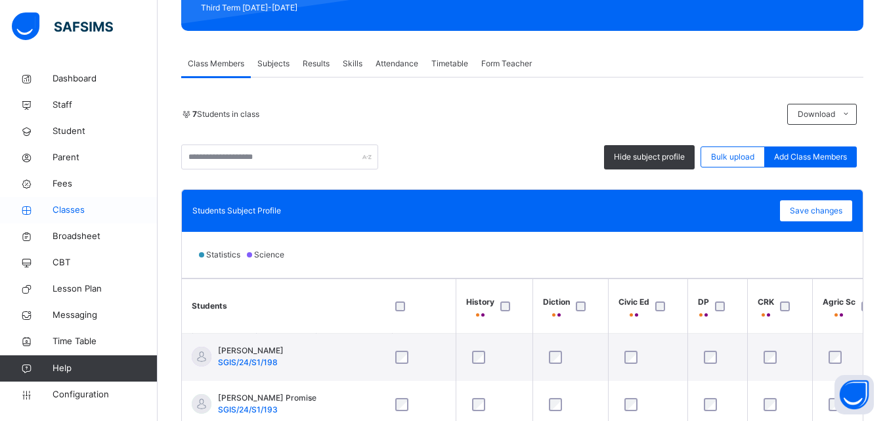
click at [71, 210] on span "Classes" at bounding box center [105, 210] width 105 height 13
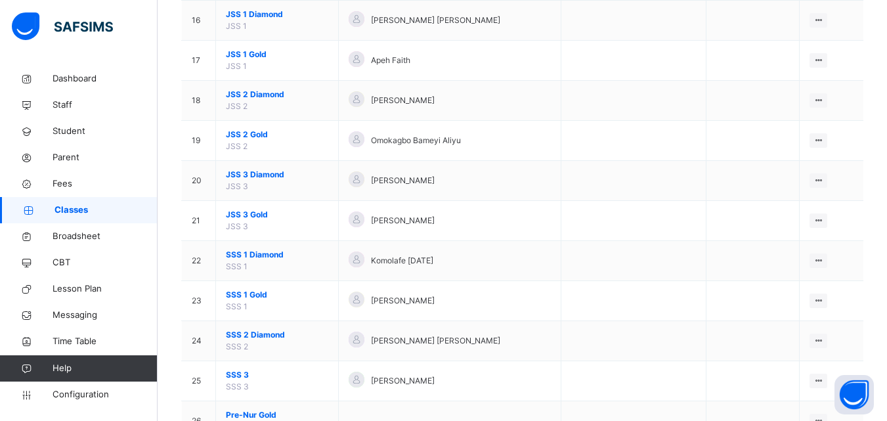
scroll to position [755, 0]
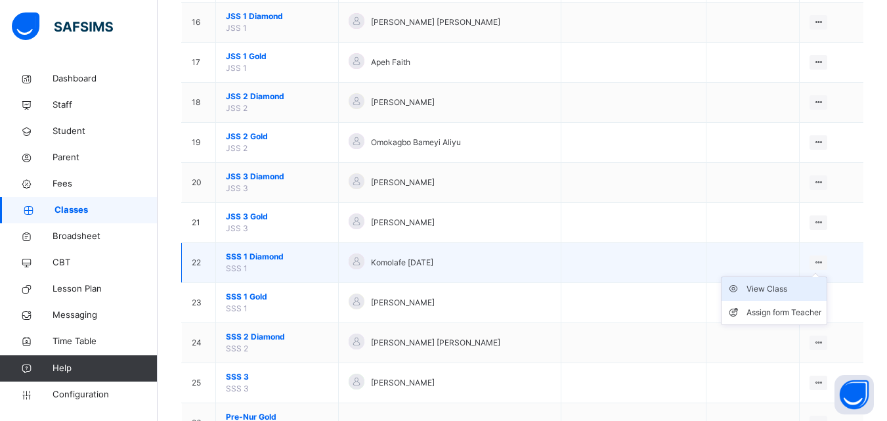
click at [799, 292] on div "View Class" at bounding box center [784, 288] width 75 height 13
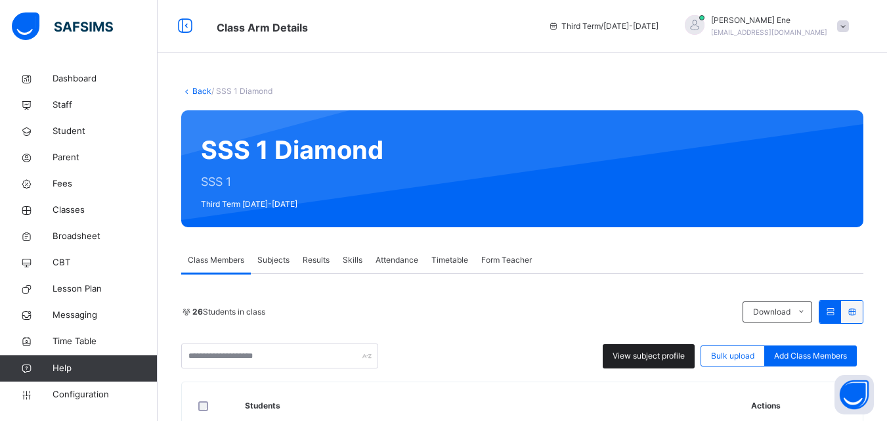
click at [659, 361] on span "View subject profile" at bounding box center [649, 356] width 72 height 12
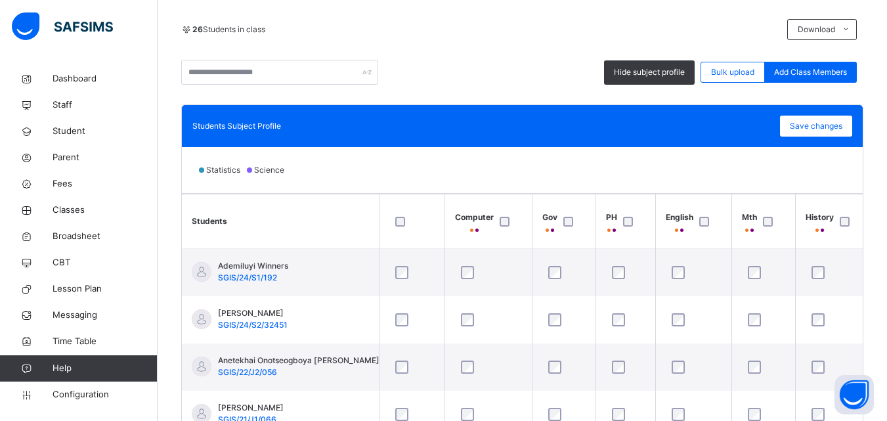
scroll to position [238, 0]
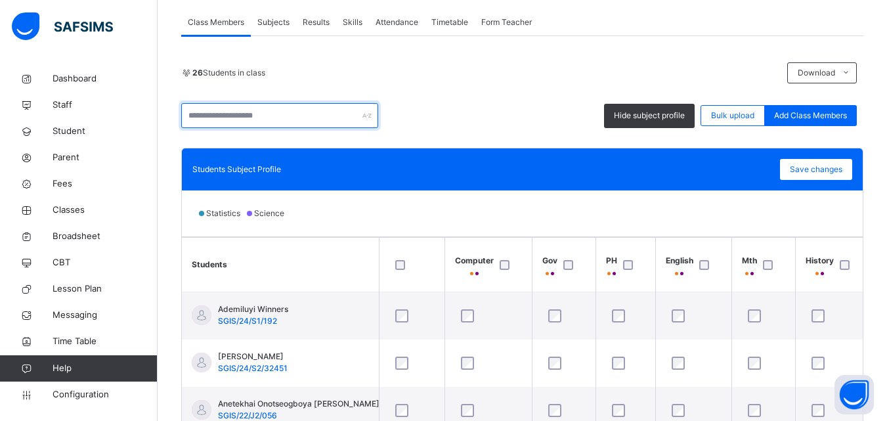
click at [253, 112] on input "text" at bounding box center [279, 115] width 197 height 25
click at [253, 112] on input "*****" at bounding box center [279, 115] width 197 height 25
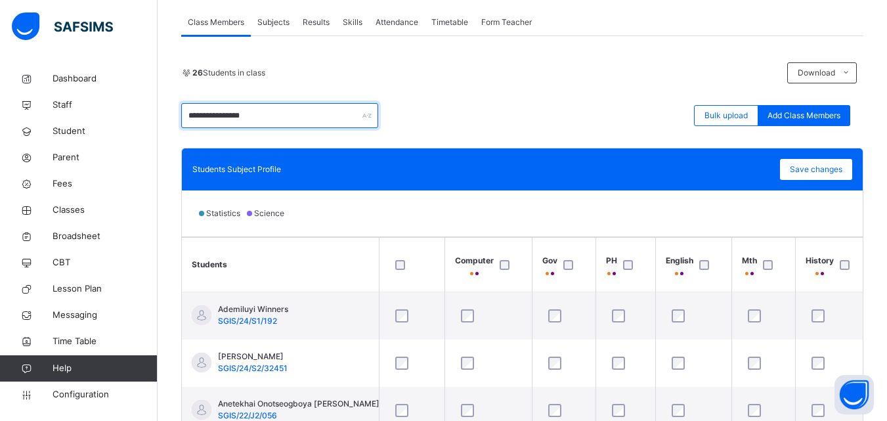
type input "**********"
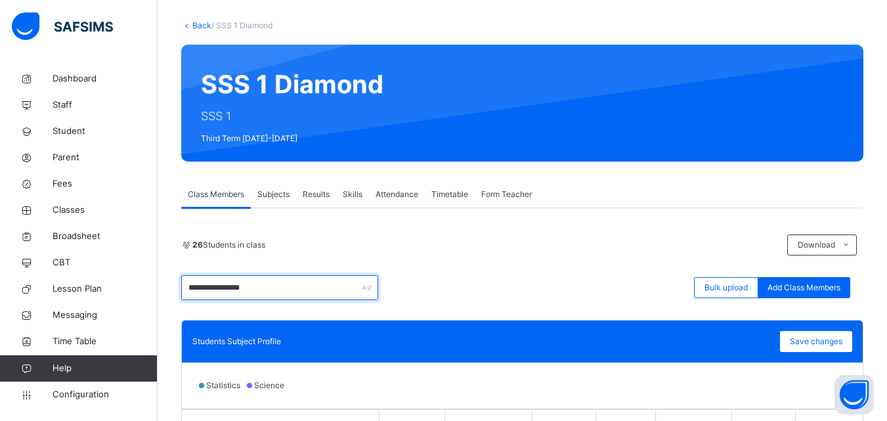
scroll to position [62, 0]
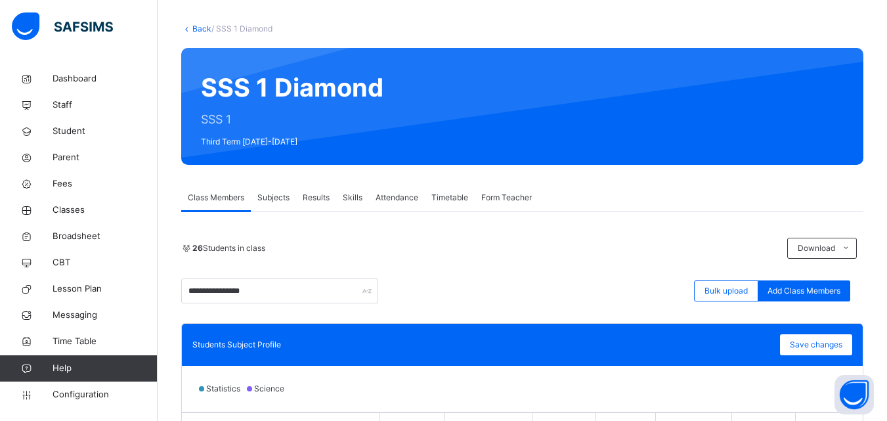
click at [284, 199] on span "Subjects" at bounding box center [273, 198] width 32 height 12
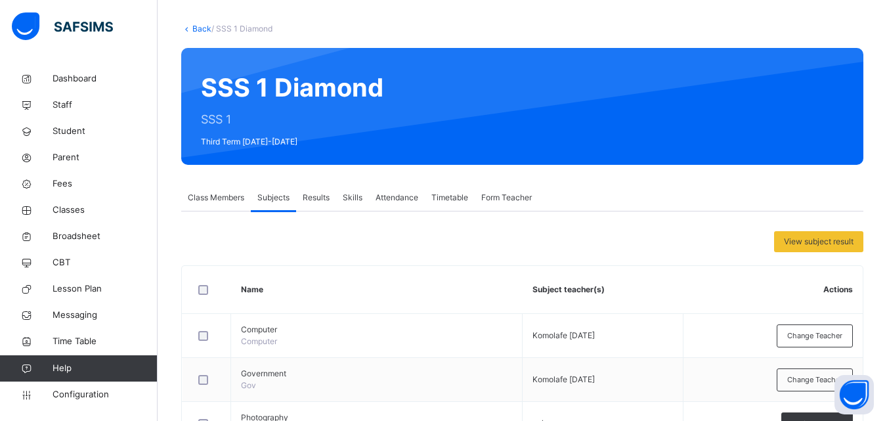
click at [233, 201] on span "Class Members" at bounding box center [216, 198] width 56 height 12
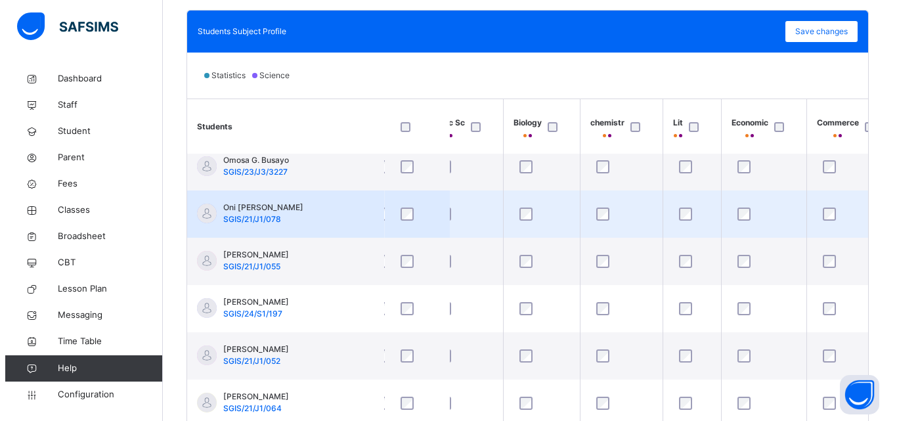
scroll to position [962, 762]
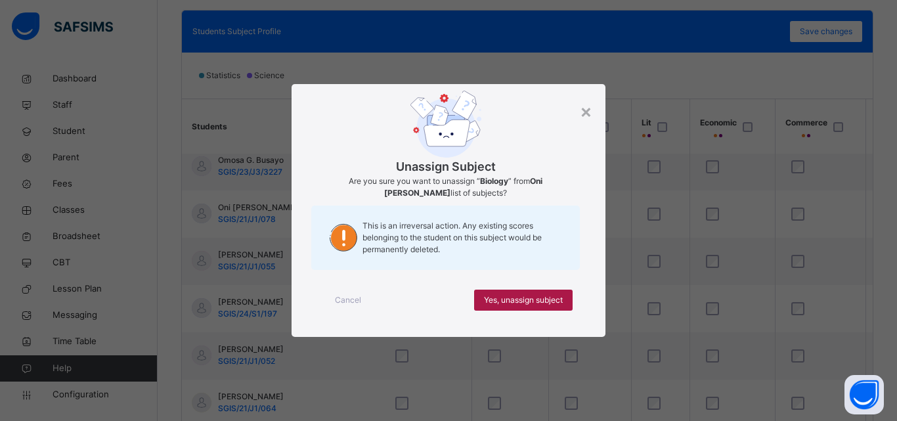
click at [508, 296] on span "Yes, unassign subject" at bounding box center [523, 300] width 79 height 12
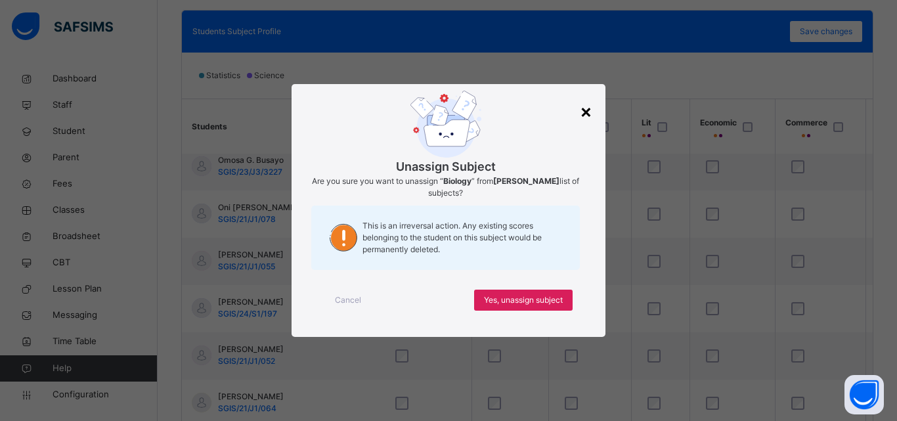
click at [586, 104] on div "×" at bounding box center [586, 111] width 12 height 28
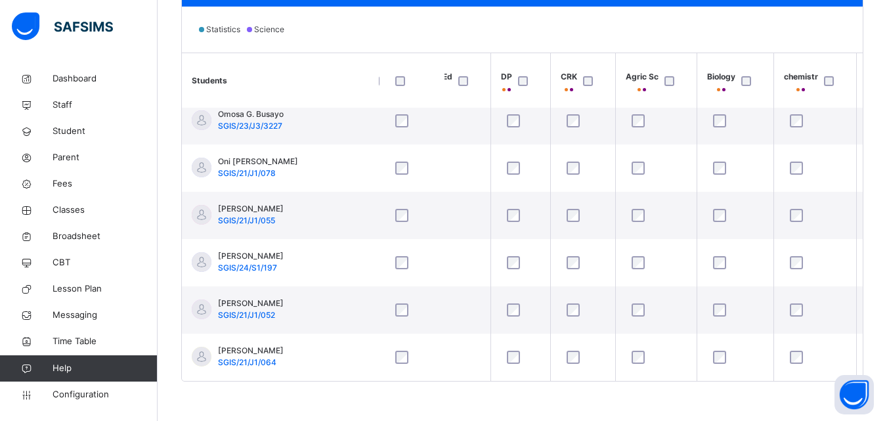
scroll to position [962, 520]
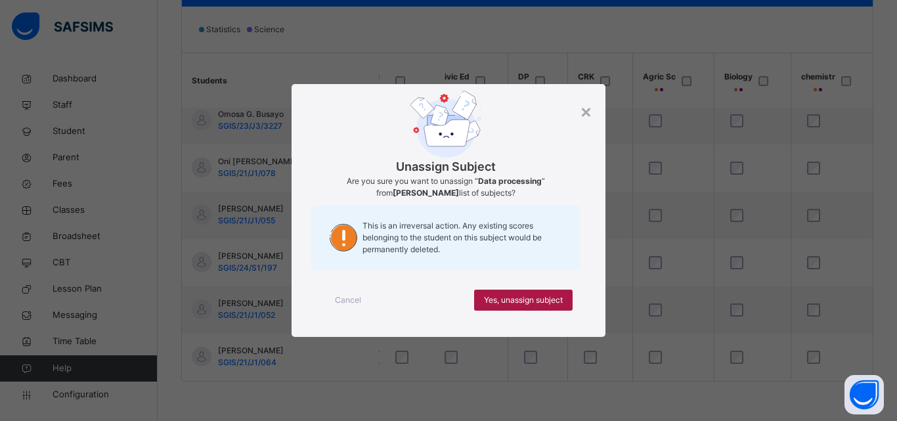
click at [526, 298] on span "Yes, unassign subject" at bounding box center [523, 300] width 79 height 12
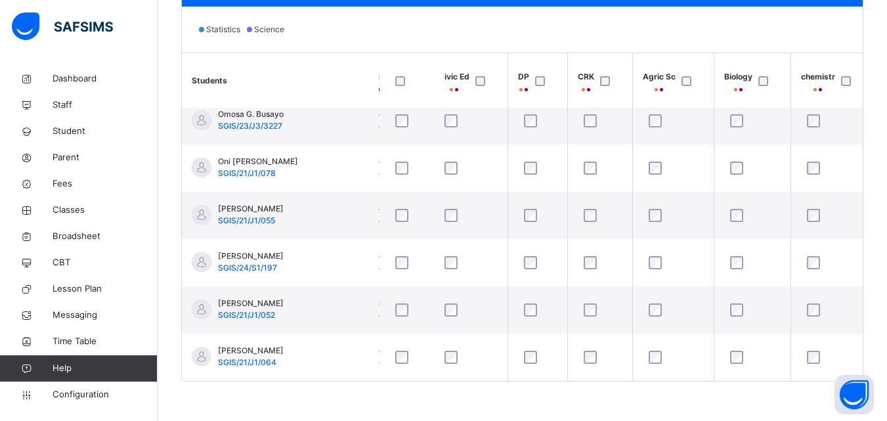
scroll to position [239, 0]
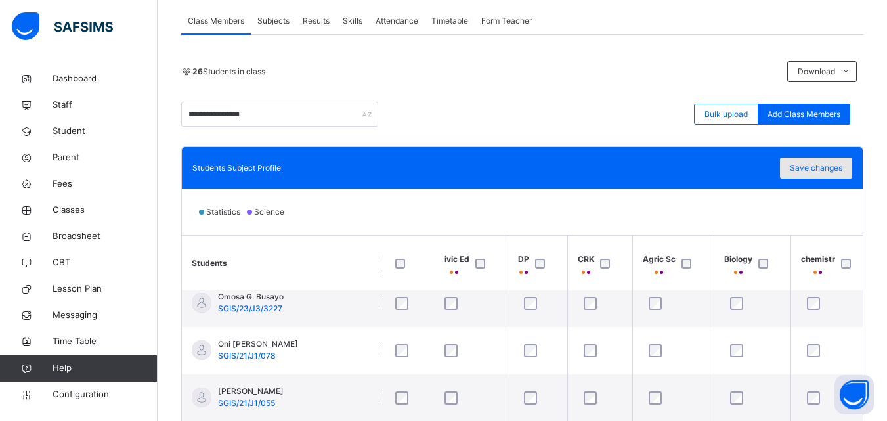
click at [836, 171] on span "Save changes" at bounding box center [816, 168] width 53 height 12
click at [836, 171] on div "Save changes" at bounding box center [816, 168] width 72 height 21
click at [836, 171] on span "Save changes" at bounding box center [816, 168] width 53 height 12
click at [836, 173] on span "Save changes" at bounding box center [816, 168] width 53 height 12
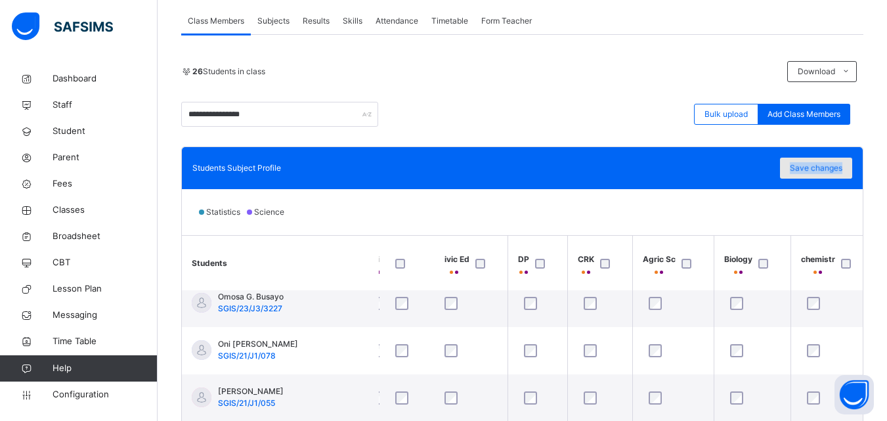
click at [836, 173] on span "Save changes" at bounding box center [816, 168] width 53 height 12
click at [833, 170] on div "Save changes" at bounding box center [816, 168] width 72 height 21
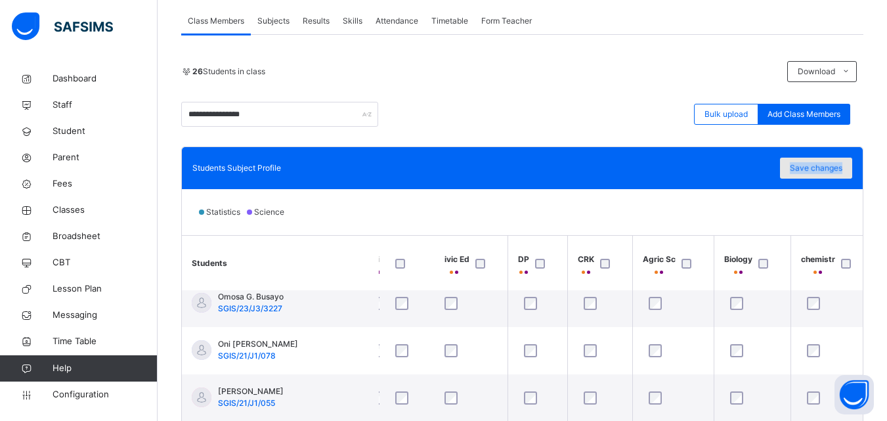
click at [833, 170] on div "Save changes" at bounding box center [816, 168] width 72 height 21
click at [833, 171] on div "Save changes" at bounding box center [816, 168] width 72 height 21
click at [833, 171] on span "Save changes" at bounding box center [816, 168] width 53 height 12
click at [834, 172] on span "Save changes" at bounding box center [816, 168] width 53 height 12
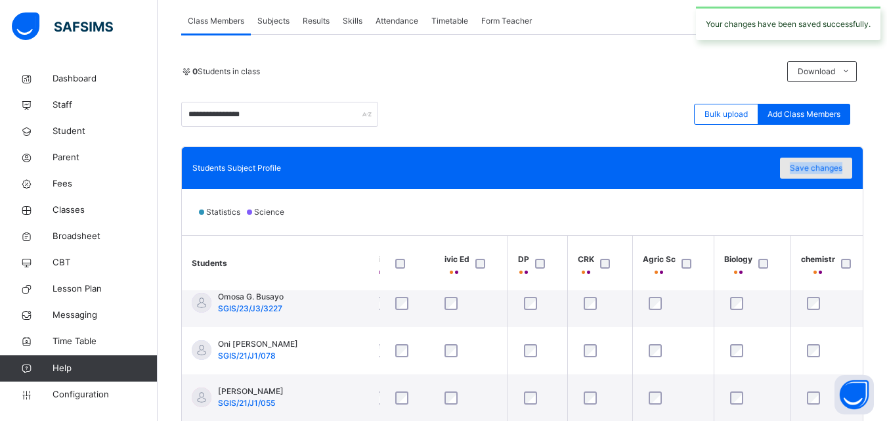
click at [834, 172] on span "Save changes" at bounding box center [816, 168] width 53 height 12
click at [834, 173] on span "Save changes" at bounding box center [816, 168] width 53 height 12
click at [834, 173] on div "Save changes" at bounding box center [816, 168] width 72 height 21
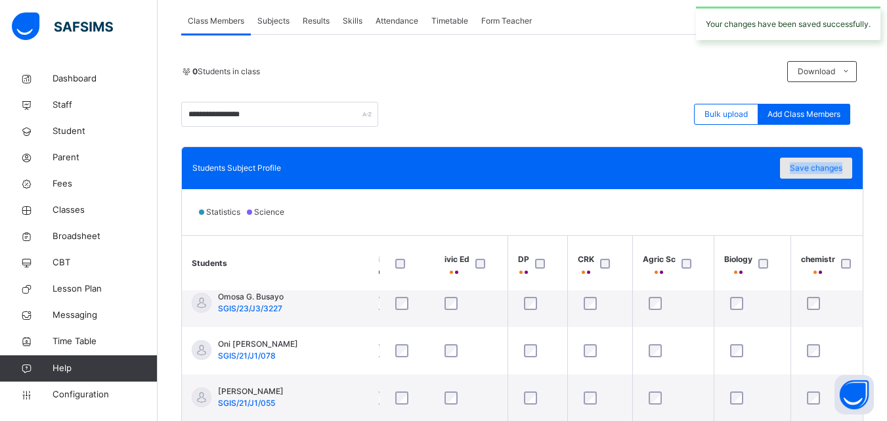
click at [835, 173] on div "Save changes" at bounding box center [816, 168] width 72 height 21
click at [836, 175] on div "Save changes" at bounding box center [816, 168] width 72 height 21
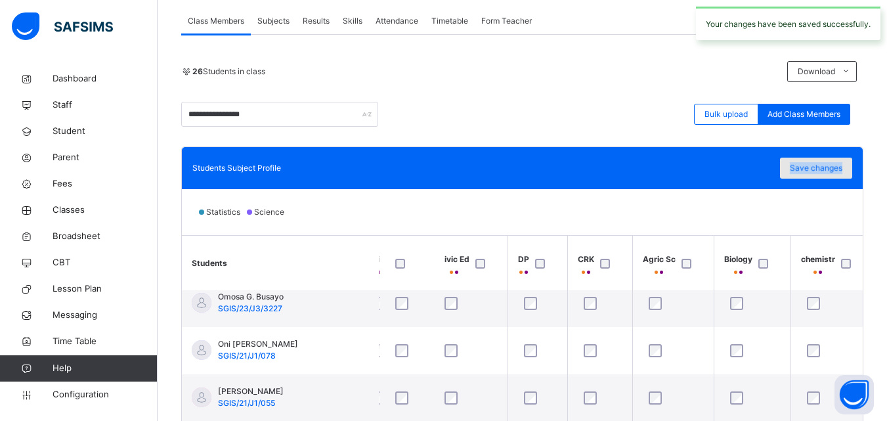
click at [836, 175] on div "Save changes" at bounding box center [816, 168] width 72 height 21
click at [836, 176] on div "Save changes" at bounding box center [816, 168] width 72 height 21
click at [836, 177] on div "Save changes" at bounding box center [816, 168] width 72 height 21
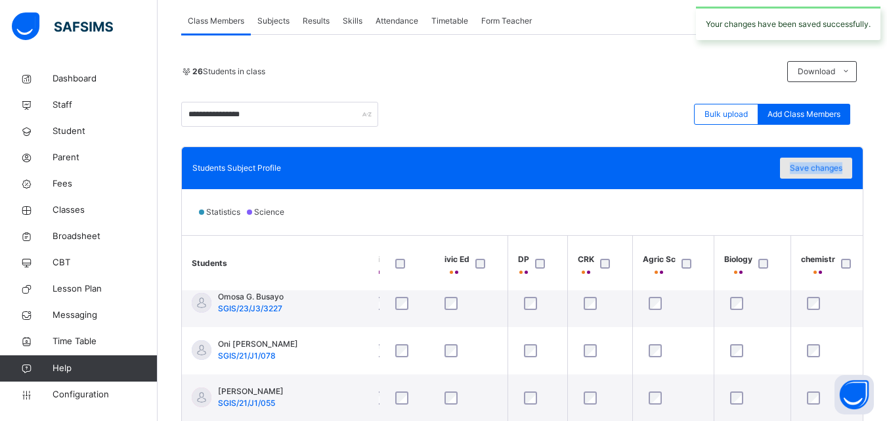
click at [836, 178] on div "Save changes" at bounding box center [816, 168] width 72 height 21
click at [836, 179] on div "Students Subject Profile Save changes" at bounding box center [522, 168] width 681 height 42
click at [836, 181] on div "Students Subject Profile Save changes" at bounding box center [522, 168] width 681 height 42
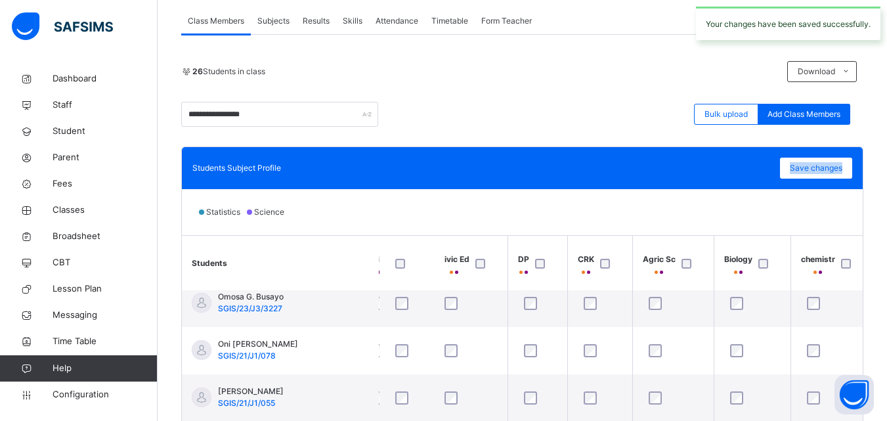
click at [836, 181] on div "Students Subject Profile Save changes" at bounding box center [522, 168] width 681 height 42
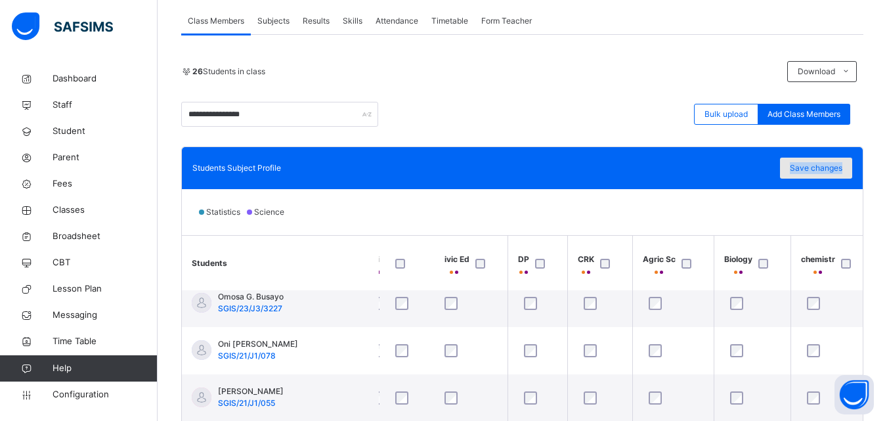
click at [830, 171] on span "Save changes" at bounding box center [816, 168] width 53 height 12
click at [830, 173] on span "Save changes" at bounding box center [816, 168] width 53 height 12
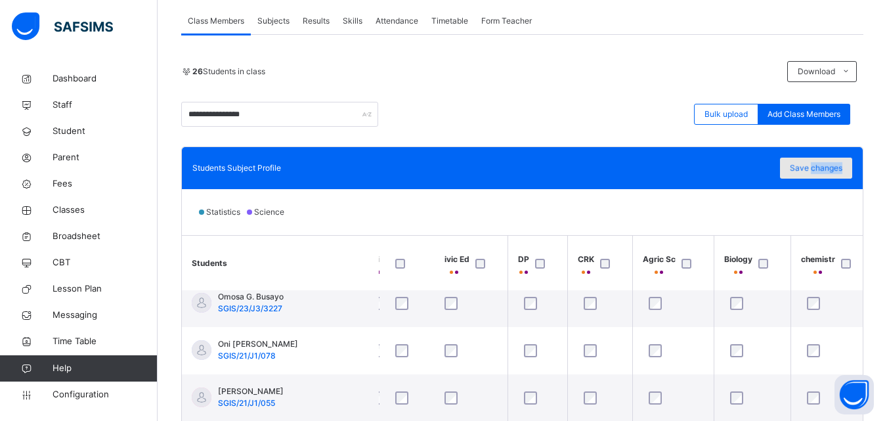
click at [830, 173] on div "Save changes" at bounding box center [816, 168] width 72 height 21
click at [830, 175] on div "Save changes" at bounding box center [816, 168] width 72 height 21
click at [66, 237] on span "Broadsheet" at bounding box center [105, 236] width 105 height 13
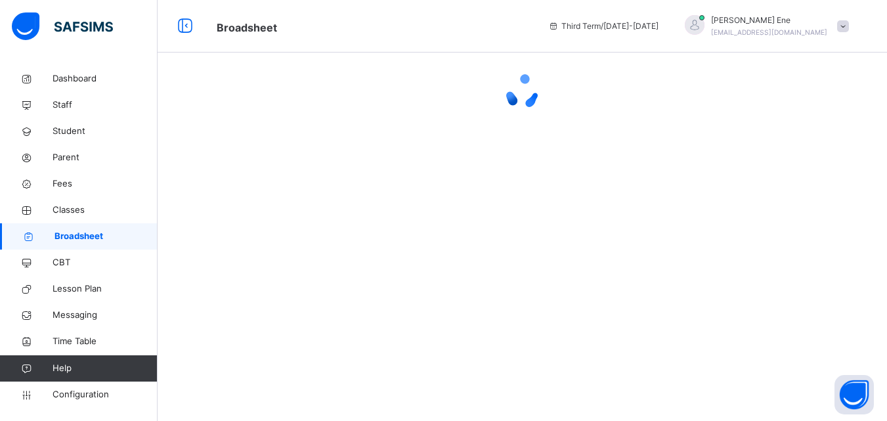
click at [66, 237] on span "Broadsheet" at bounding box center [106, 236] width 103 height 13
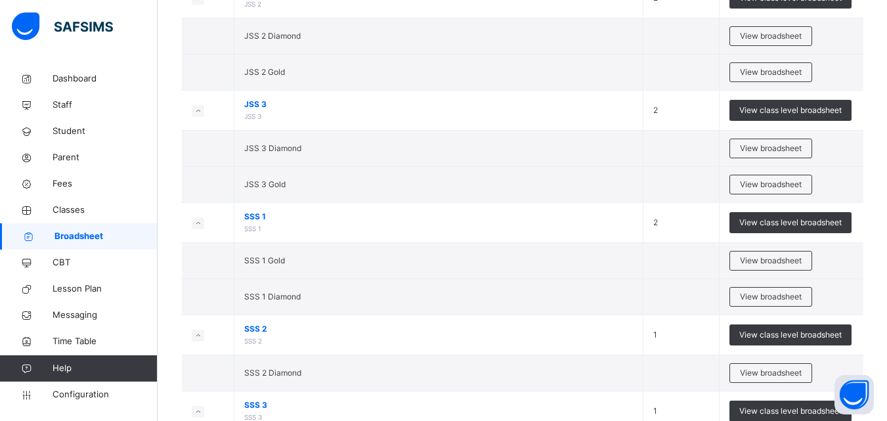
scroll to position [1169, 0]
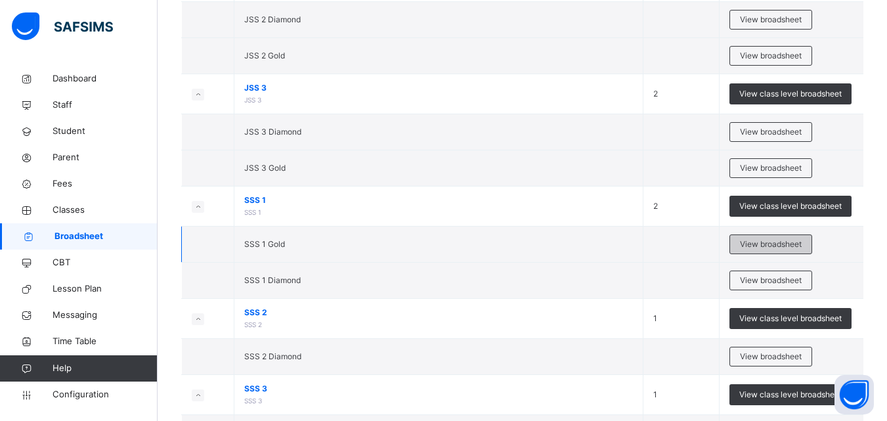
click at [781, 242] on span "View broadsheet" at bounding box center [771, 244] width 62 height 12
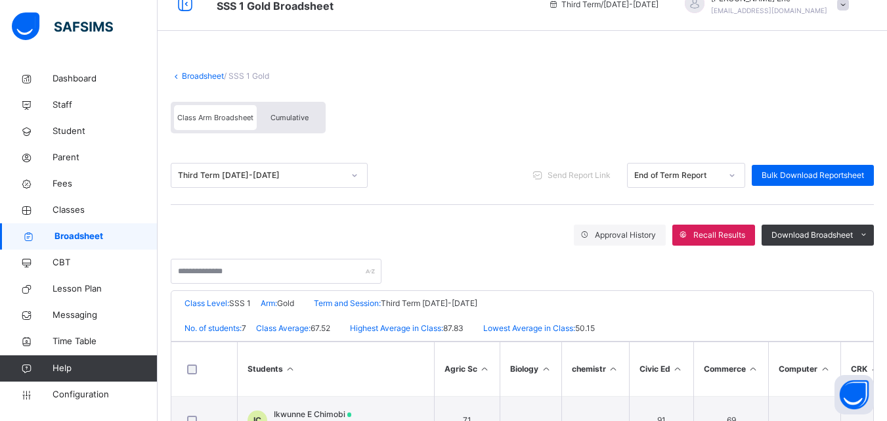
scroll to position [26, 0]
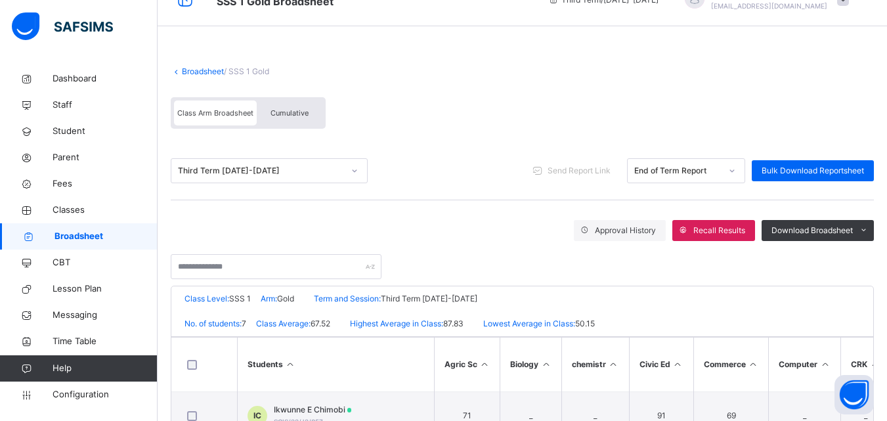
click at [886, 416] on div "Broadsheet / SSS 1 Gold Class Arm Broadsheet Cumulative Third Term 2024-2025 Se…" at bounding box center [523, 365] width 730 height 652
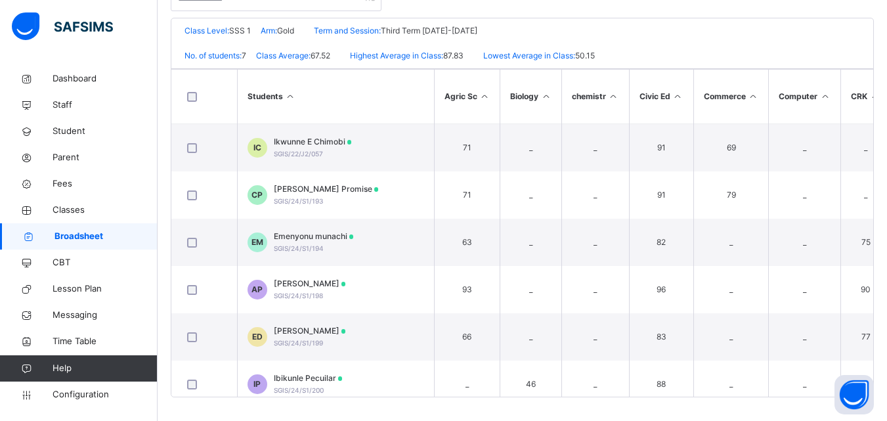
scroll to position [297, 0]
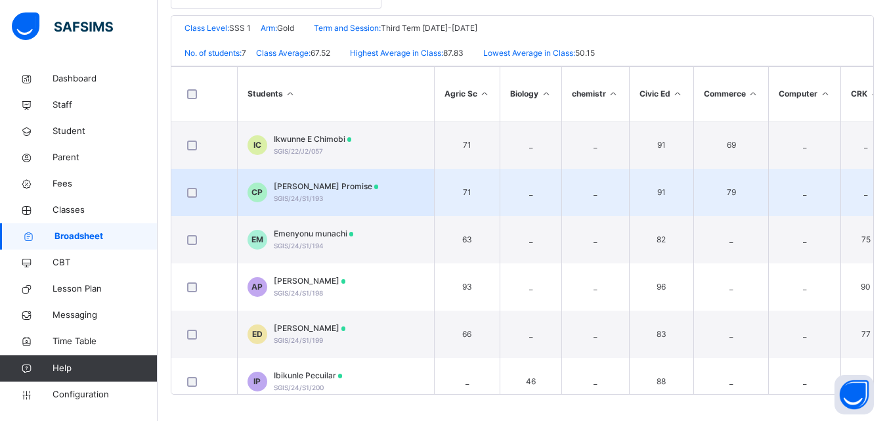
click at [206, 194] on div at bounding box center [204, 193] width 39 height 10
click at [313, 210] on td "CP Clement Promise SGIS/24/S1/193" at bounding box center [335, 192] width 197 height 47
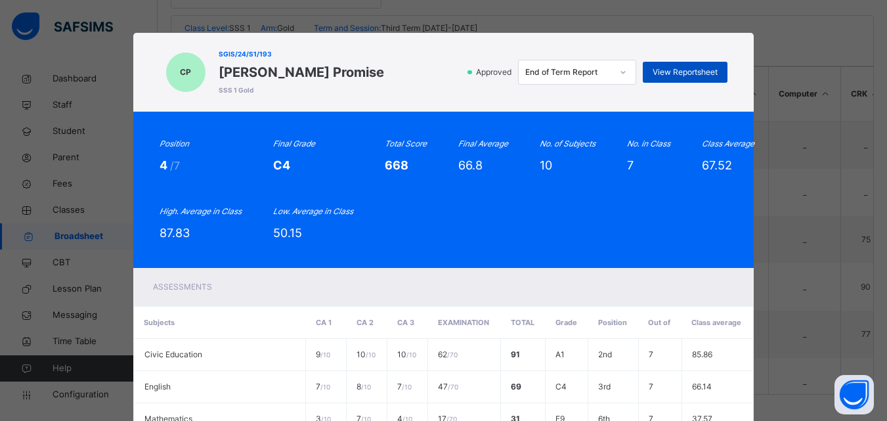
click at [676, 69] on span "View Reportsheet" at bounding box center [685, 72] width 65 height 12
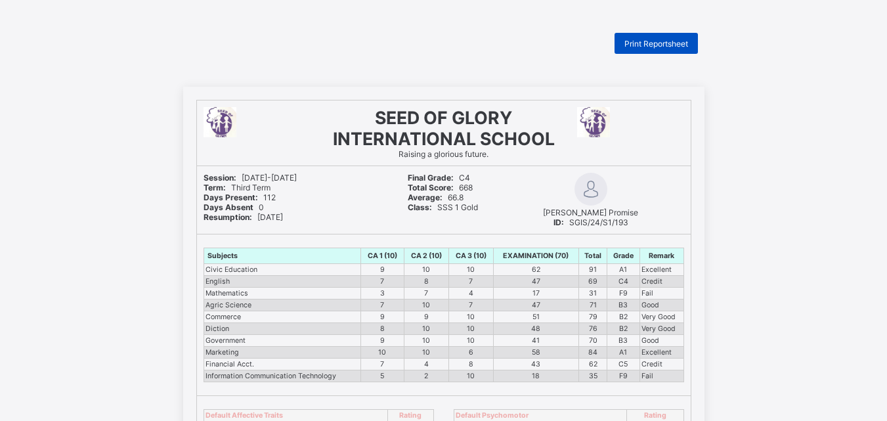
click at [665, 41] on span "Print Reportsheet" at bounding box center [657, 44] width 64 height 10
click at [661, 45] on span "Print Reportsheet" at bounding box center [657, 44] width 64 height 10
